Goal: Task Accomplishment & Management: Complete application form

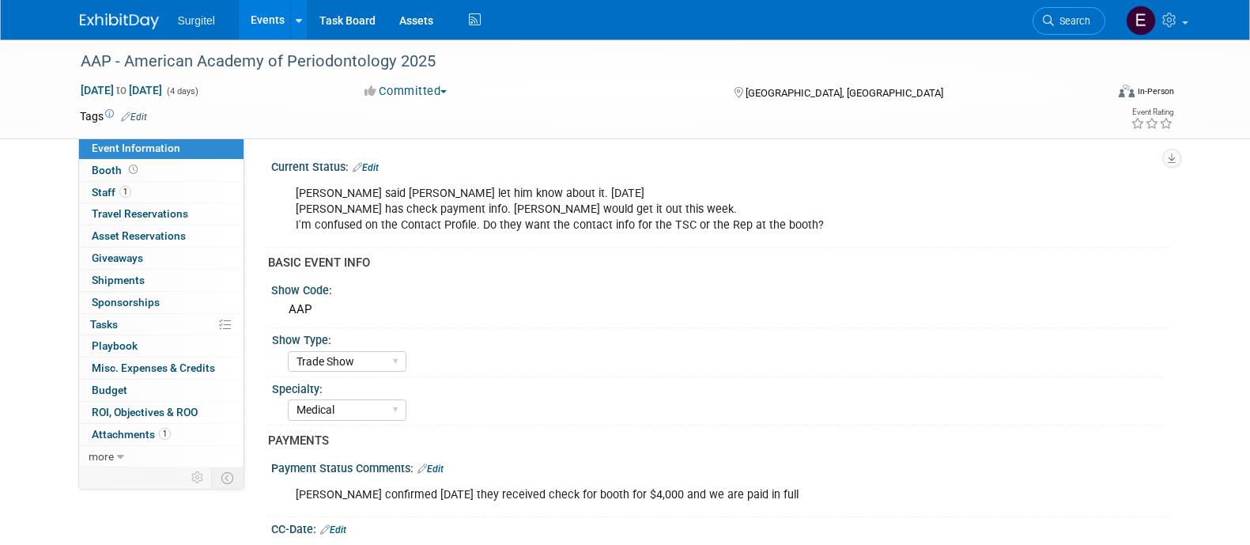
select select "Trade Show"
select select "Medical"
select select "No"
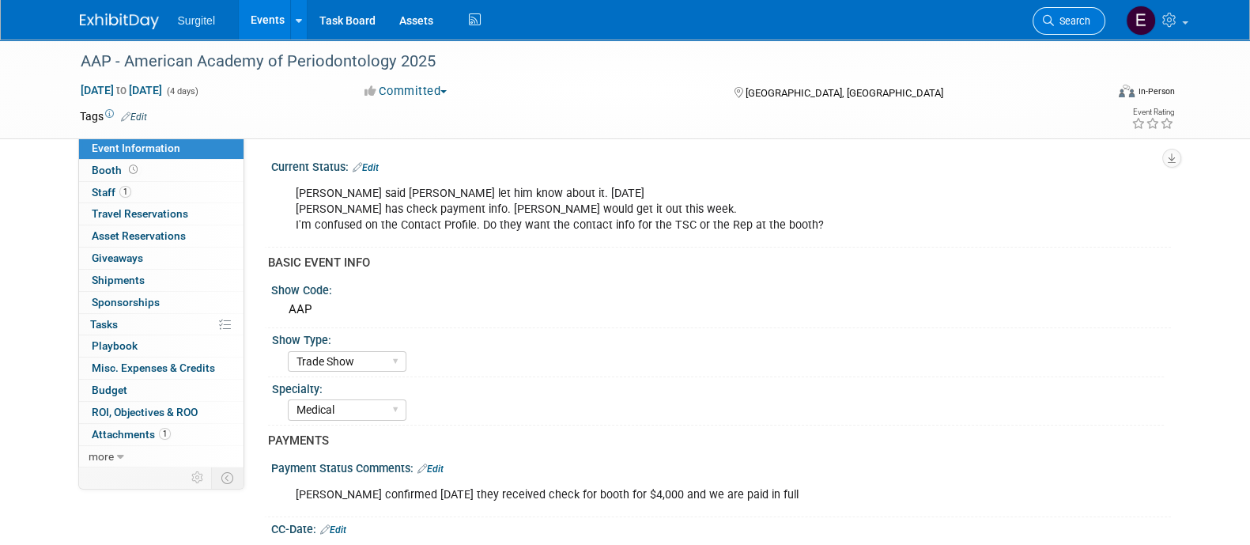
click at [1069, 25] on span "Search" at bounding box center [1072, 21] width 36 height 12
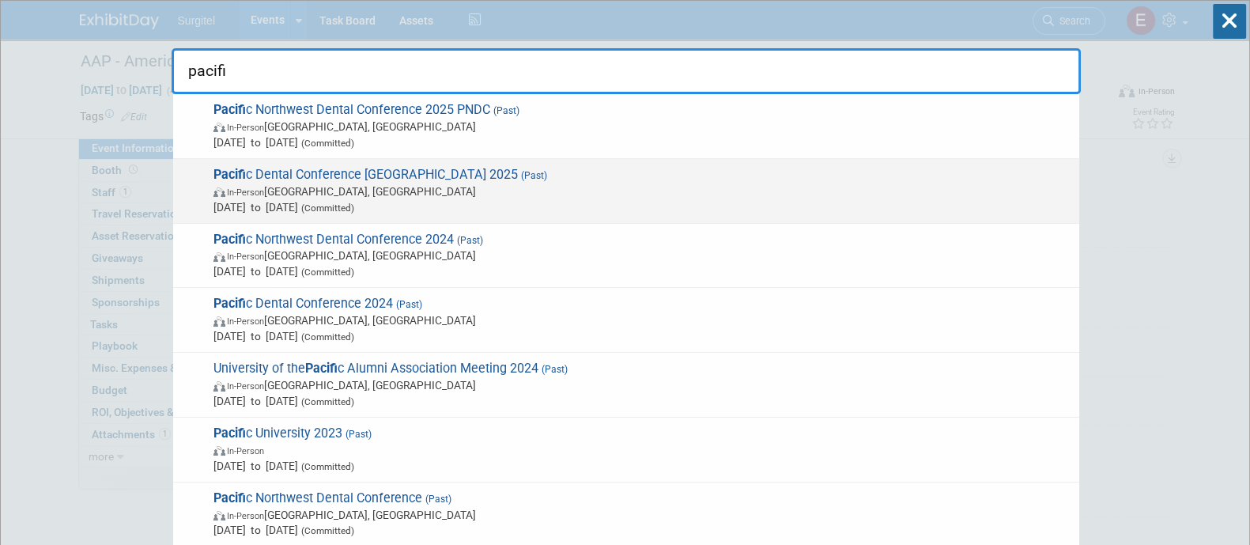
type input "pacifi"
click at [844, 183] on span "In-Person Vancouver, Canada" at bounding box center [642, 191] width 858 height 16
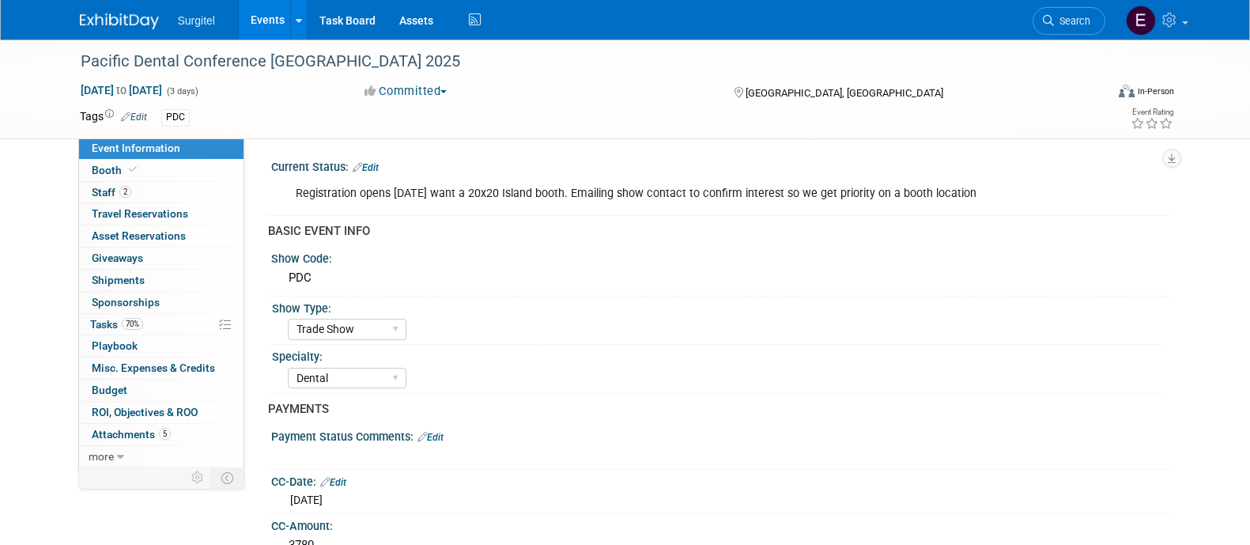
select select "Trade Show"
select select "Dental"
select select "Rewards - 12003"
select select "Yes"
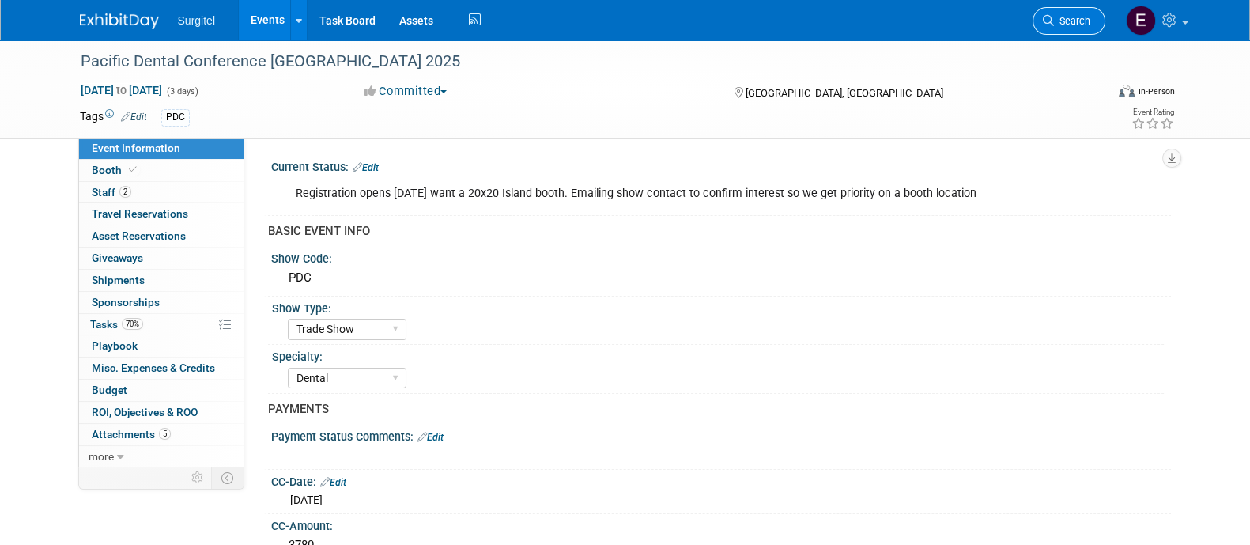
click at [1063, 17] on span "Search" at bounding box center [1072, 21] width 36 height 12
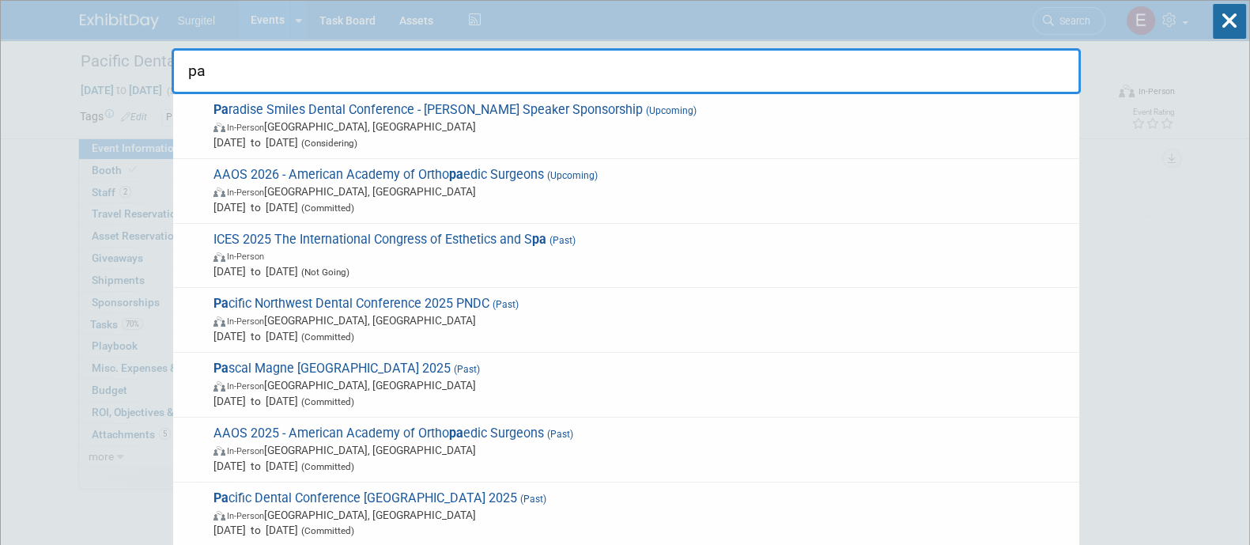
type input "p"
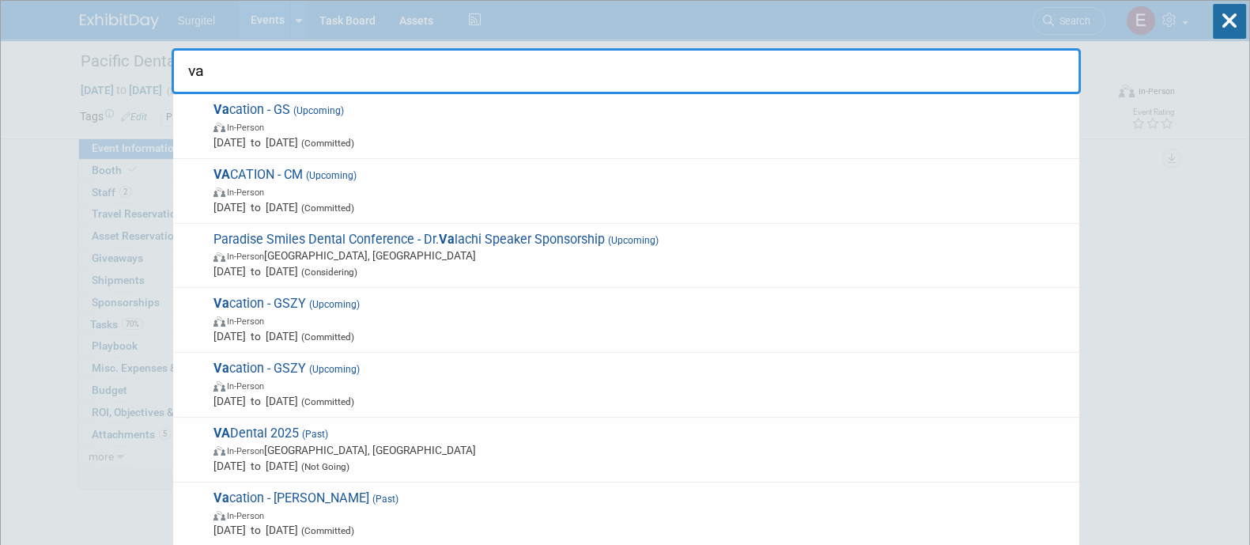
type input "v"
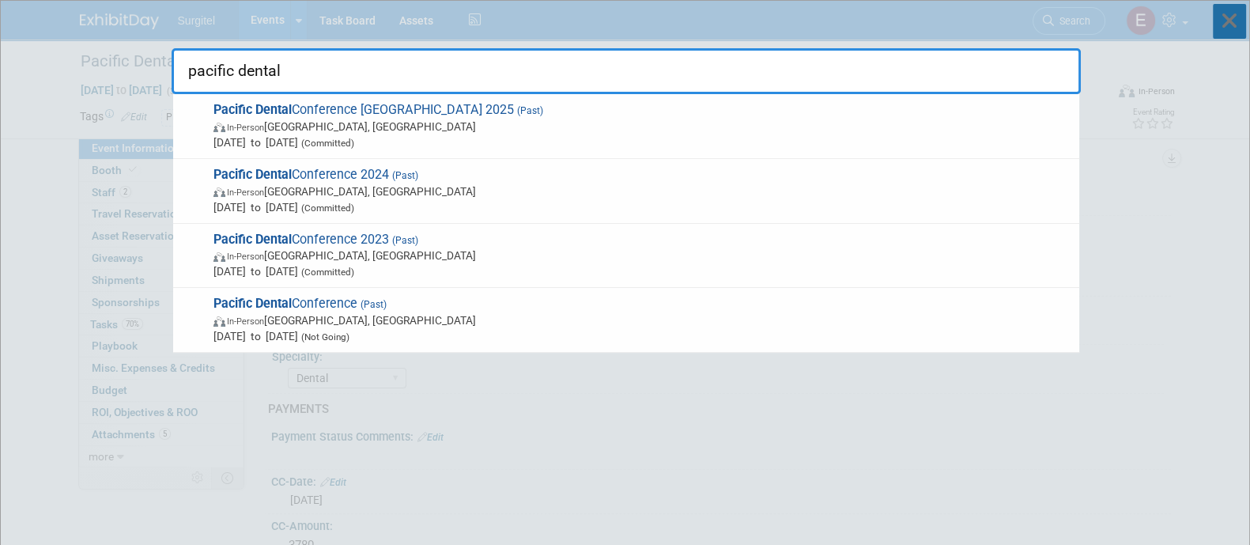
type input "pacific dental"
click at [1225, 33] on icon at bounding box center [1229, 21] width 33 height 35
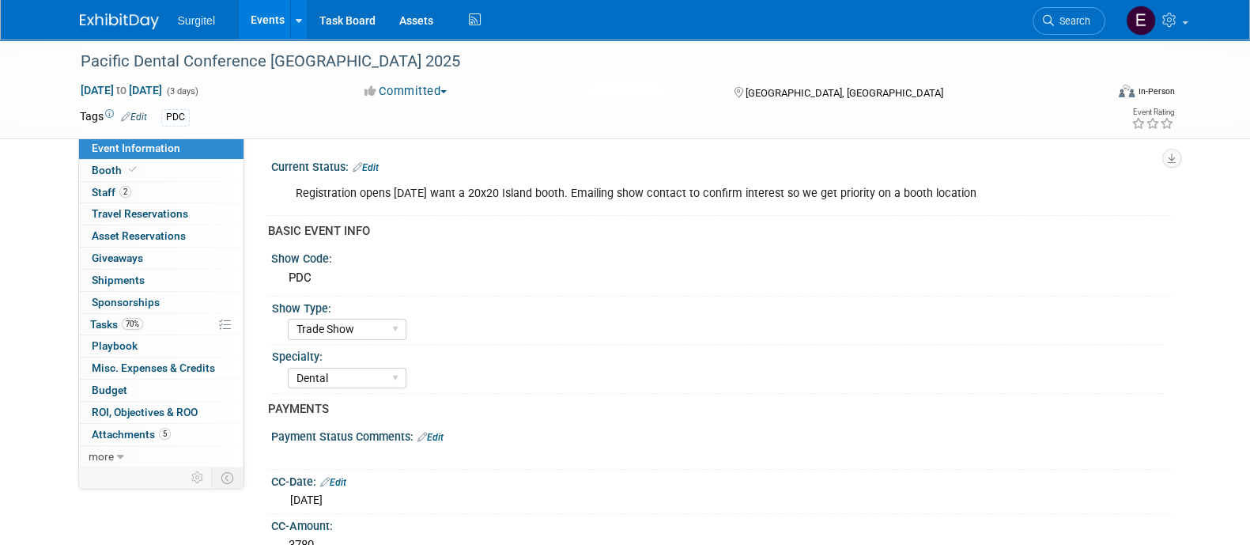
click at [259, 13] on link "Events" at bounding box center [268, 20] width 58 height 40
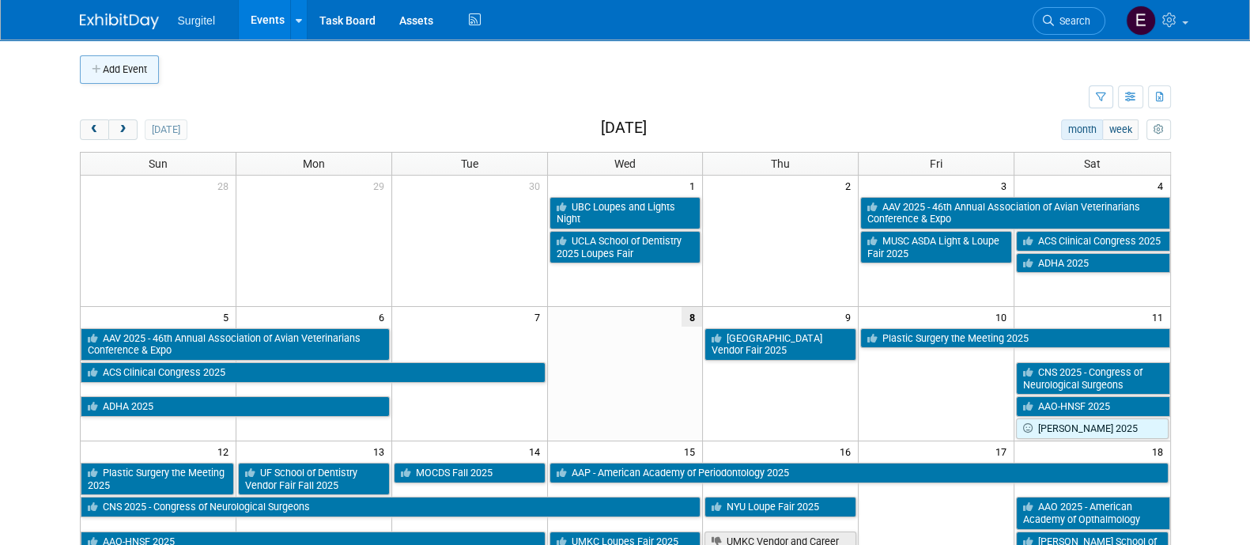
click at [140, 70] on button "Add Event" at bounding box center [119, 69] width 79 height 28
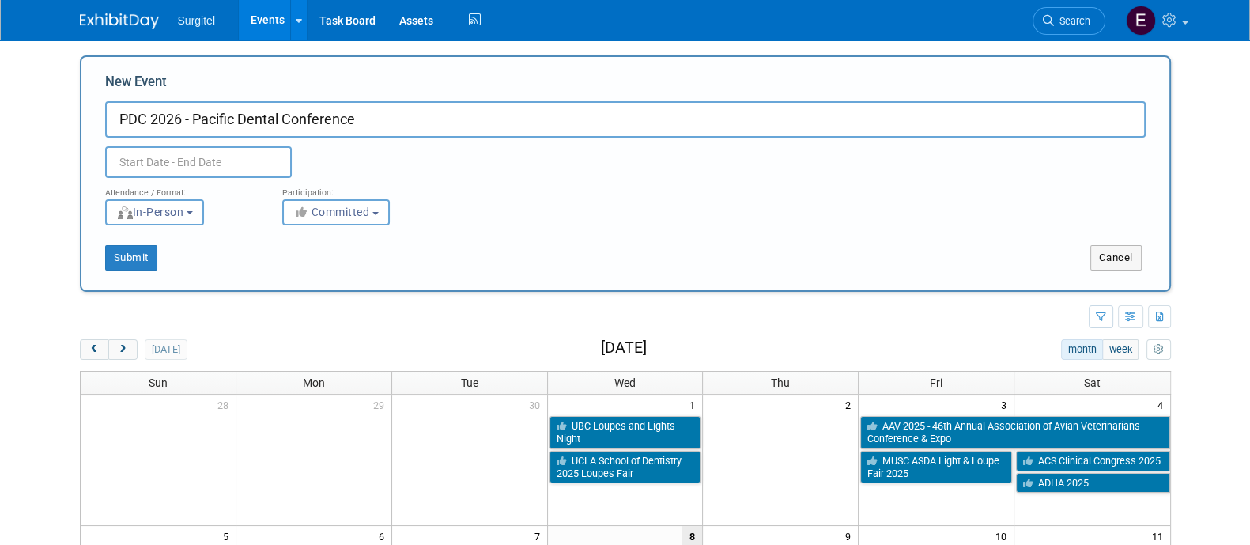
type input "PDC 2026 - Pacific Dental Conference"
click at [205, 174] on body "Surgitel Events Add Event Bulk Upload Events Shareable Event Boards Recently Vi…" at bounding box center [625, 272] width 1250 height 545
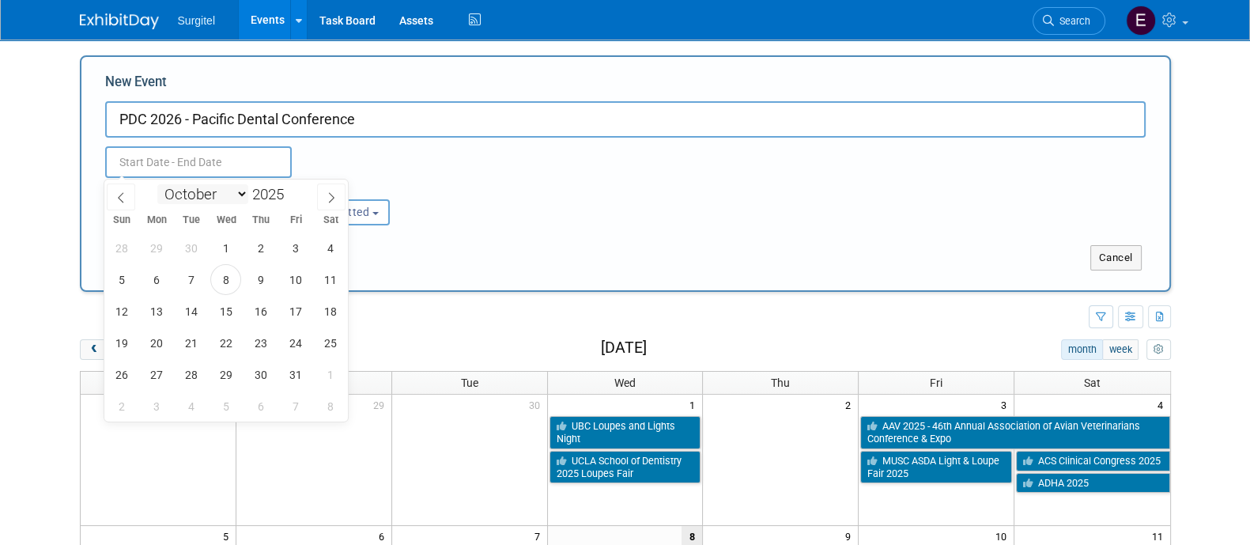
click at [206, 196] on select "January February March April May June July August September October November De…" at bounding box center [202, 194] width 91 height 20
select select "2"
click at [157, 184] on select "January February March April May June July August September October November De…" at bounding box center [202, 194] width 91 height 20
click at [290, 191] on span at bounding box center [290, 189] width 11 height 9
type input "2026"
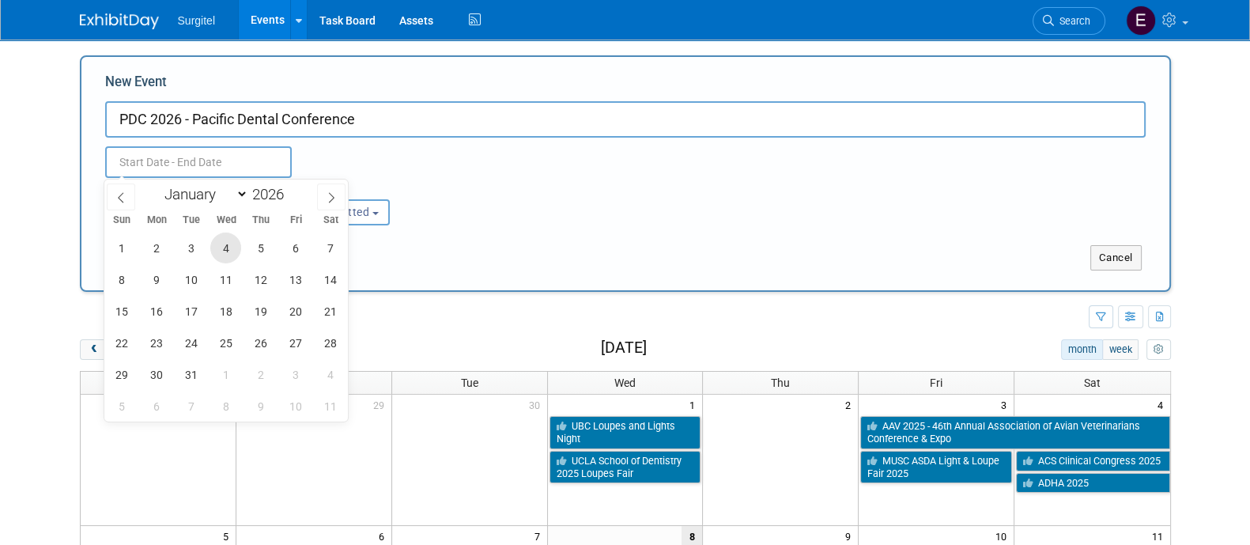
click at [229, 253] on span "4" at bounding box center [225, 247] width 31 height 31
click at [300, 251] on span "6" at bounding box center [295, 247] width 31 height 31
type input "[DATE] to [DATE]"
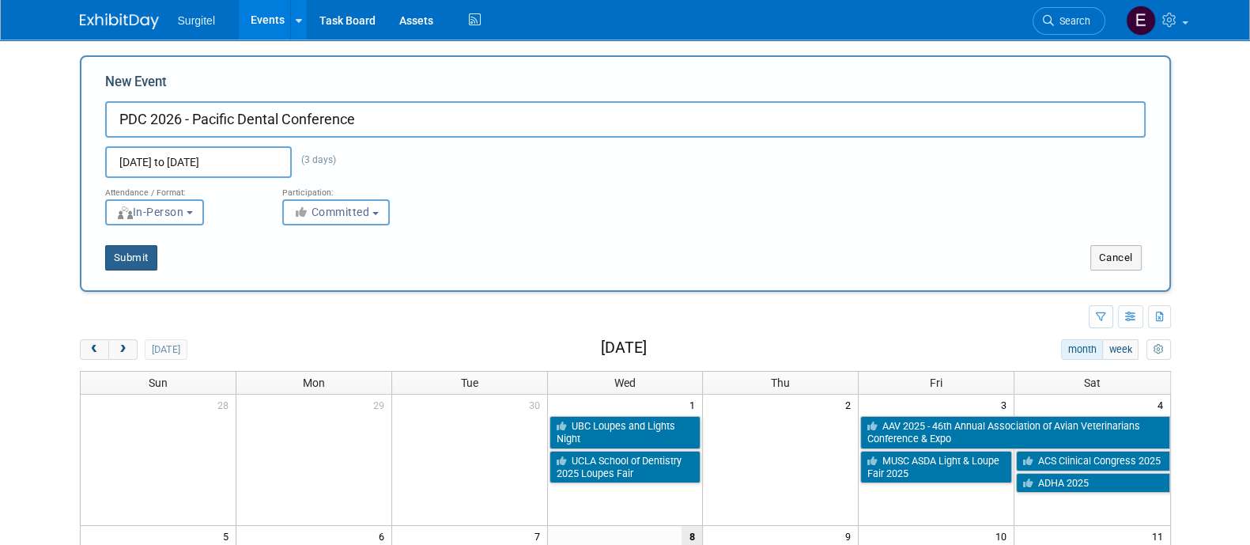
click at [138, 262] on button "Submit" at bounding box center [131, 257] width 52 height 25
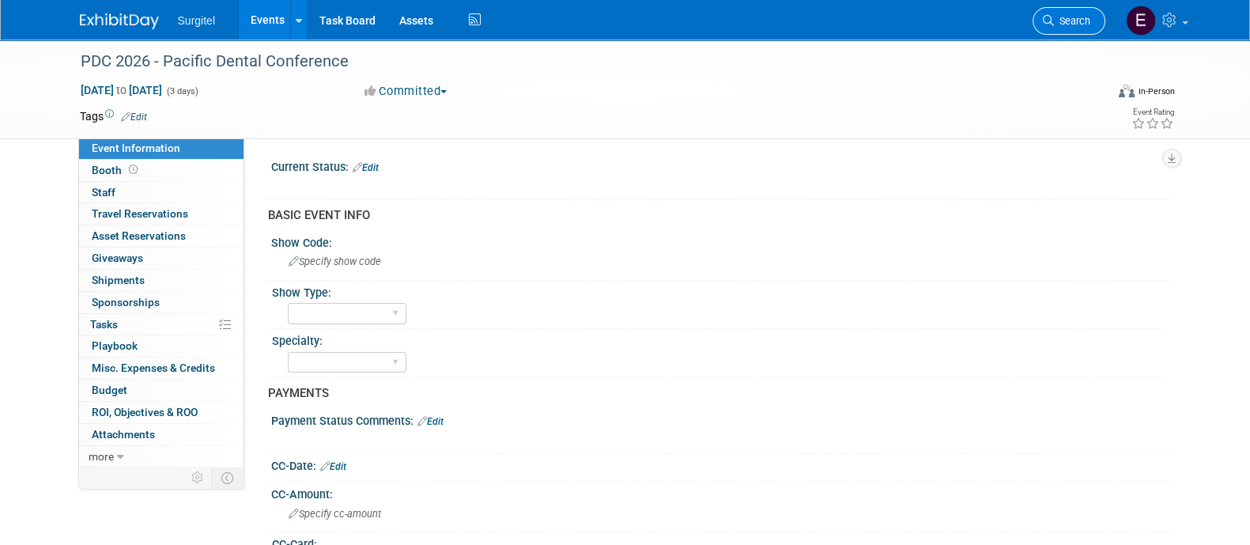
click at [1075, 20] on span "Search" at bounding box center [1072, 21] width 36 height 12
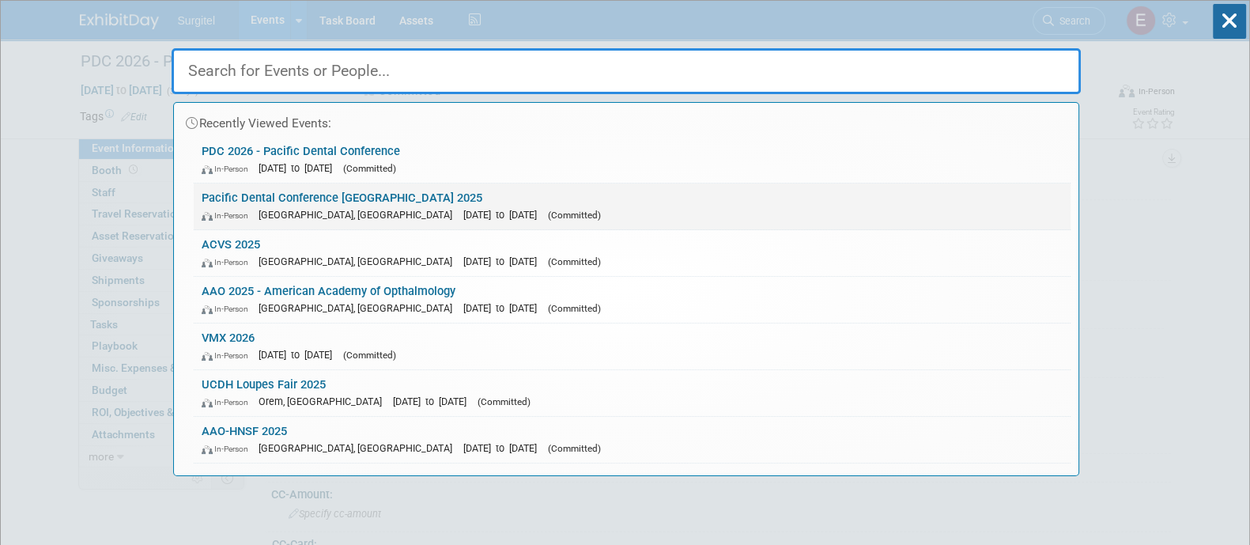
click at [638, 218] on div "In-Person Vancouver, Canada Mar 6, 2025 to Mar 8, 2025 (Committed)" at bounding box center [632, 214] width 861 height 17
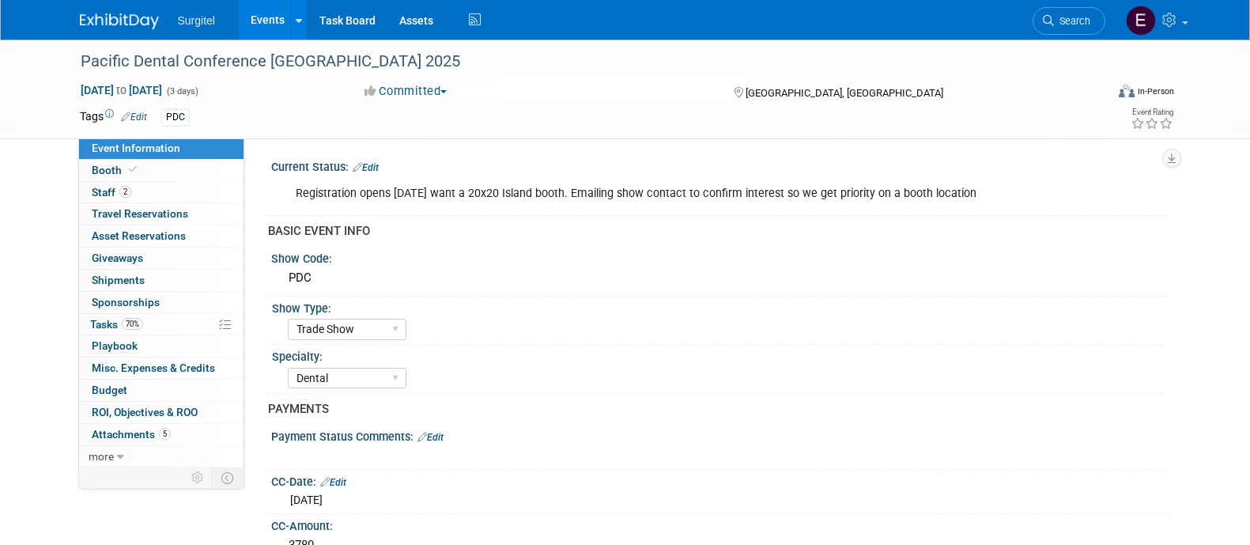
select select "Trade Show"
select select "Dental"
select select "Rewards - 12003"
select select "Yes"
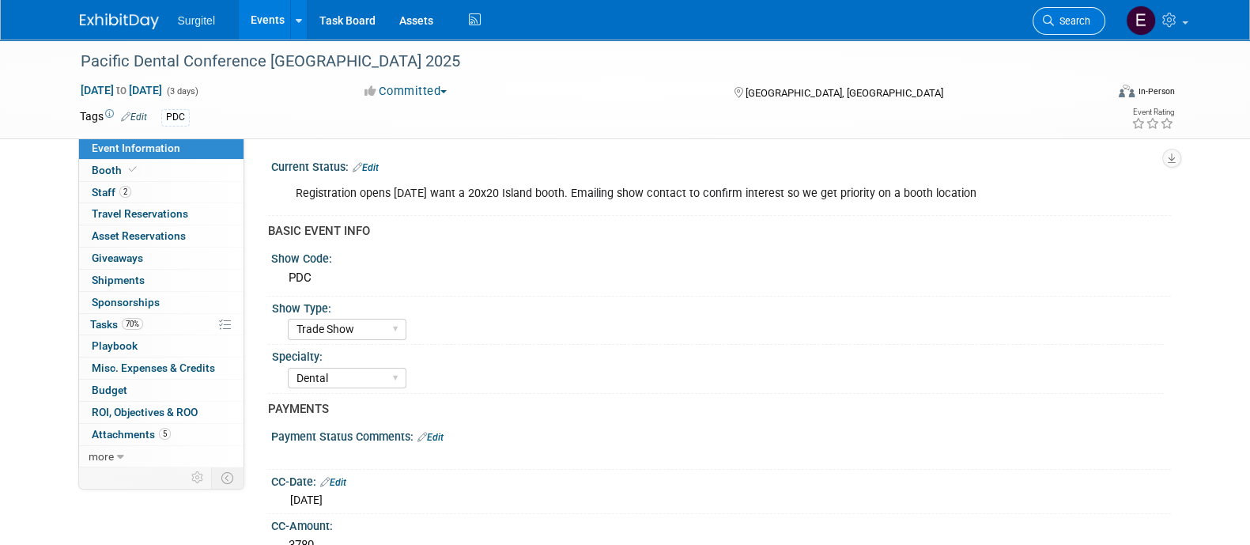
click at [1062, 17] on span "Search" at bounding box center [1072, 21] width 36 height 12
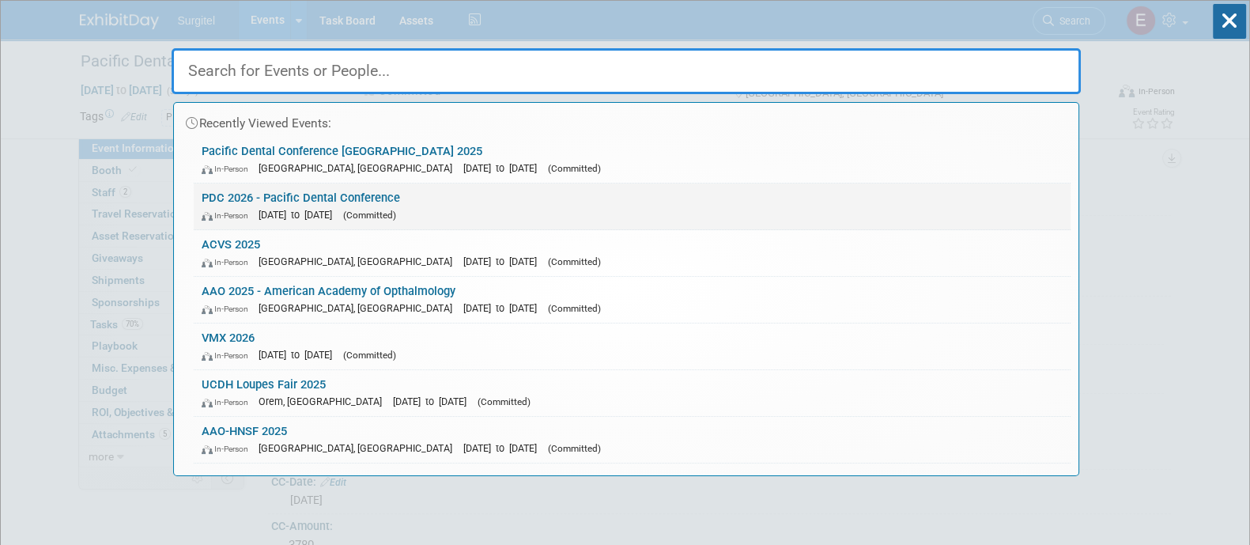
click at [557, 207] on div "In-Person Mar 4, 2026 to Mar 6, 2026 (Committed)" at bounding box center [632, 214] width 861 height 17
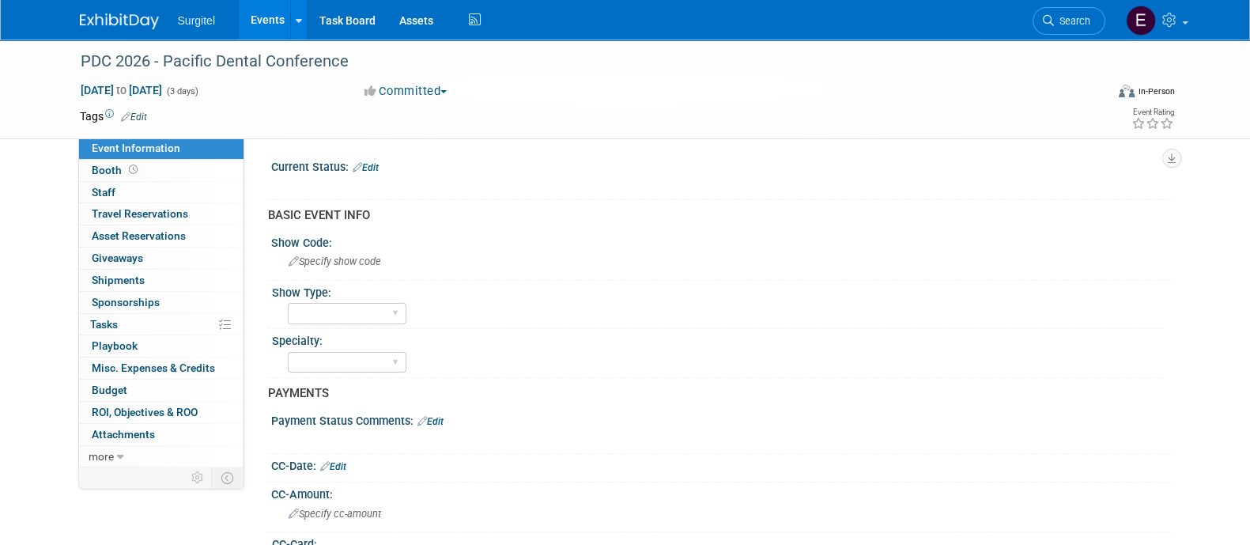
click at [141, 116] on link "Edit" at bounding box center [134, 116] width 26 height 11
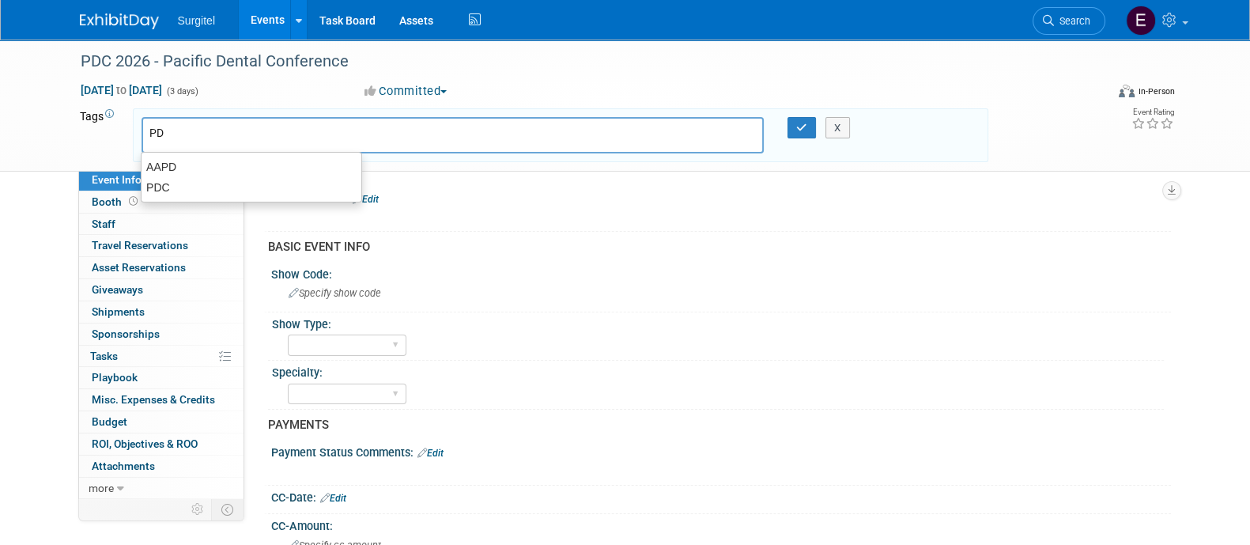
type input "PDC"
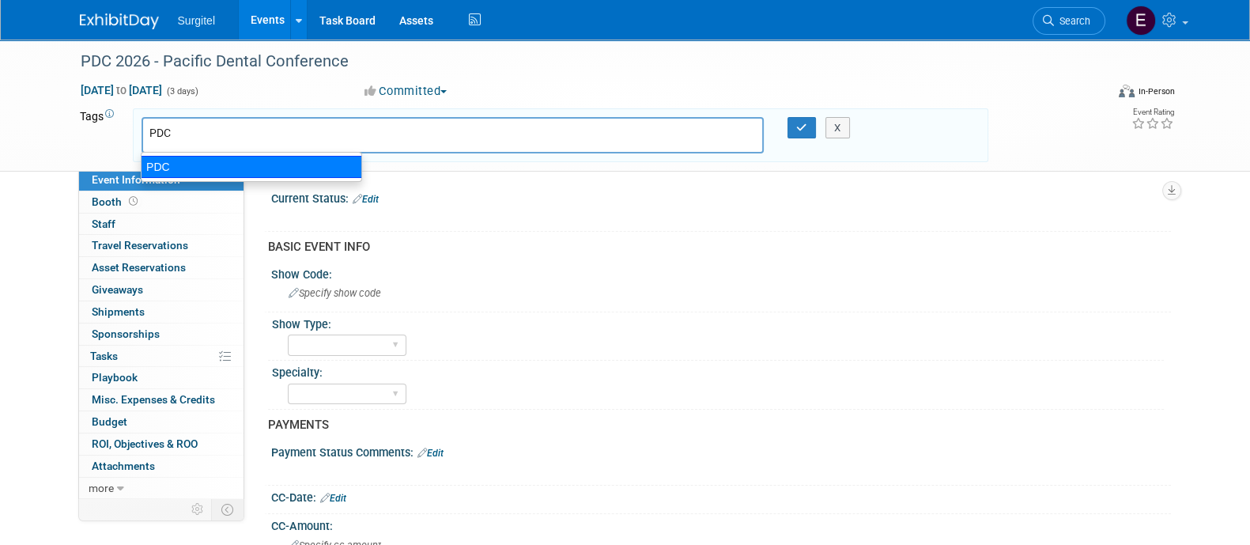
click at [176, 176] on div "PDC" at bounding box center [251, 167] width 221 height 22
type input "PDC"
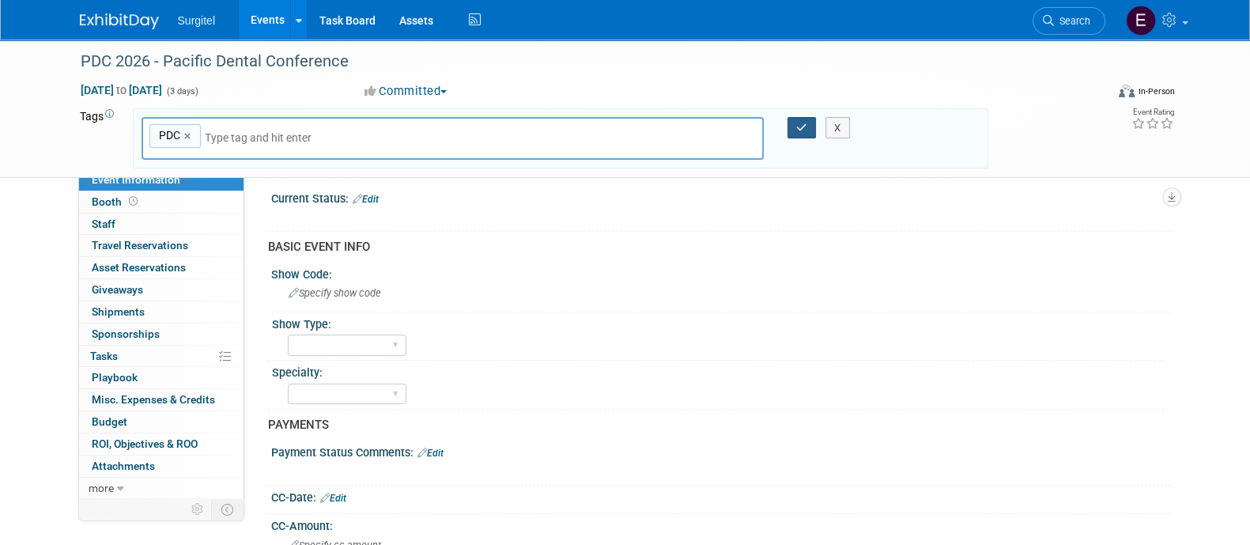
click at [799, 133] on button "button" at bounding box center [801, 128] width 28 height 22
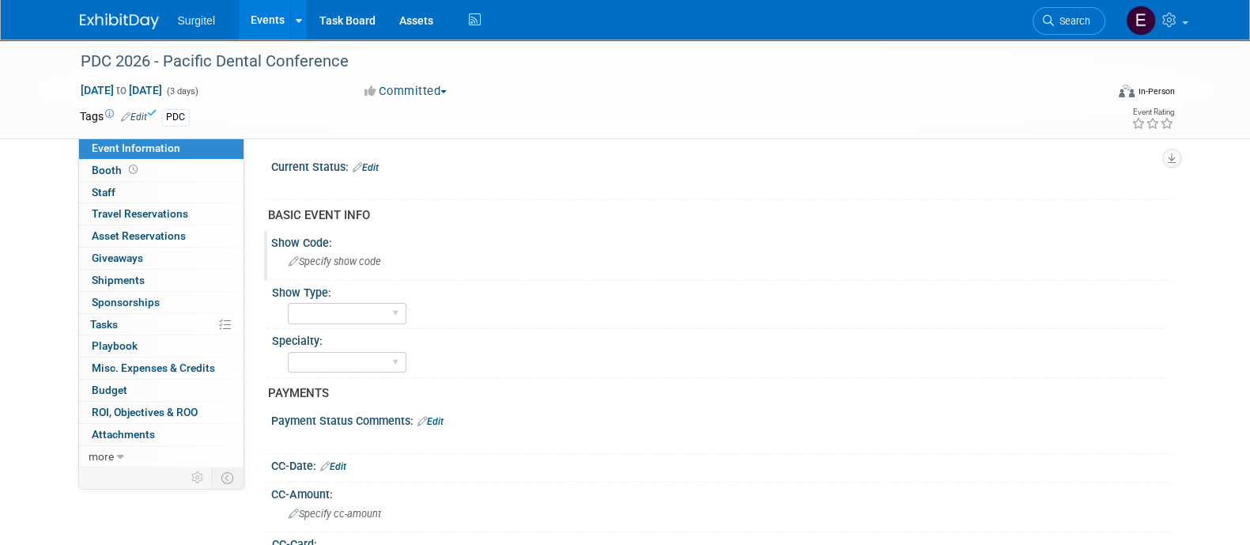
click at [376, 255] on span "Specify show code" at bounding box center [335, 261] width 93 height 12
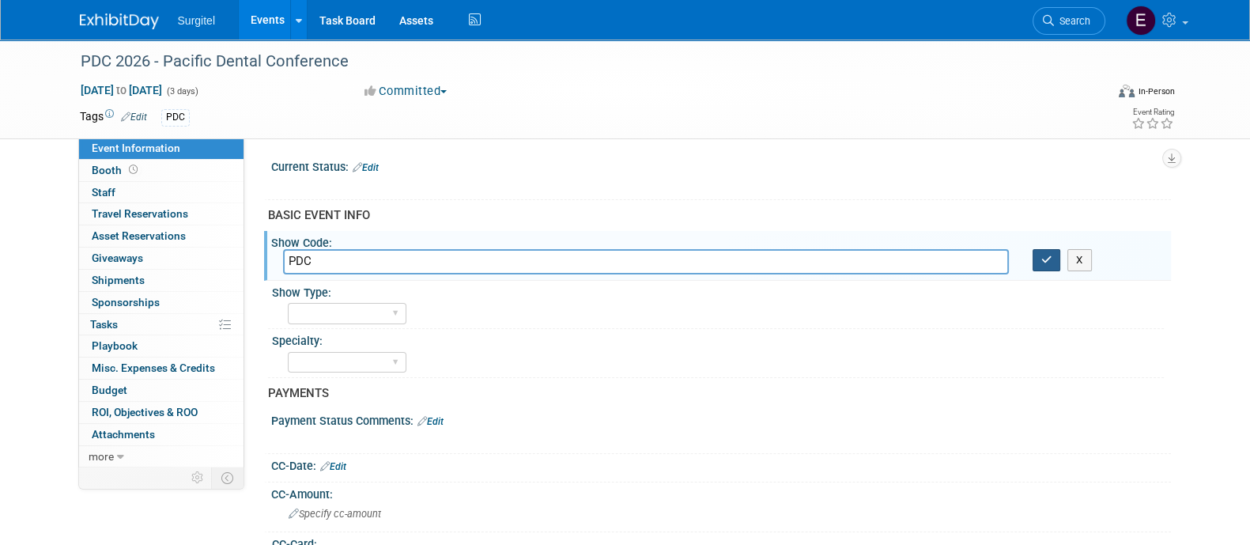
type input "PDC"
click at [1044, 259] on icon "button" at bounding box center [1046, 260] width 11 height 10
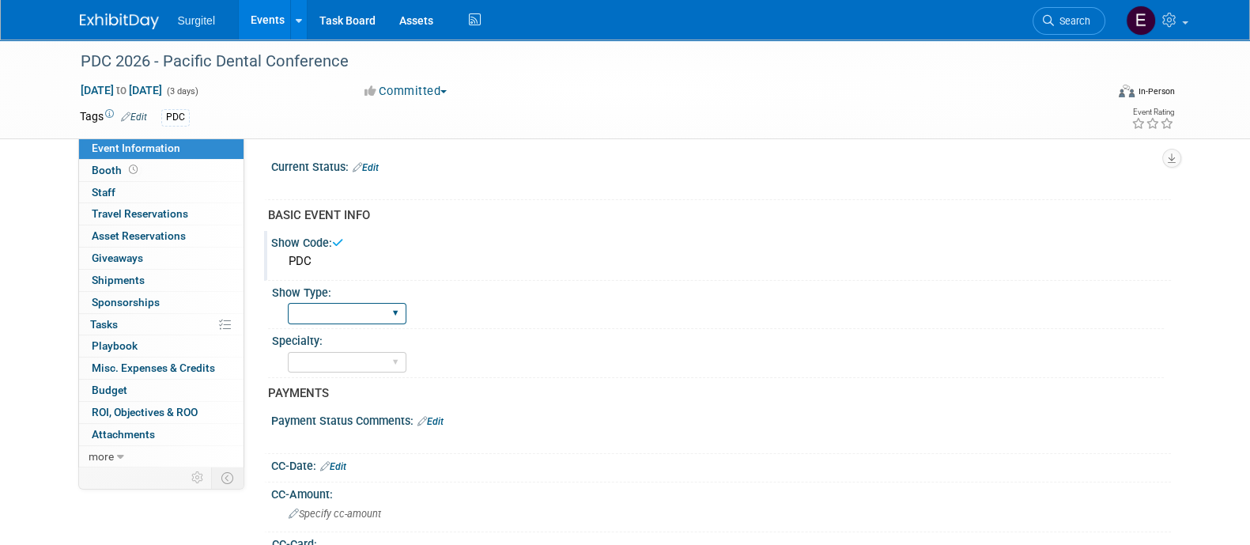
click at [353, 308] on select "School Show Trade Show Wet Lab CE Course Lunch and Learn" at bounding box center [347, 313] width 119 height 21
select select "Trade Show"
click at [288, 303] on select "School Show Trade Show Wet Lab CE Course Lunch and Learn" at bounding box center [347, 313] width 119 height 21
click at [340, 357] on select "Dental Hygiene Medical Veterinarian Other" at bounding box center [347, 362] width 119 height 21
select select "Dental"
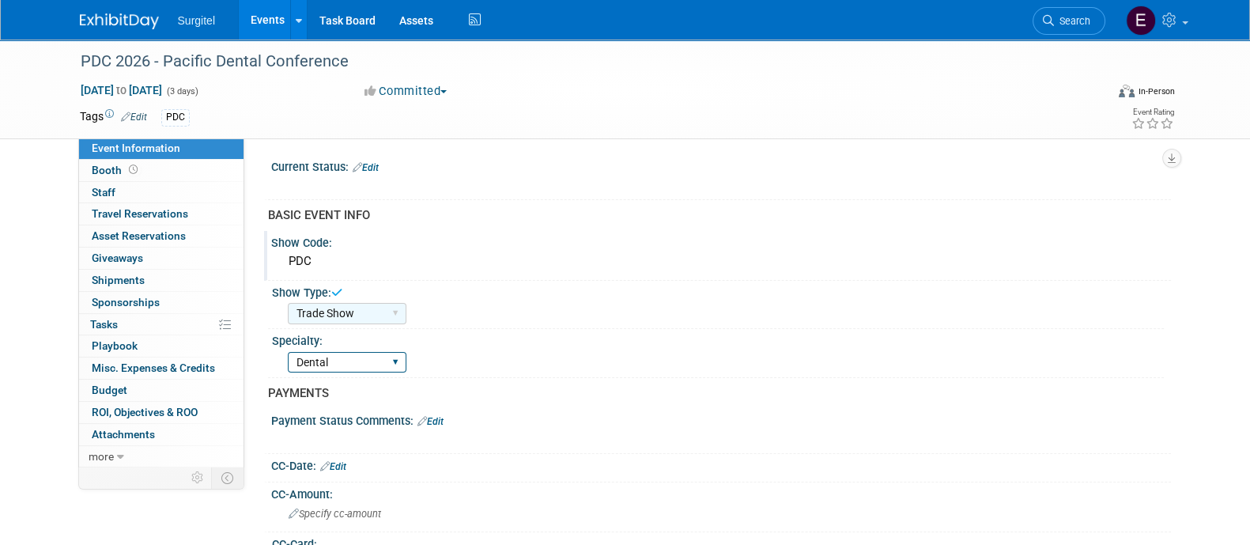
click at [288, 352] on select "Dental Hygiene Medical Veterinarian Other" at bounding box center [347, 362] width 119 height 21
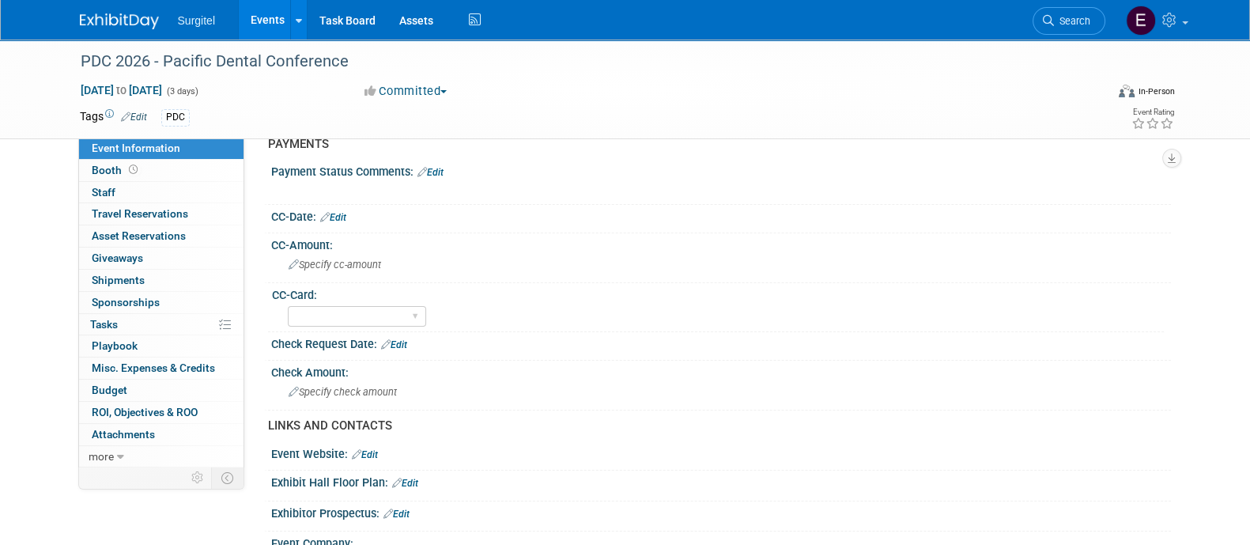
scroll to position [268, 0]
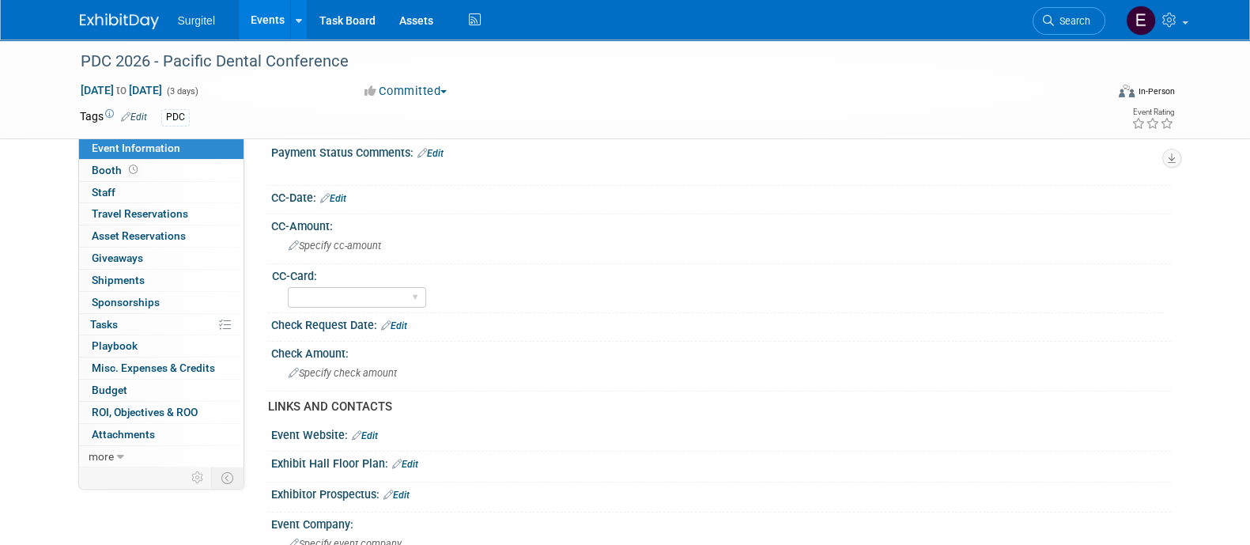
click at [340, 195] on link "Edit" at bounding box center [333, 198] width 26 height 11
select select "9"
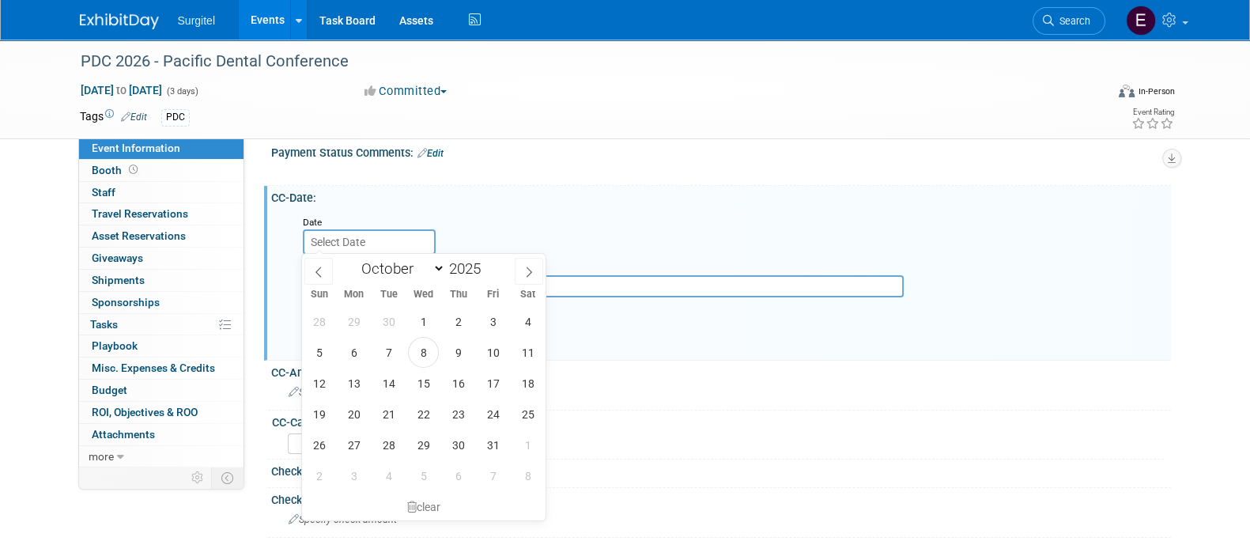
click at [352, 242] on input "text" at bounding box center [369, 241] width 133 height 25
click at [435, 346] on span "8" at bounding box center [423, 352] width 31 height 31
type input "Oct 8, 2025"
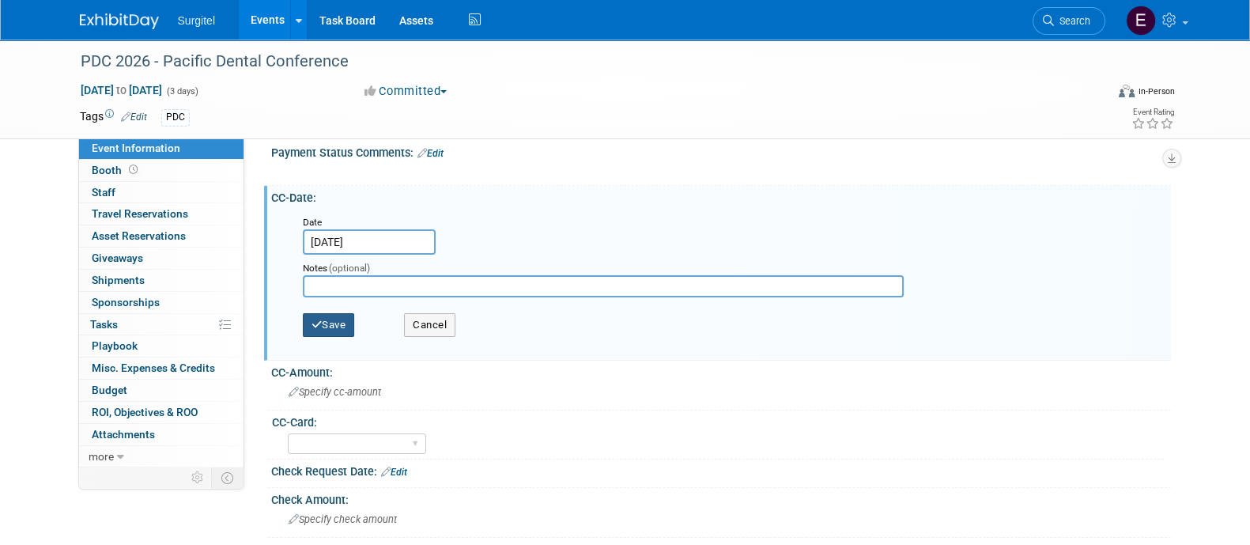
click at [315, 313] on button "Save" at bounding box center [329, 325] width 52 height 24
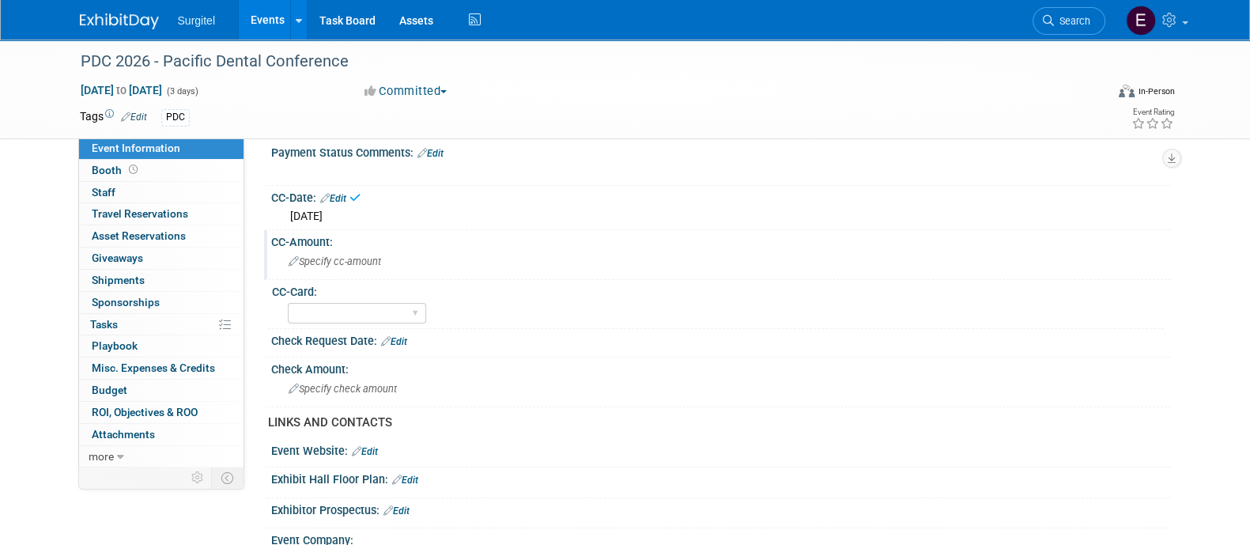
click at [329, 265] on div "Specify cc-amount" at bounding box center [721, 261] width 876 height 25
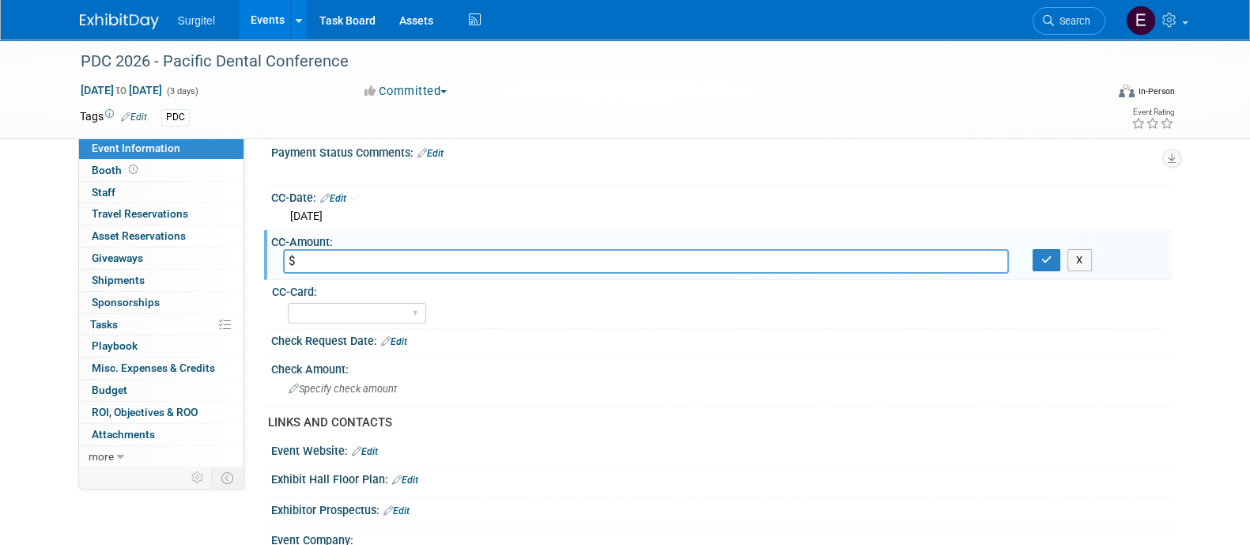
click at [329, 265] on input "$" at bounding box center [646, 261] width 726 height 25
click at [870, 251] on input "$8," at bounding box center [646, 261] width 726 height 25
type input "$8,190"
click at [1044, 258] on icon "button" at bounding box center [1046, 260] width 11 height 10
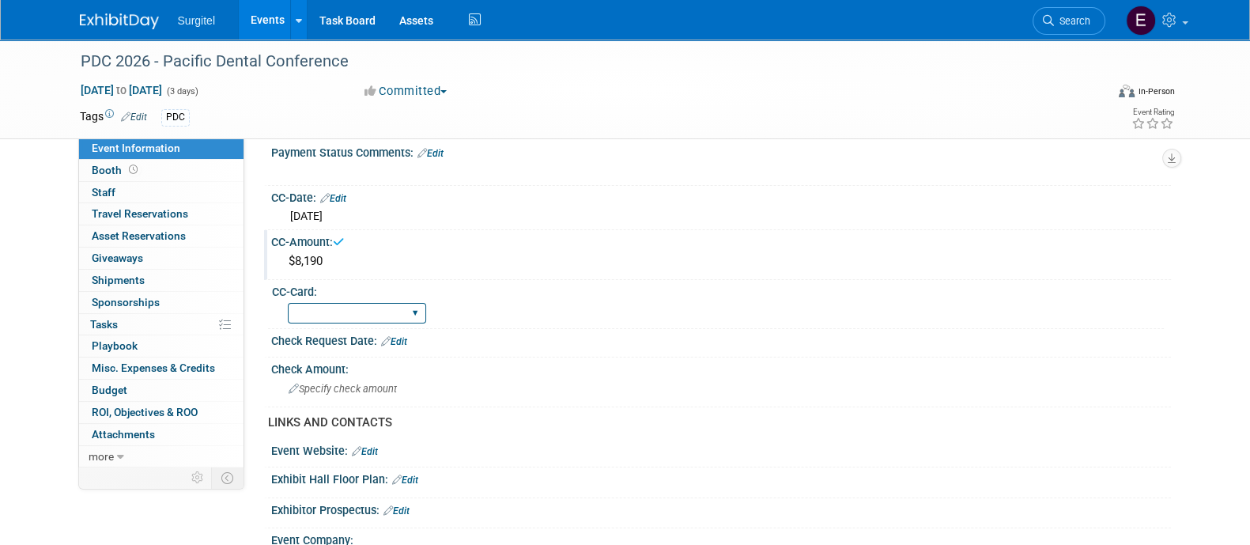
click at [323, 312] on select "Rewards - 12003 SkyMiles - 93008 Visa - 1925 Business Cash - 7359" at bounding box center [357, 313] width 138 height 21
select select "SkyMiles - 93008"
click at [288, 303] on select "Rewards - 12003 SkyMiles - 93008 Visa - 1925 Business Cash - 7359" at bounding box center [357, 313] width 138 height 21
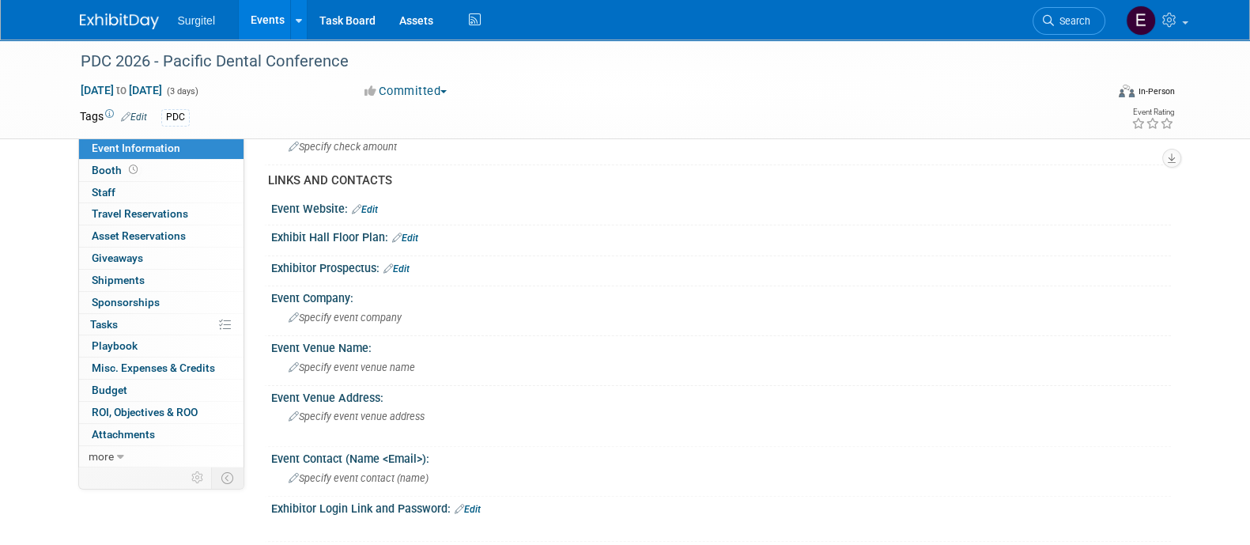
scroll to position [516, 0]
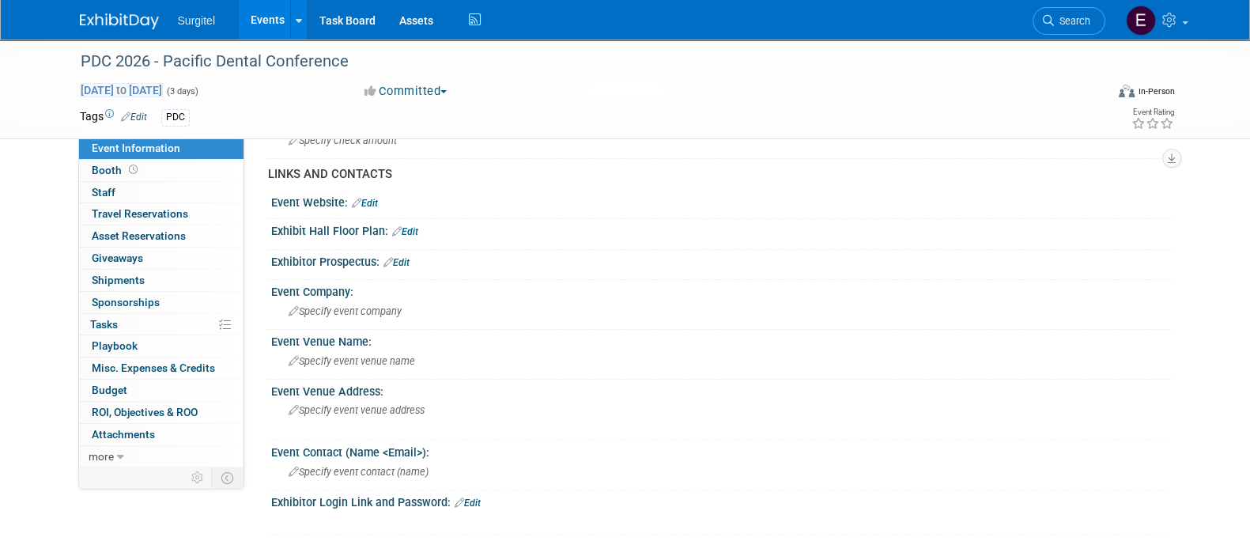
click at [163, 89] on span "Mar 4, 2026 to Mar 6, 2026" at bounding box center [121, 90] width 83 height 14
select select "2"
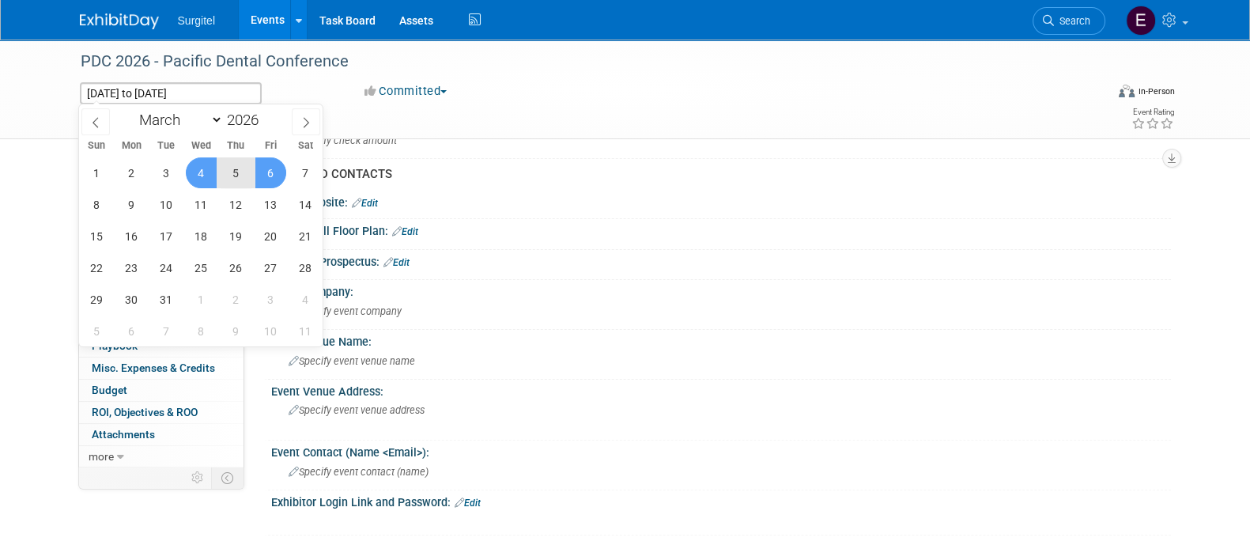
click at [240, 175] on span "5" at bounding box center [236, 172] width 31 height 31
type input "Mar 5, 2026"
click at [300, 175] on span "7" at bounding box center [305, 172] width 31 height 31
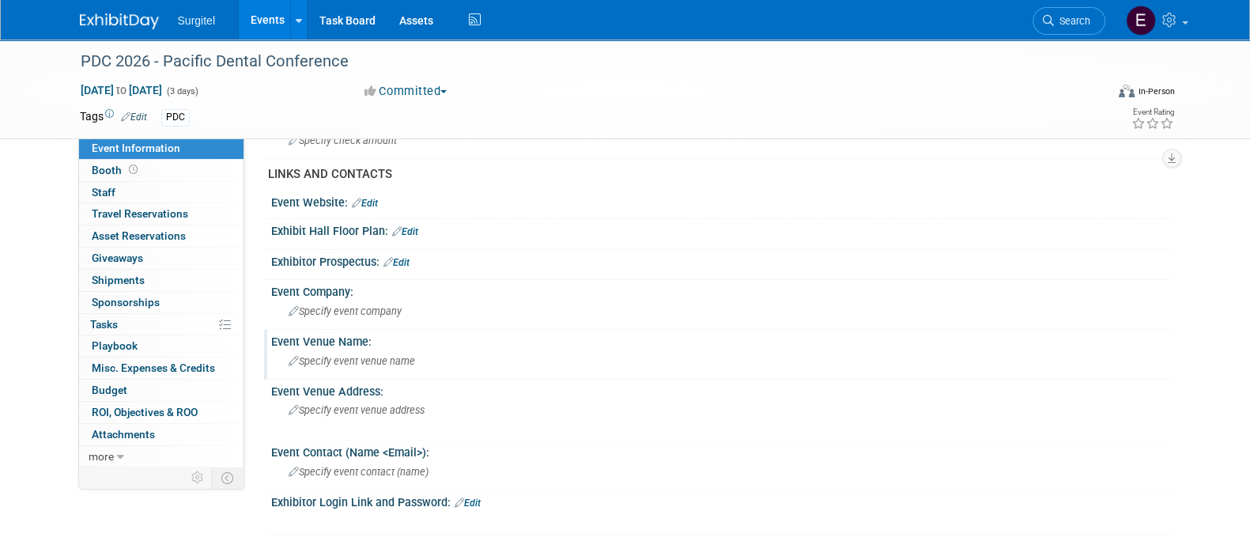
click at [371, 355] on span "Specify event venue name" at bounding box center [352, 361] width 127 height 12
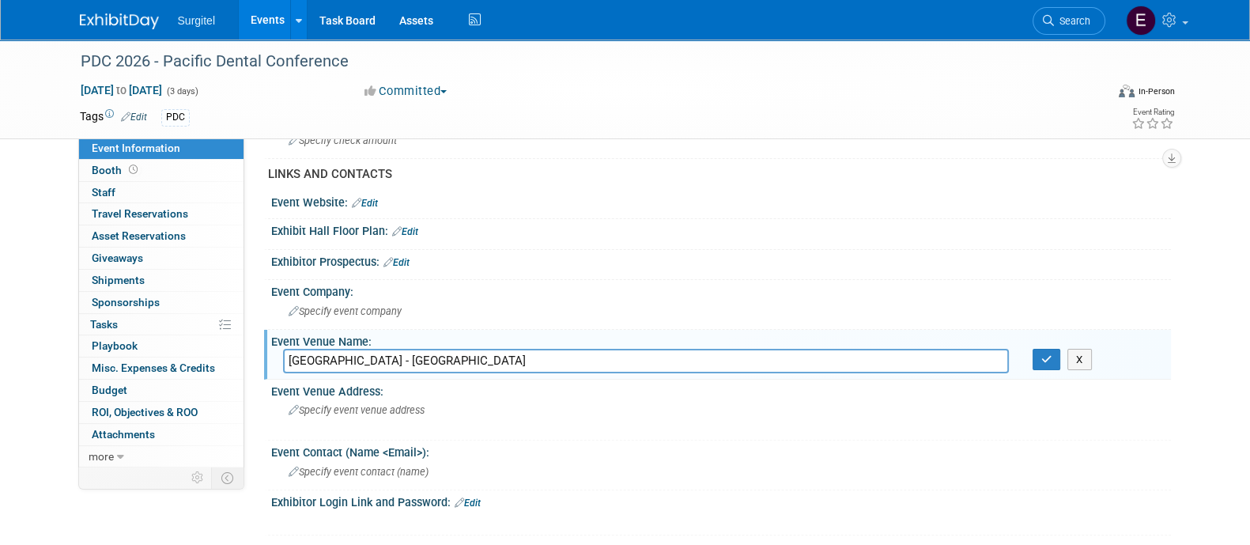
type input "Vancouver Convention Centre - East and West Buildings"
click at [1045, 341] on div "Event Venue Name:" at bounding box center [721, 340] width 900 height 20
click at [1056, 356] on button "button" at bounding box center [1047, 360] width 28 height 22
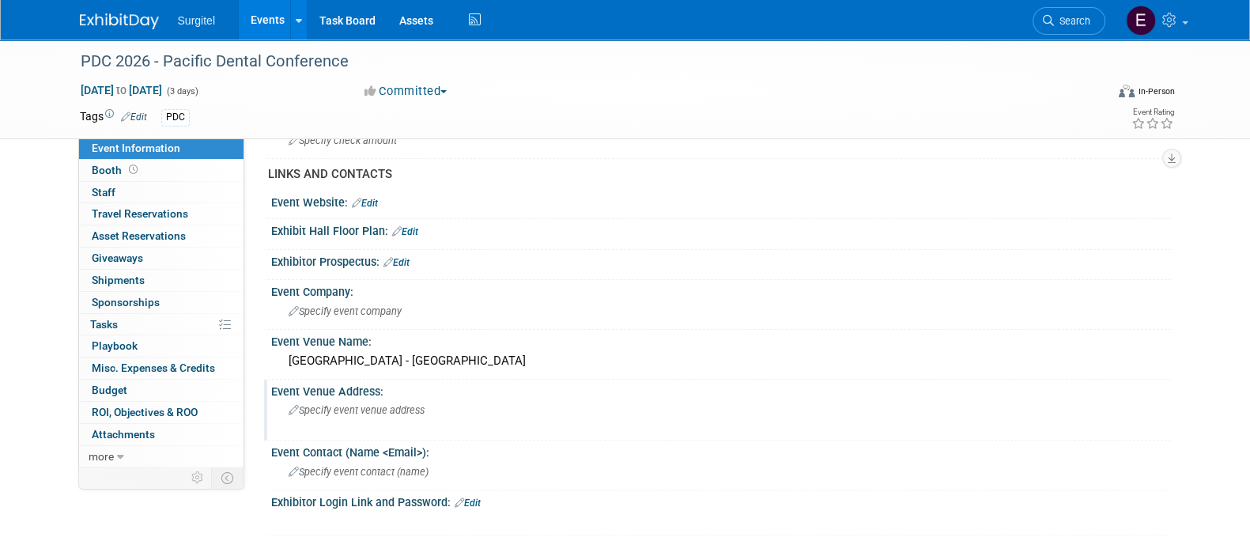
click at [382, 419] on div "Specify event venue address" at bounding box center [458, 416] width 351 height 36
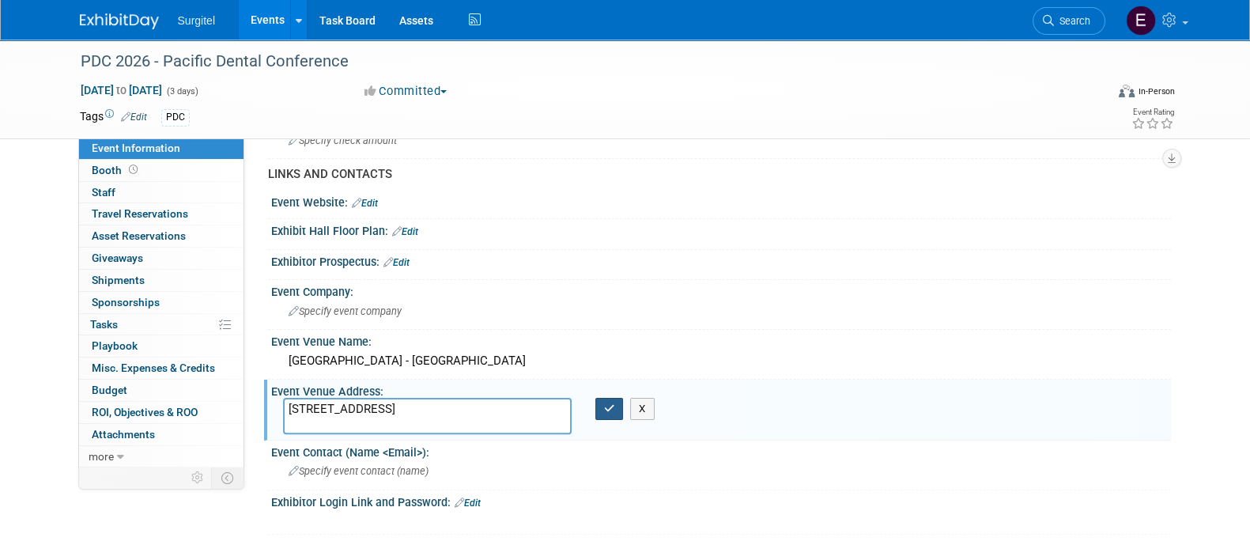
type textarea "1055 Canada Pl, Vancouver, BC V6C 0C3, Canada"
click at [605, 406] on icon "button" at bounding box center [609, 408] width 11 height 10
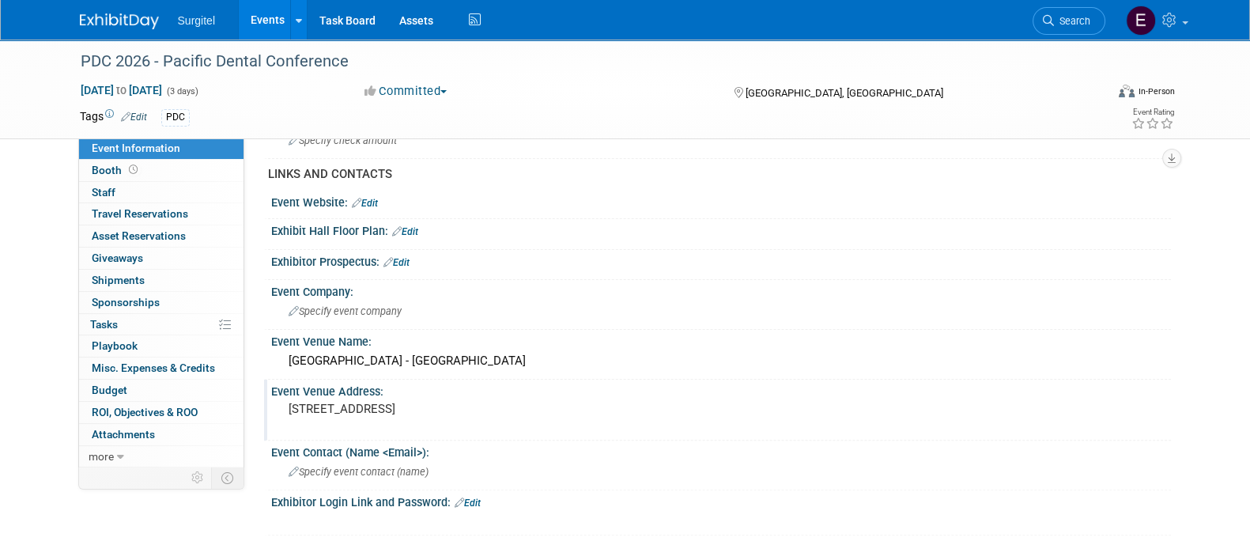
click at [408, 226] on link "Edit" at bounding box center [405, 231] width 26 height 11
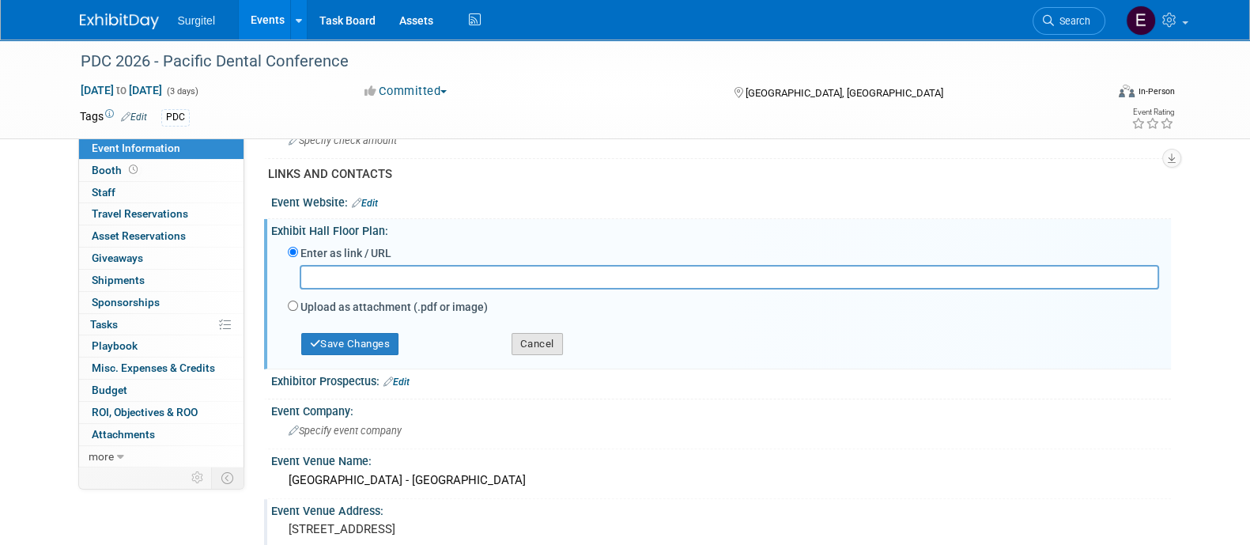
drag, startPoint x: 408, startPoint y: 224, endPoint x: 554, endPoint y: 345, distance: 189.8
click at [549, 349] on button "Cancel" at bounding box center [537, 344] width 51 height 22
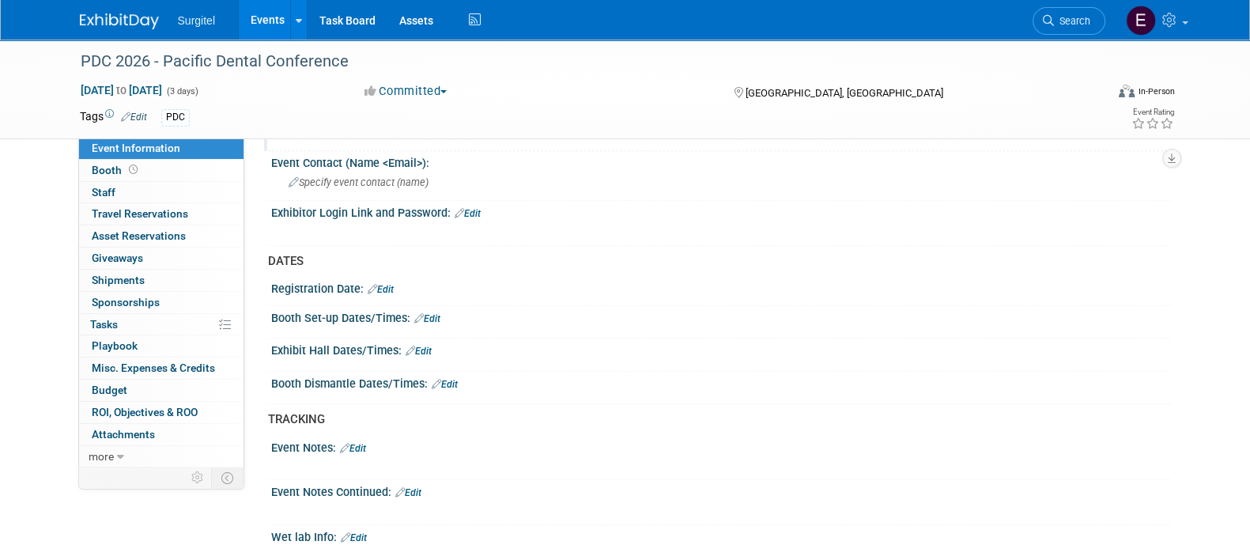
scroll to position [825, 0]
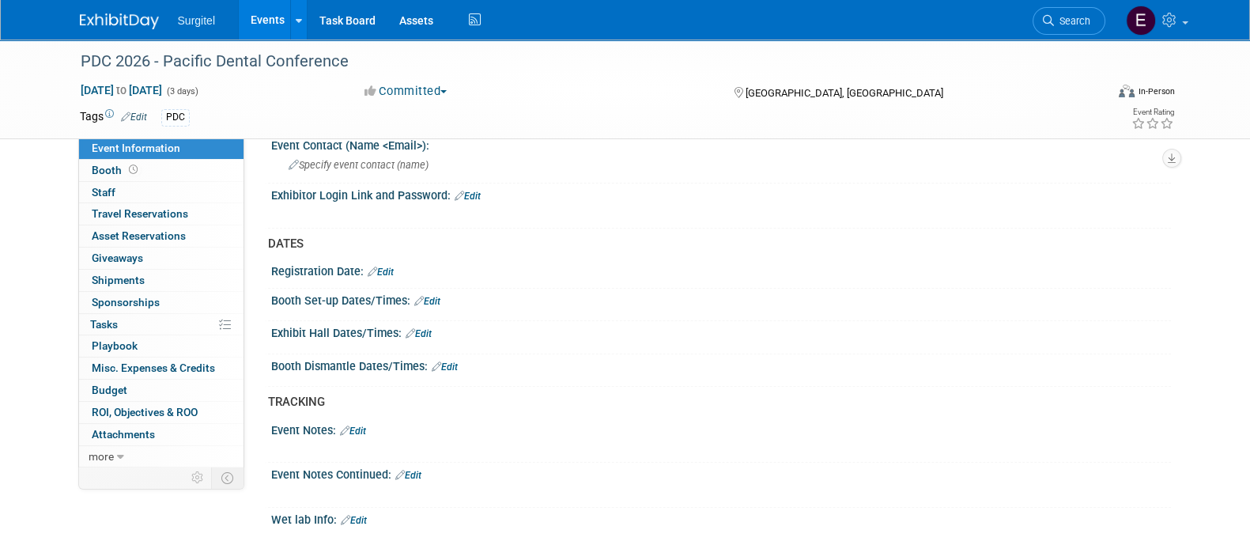
click at [423, 328] on link "Edit" at bounding box center [419, 333] width 26 height 11
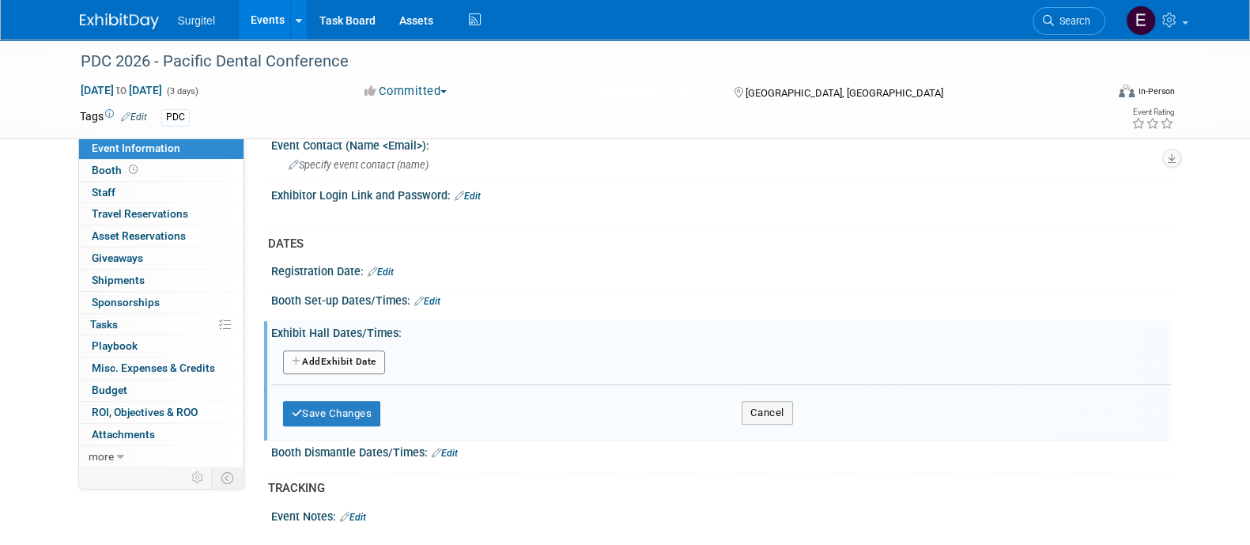
click at [376, 356] on button "Add Another Exhibit Date" at bounding box center [334, 362] width 102 height 24
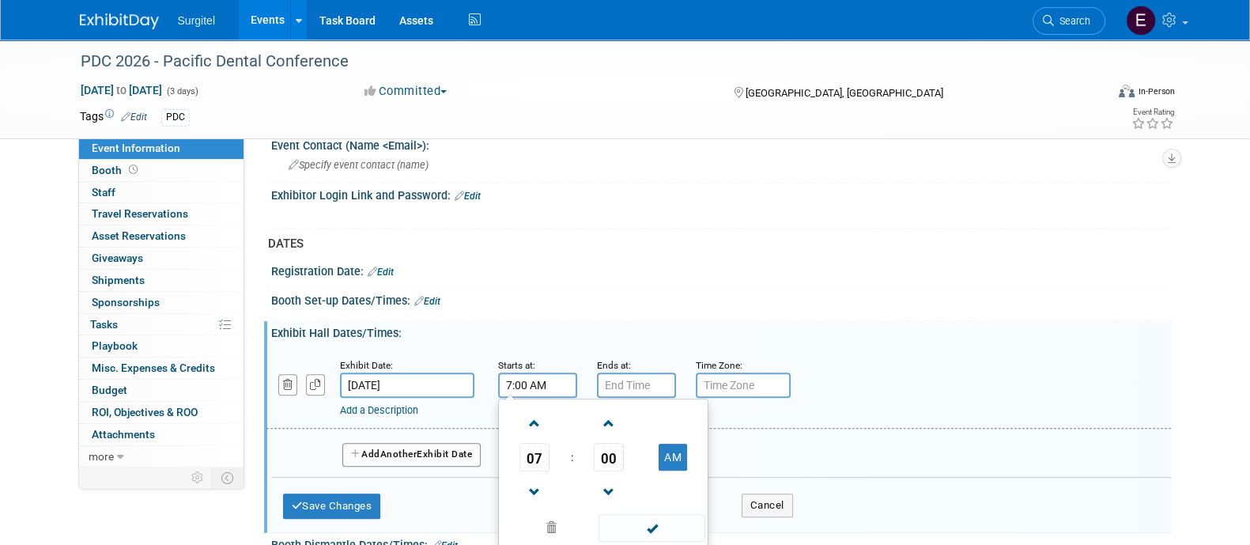
click at [573, 377] on input "7:00 AM" at bounding box center [537, 384] width 79 height 25
click at [536, 443] on span "07" at bounding box center [534, 457] width 30 height 28
click at [520, 508] on td "08" at bounding box center [527, 509] width 51 height 43
click at [606, 443] on span "00" at bounding box center [609, 457] width 30 height 28
click at [613, 446] on td "30" at bounding box center [628, 466] width 51 height 43
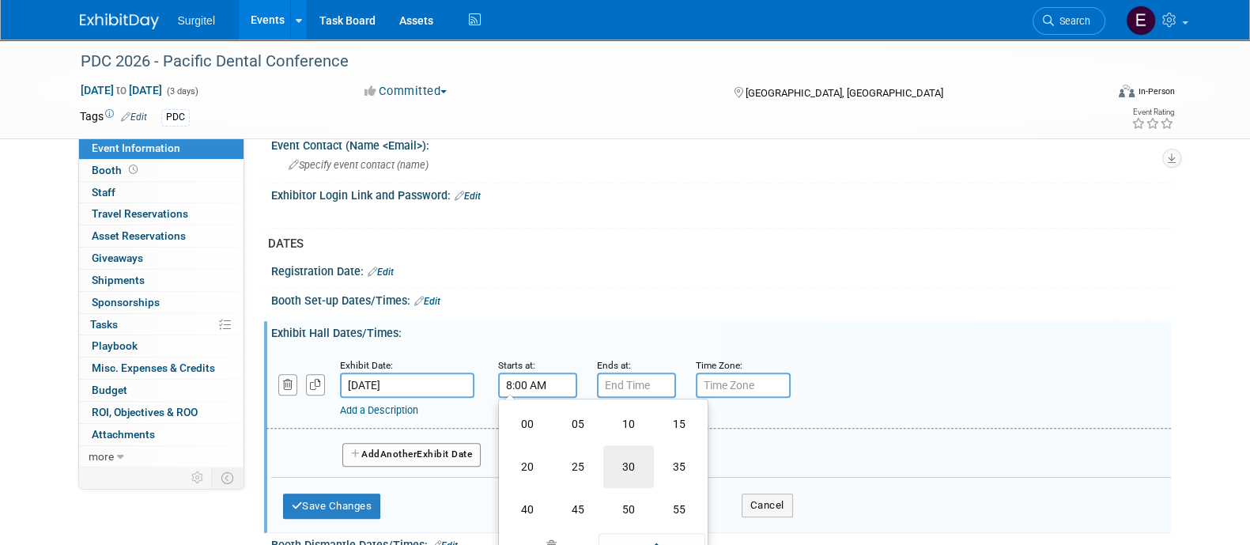
type input "8:30 AM"
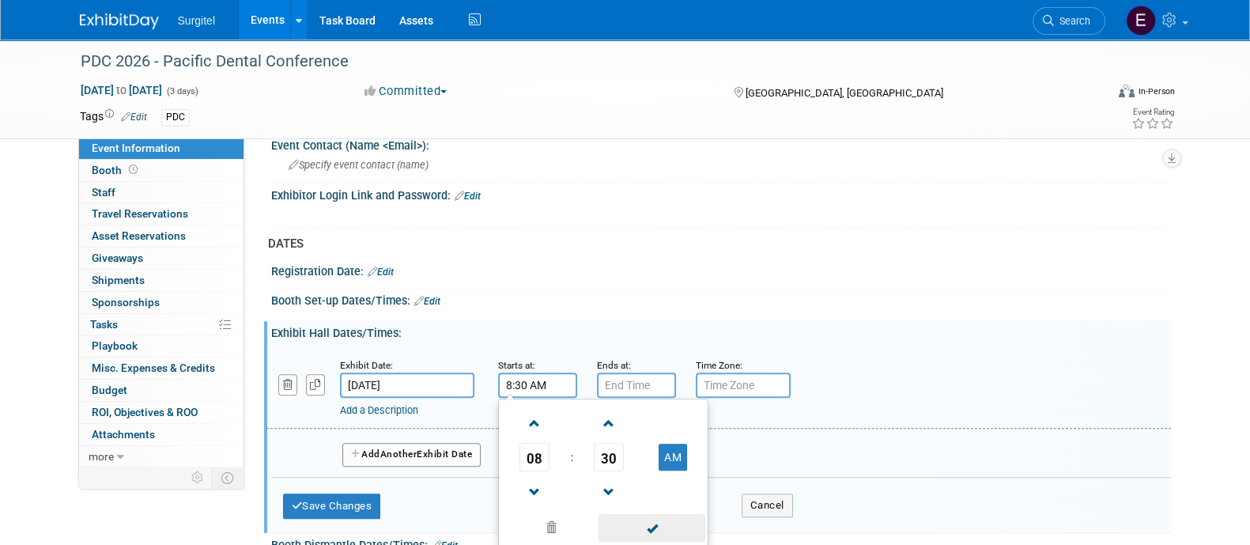
click at [643, 519] on span at bounding box center [652, 528] width 107 height 28
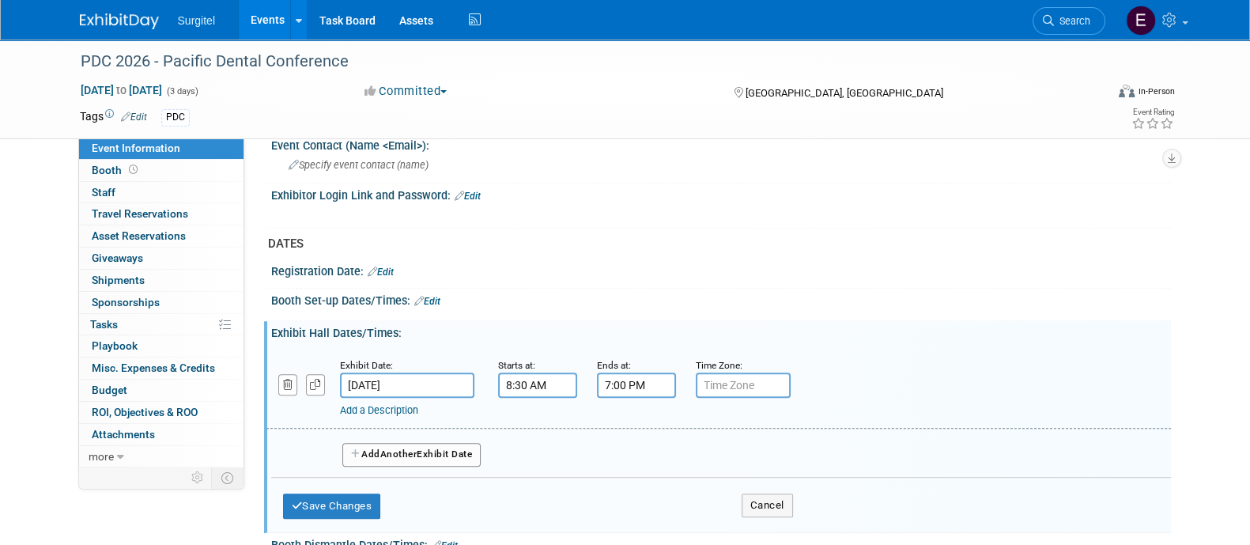
click at [613, 379] on input "7:00 PM" at bounding box center [636, 384] width 79 height 25
click at [628, 448] on span "07" at bounding box center [633, 457] width 30 height 28
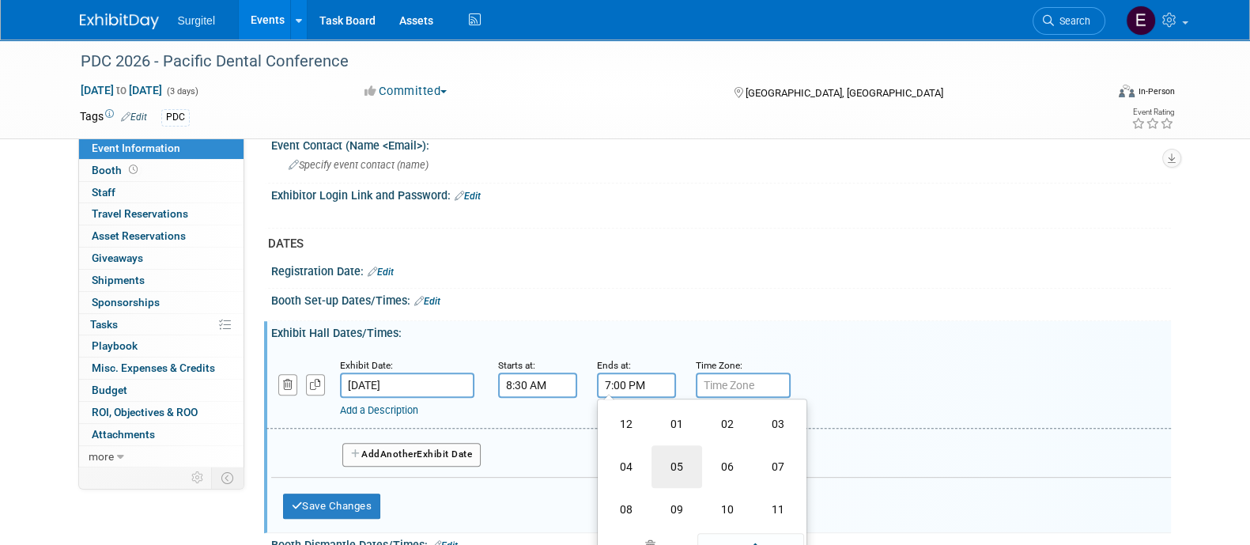
click at [692, 463] on td "05" at bounding box center [676, 466] width 51 height 43
click at [708, 455] on span "00" at bounding box center [708, 457] width 30 height 28
click at [708, 455] on td "30" at bounding box center [727, 466] width 51 height 43
type input "5:30 PM"
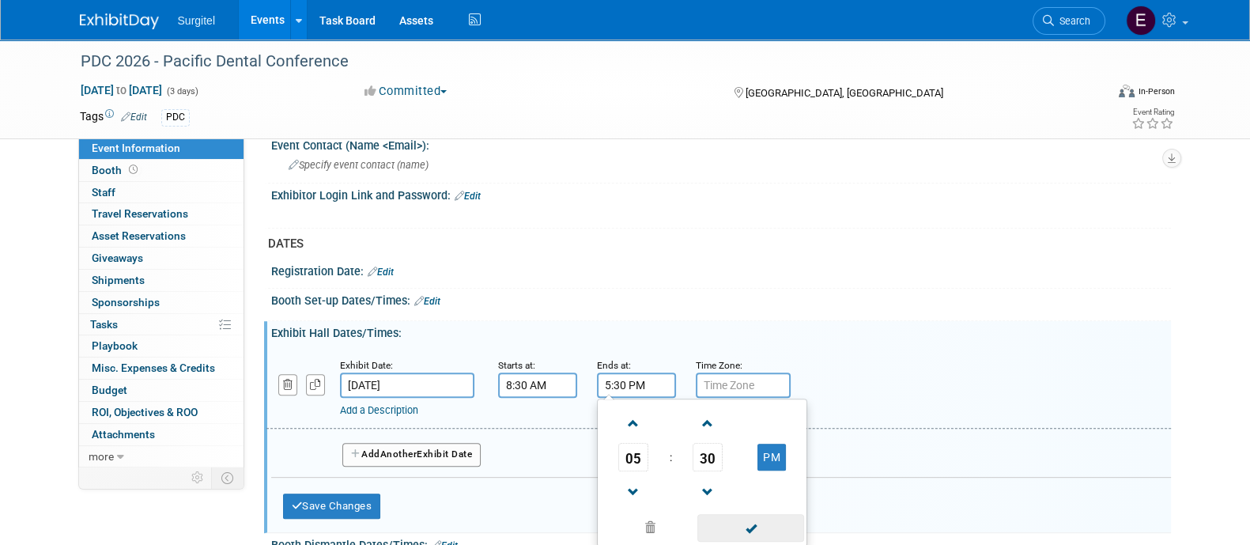
click at [748, 524] on span at bounding box center [750, 528] width 107 height 28
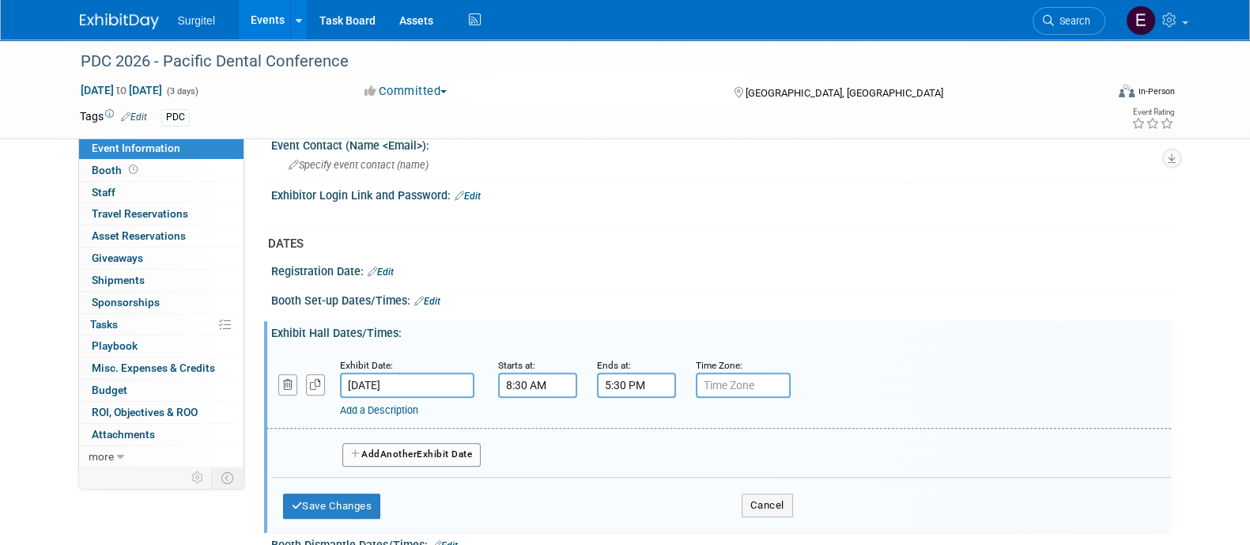
click at [405, 448] on span "Another" at bounding box center [398, 453] width 37 height 11
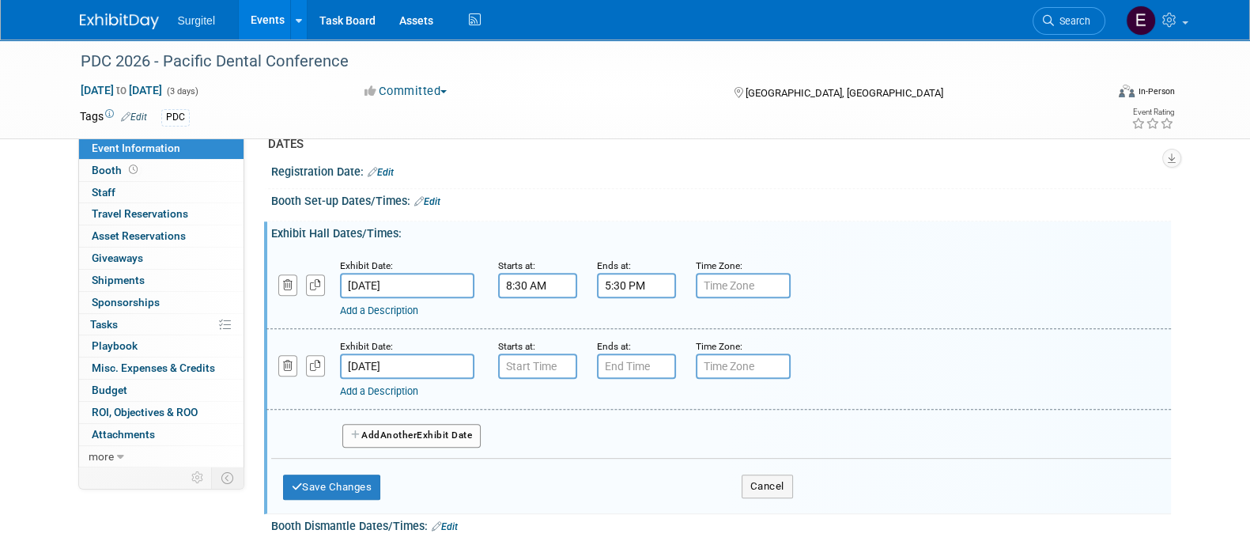
scroll to position [931, 0]
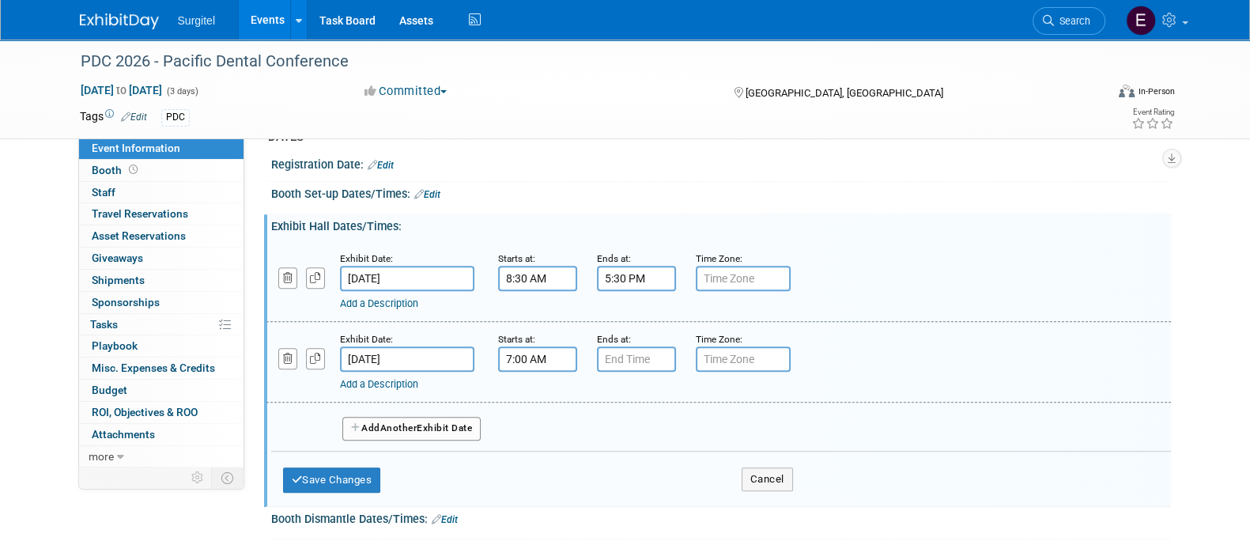
click at [547, 360] on input "7:00 AM" at bounding box center [537, 358] width 79 height 25
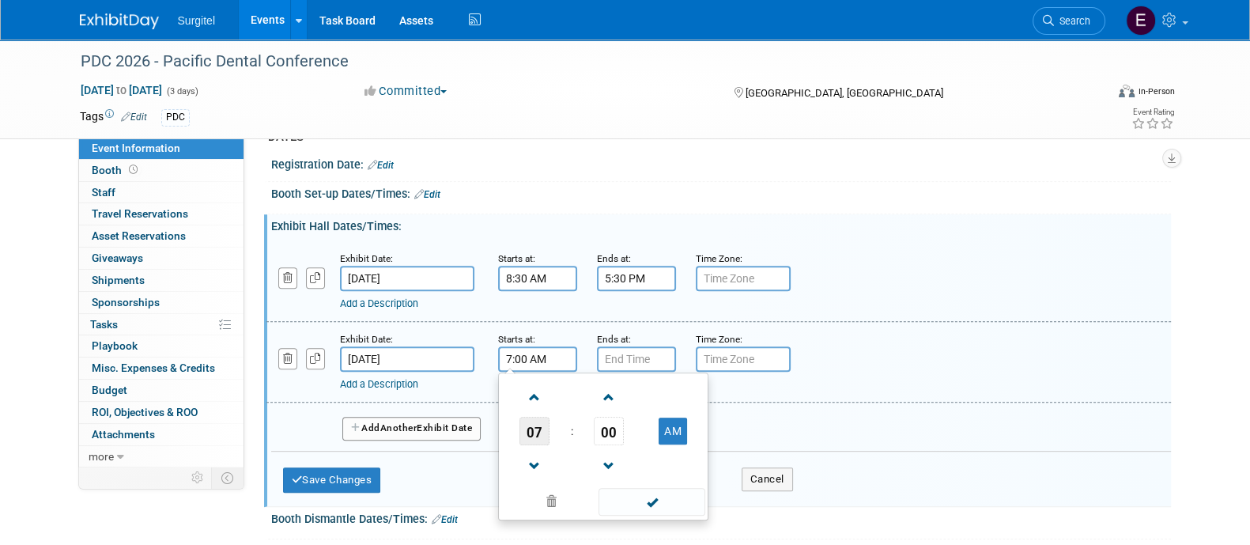
click at [534, 420] on span "07" at bounding box center [534, 431] width 30 height 28
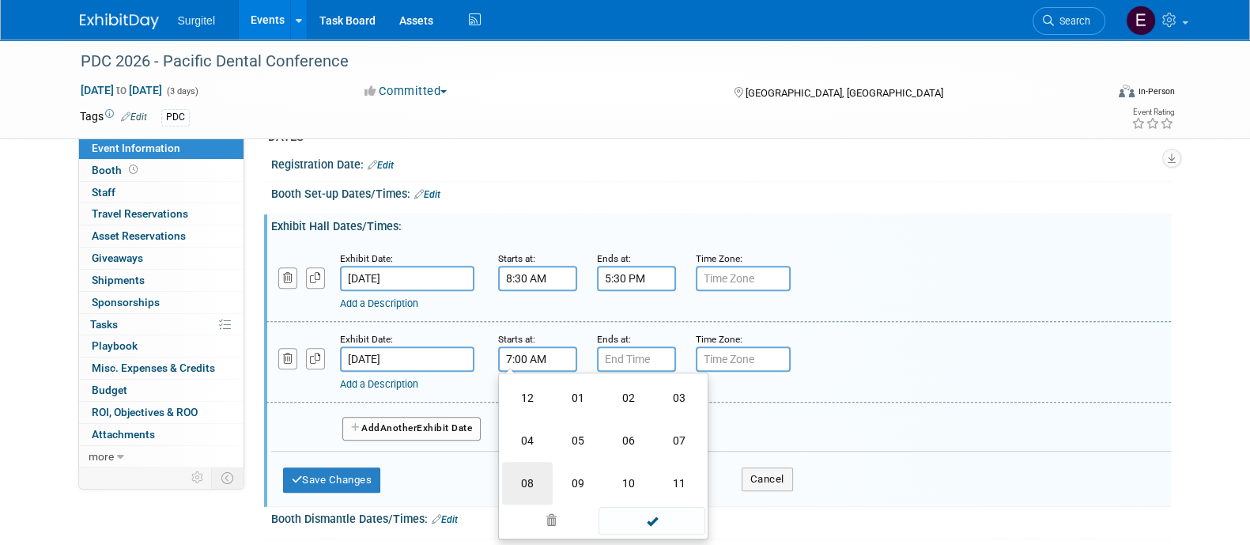
click at [526, 480] on td "08" at bounding box center [527, 483] width 51 height 43
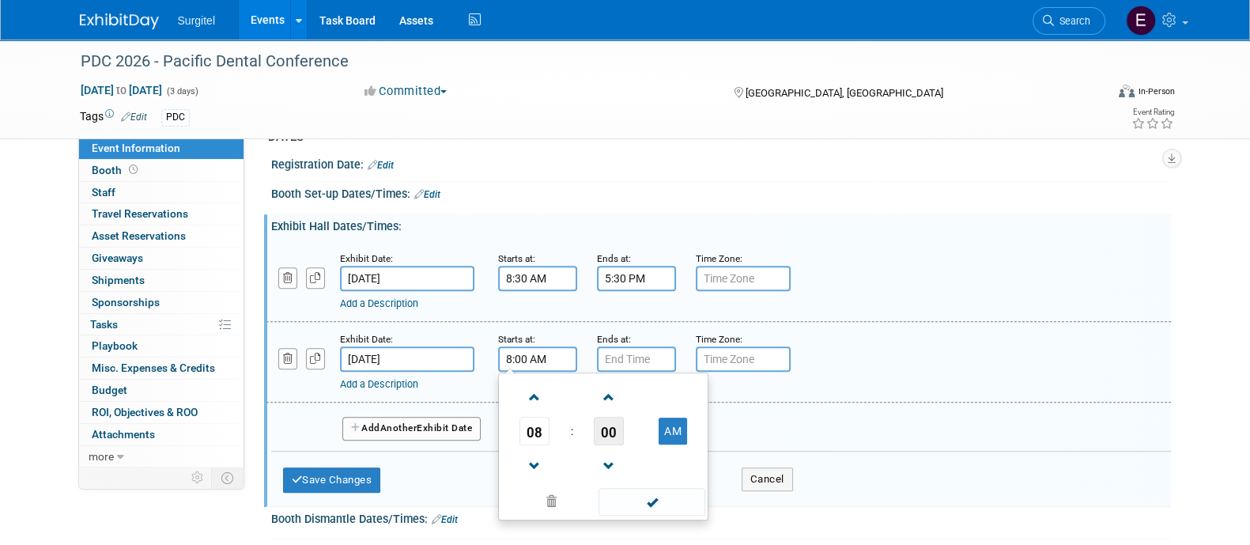
click at [602, 431] on span "00" at bounding box center [609, 431] width 30 height 28
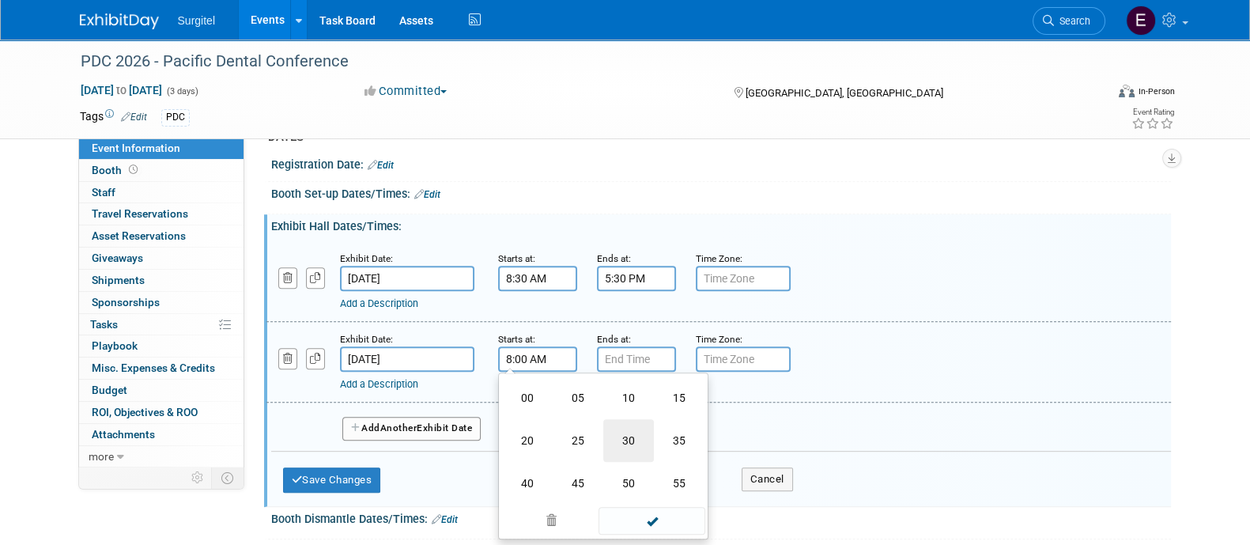
click at [627, 438] on td "30" at bounding box center [628, 440] width 51 height 43
type input "8:30 AM"
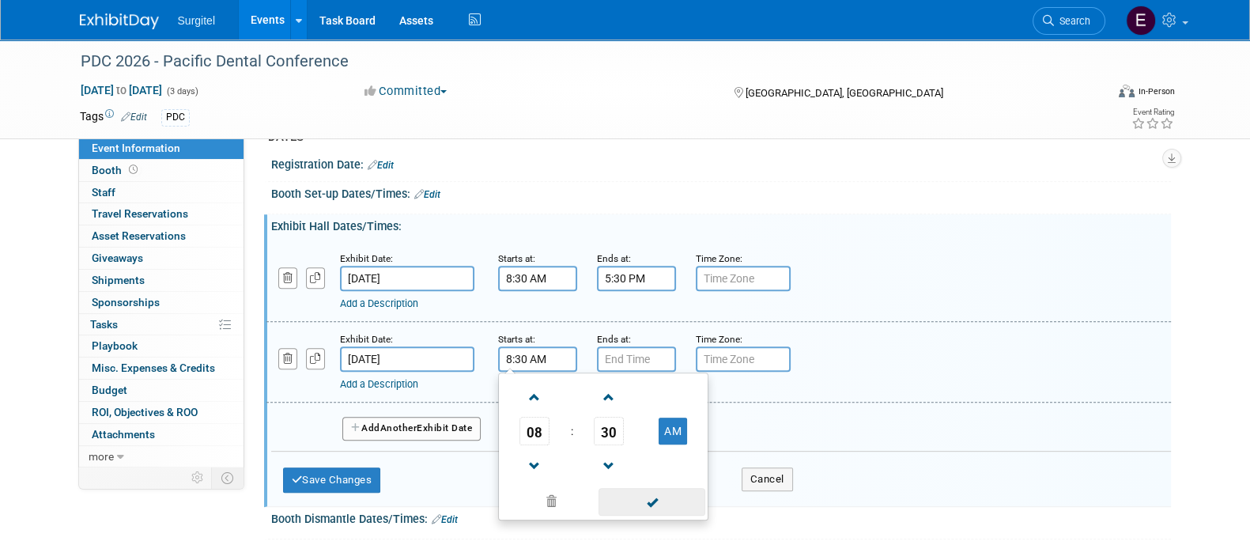
click at [690, 500] on span at bounding box center [652, 502] width 107 height 28
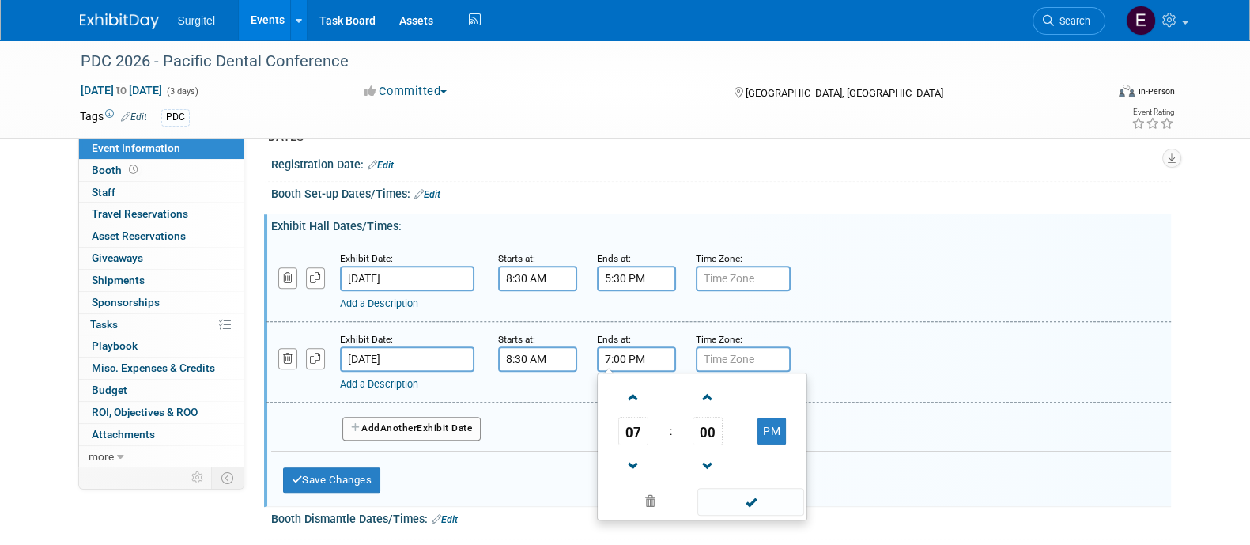
click at [648, 346] on input "7:00 PM" at bounding box center [636, 358] width 79 height 25
click at [644, 426] on span "07" at bounding box center [633, 431] width 30 height 28
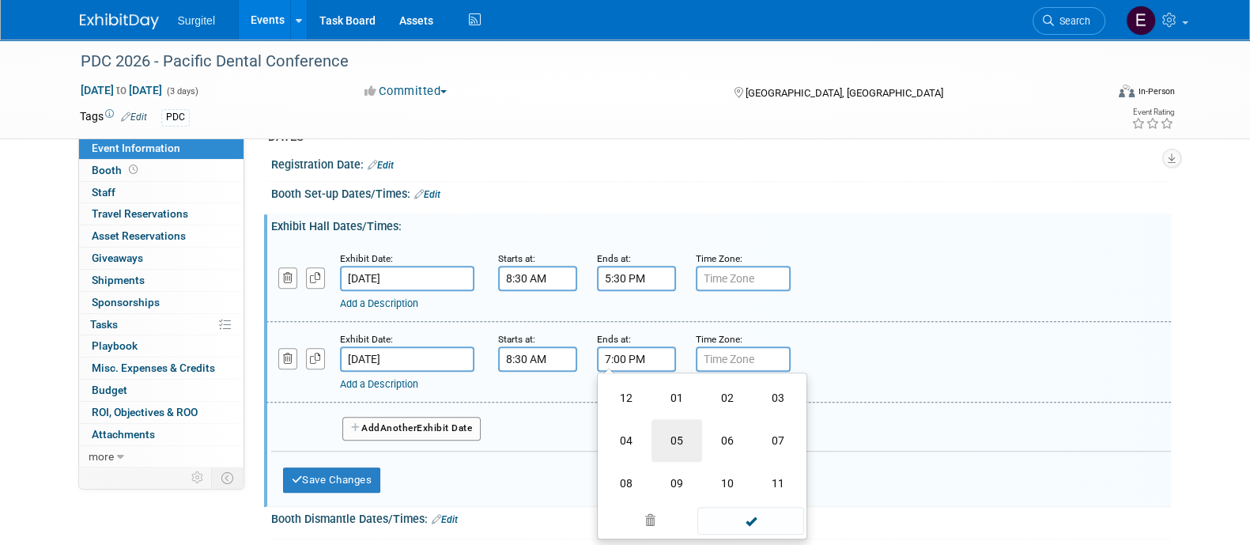
click at [680, 439] on td "05" at bounding box center [676, 440] width 51 height 43
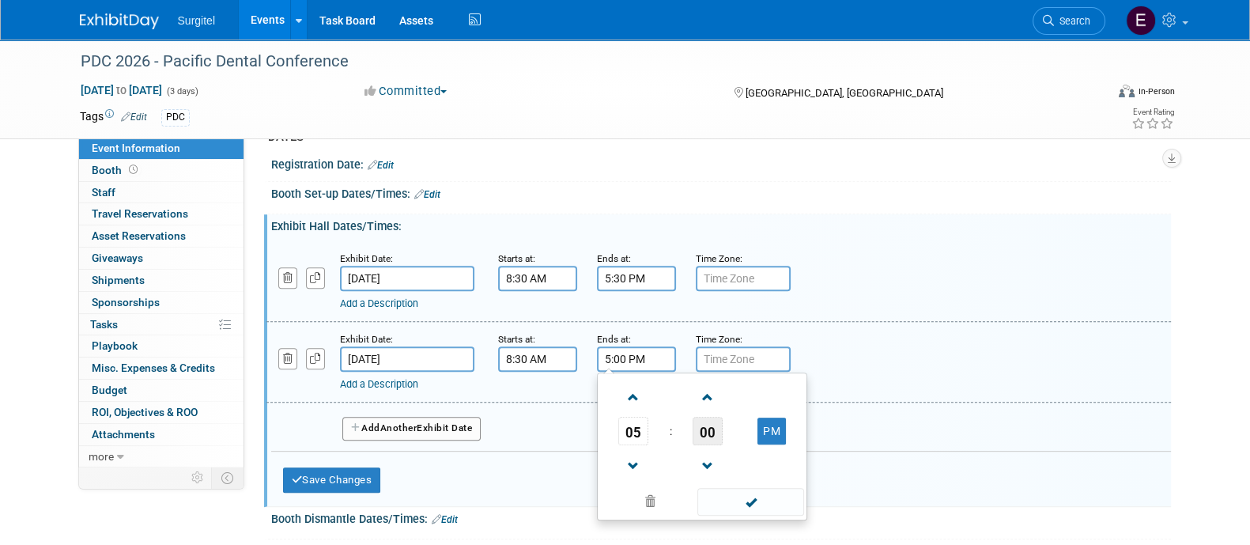
click at [708, 425] on span "00" at bounding box center [708, 431] width 30 height 28
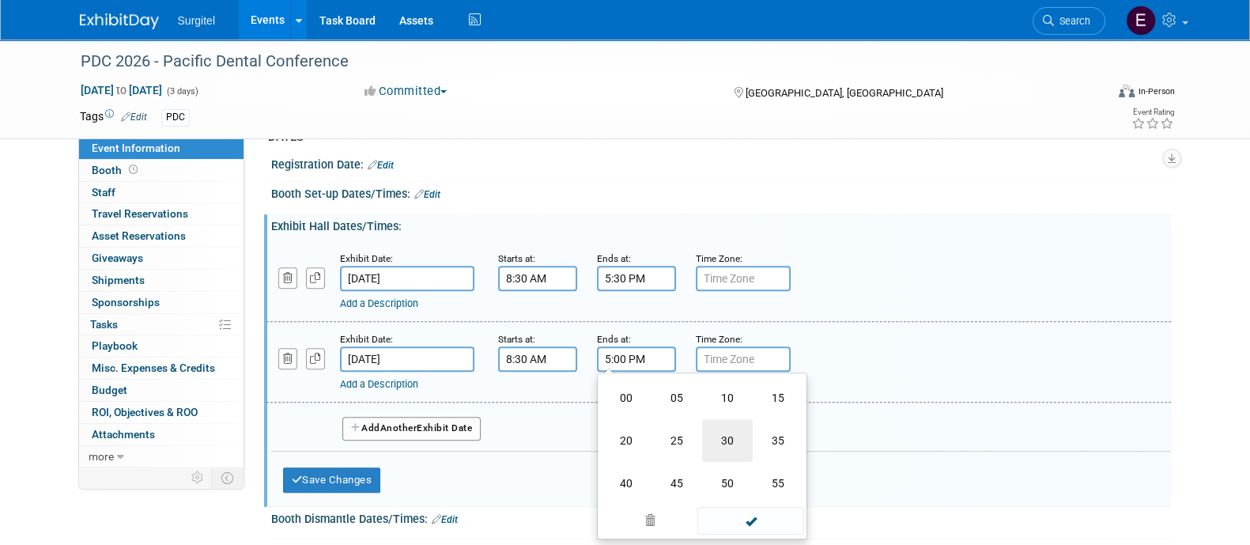
click at [727, 429] on td "30" at bounding box center [727, 440] width 51 height 43
type input "5:30 PM"
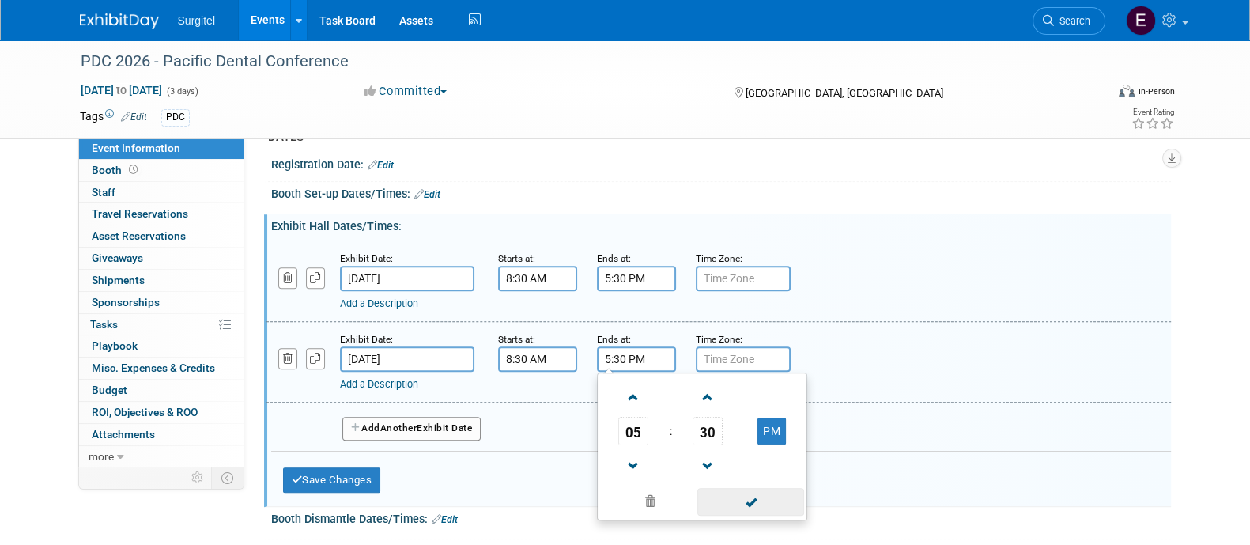
click at [752, 488] on span at bounding box center [750, 502] width 107 height 28
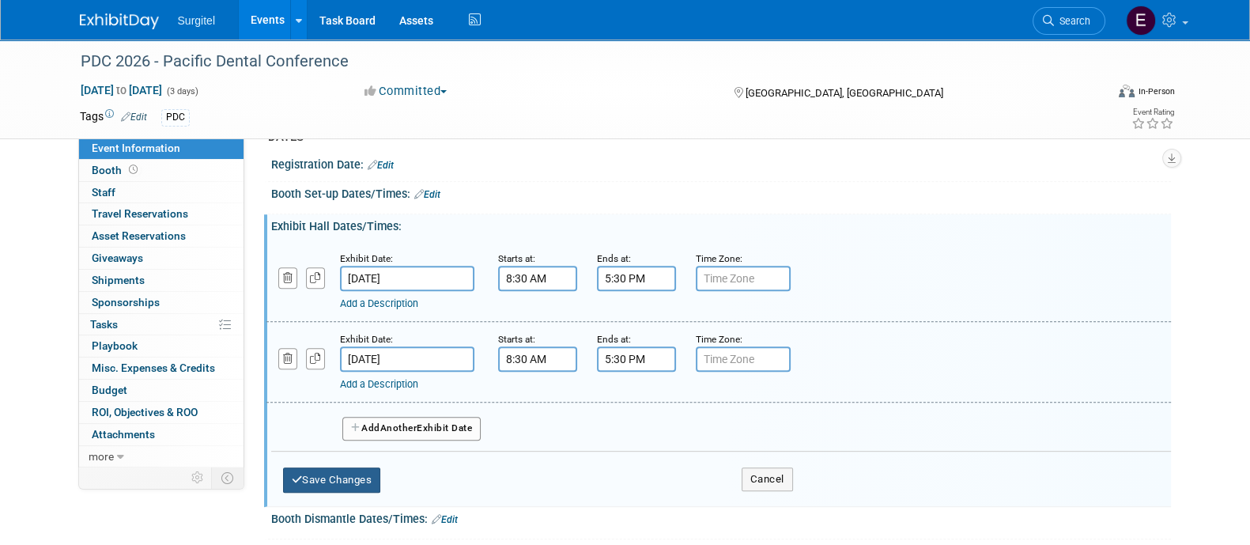
click at [357, 467] on button "Save Changes" at bounding box center [332, 479] width 98 height 25
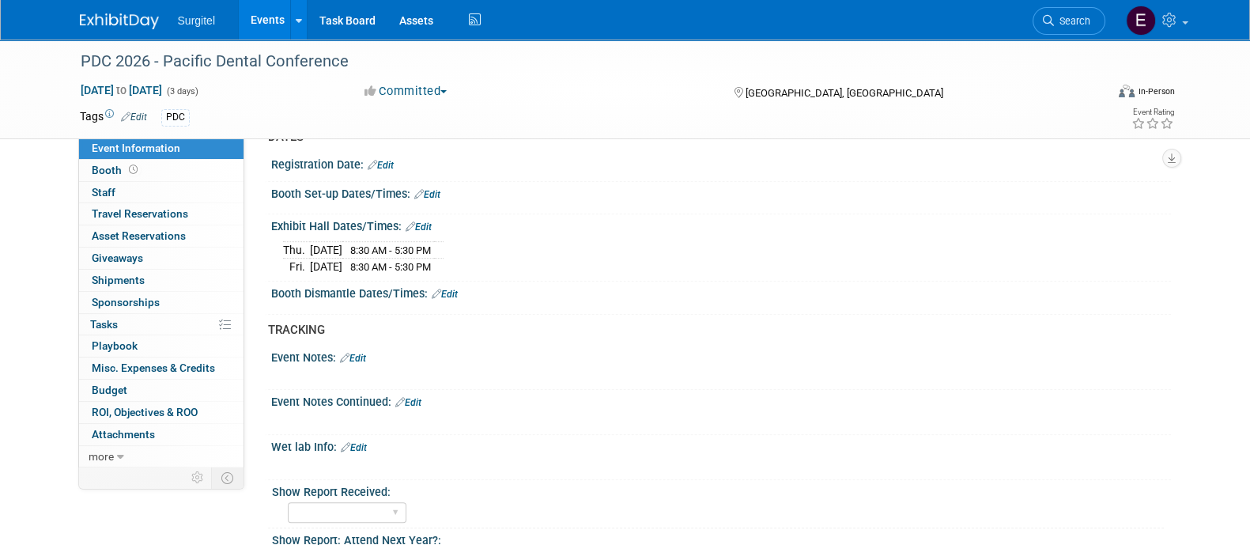
click at [439, 189] on link "Edit" at bounding box center [427, 194] width 26 height 11
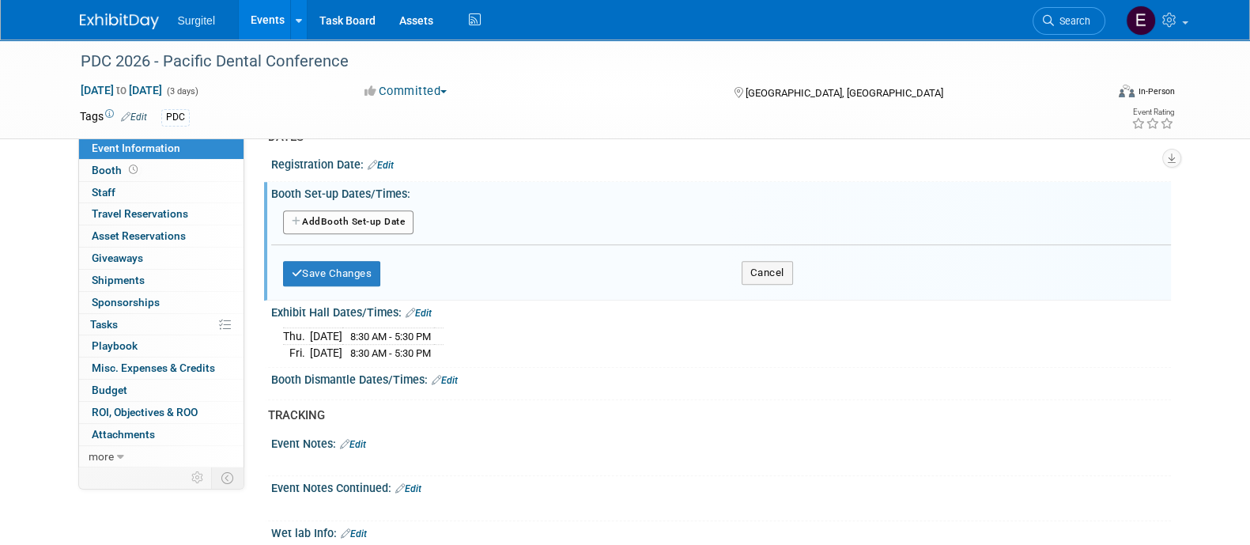
click at [411, 210] on button "Add Another Booth Set-up Date" at bounding box center [348, 222] width 131 height 24
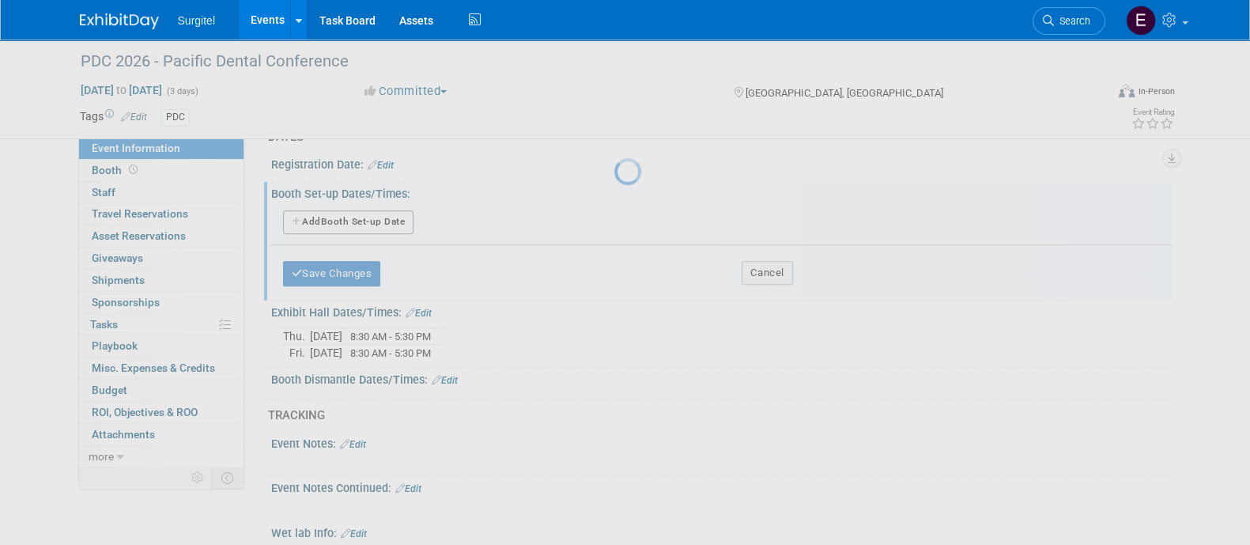
select select "2"
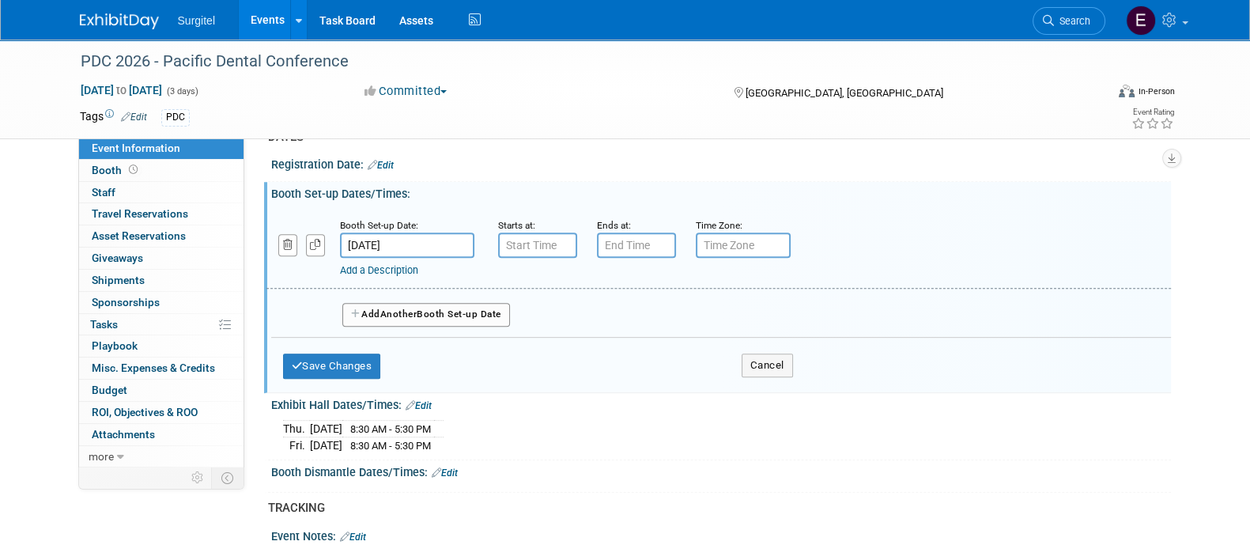
click at [419, 235] on input "Mar 5, 2026" at bounding box center [407, 244] width 134 height 25
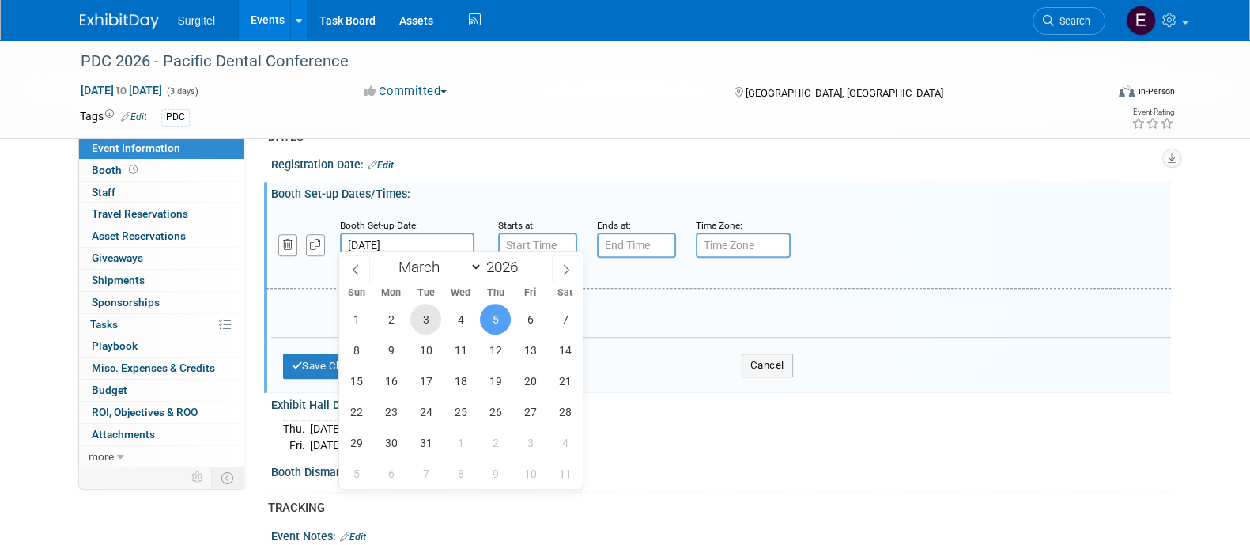
click at [425, 317] on span "3" at bounding box center [425, 319] width 31 height 31
type input "Mar 3, 2026"
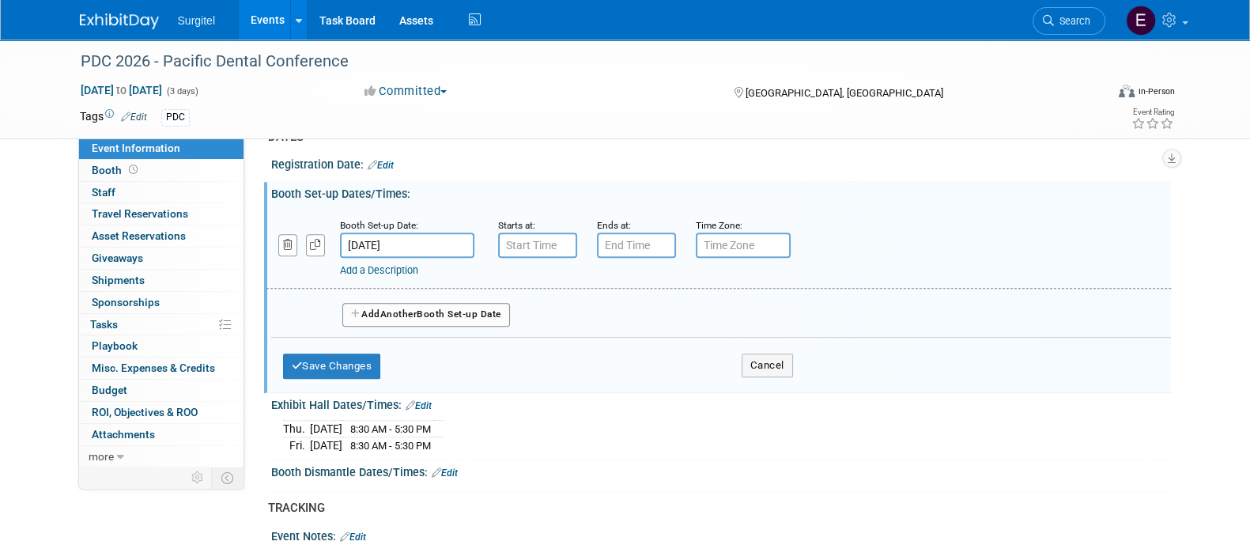
click at [414, 308] on span "Another" at bounding box center [398, 313] width 37 height 11
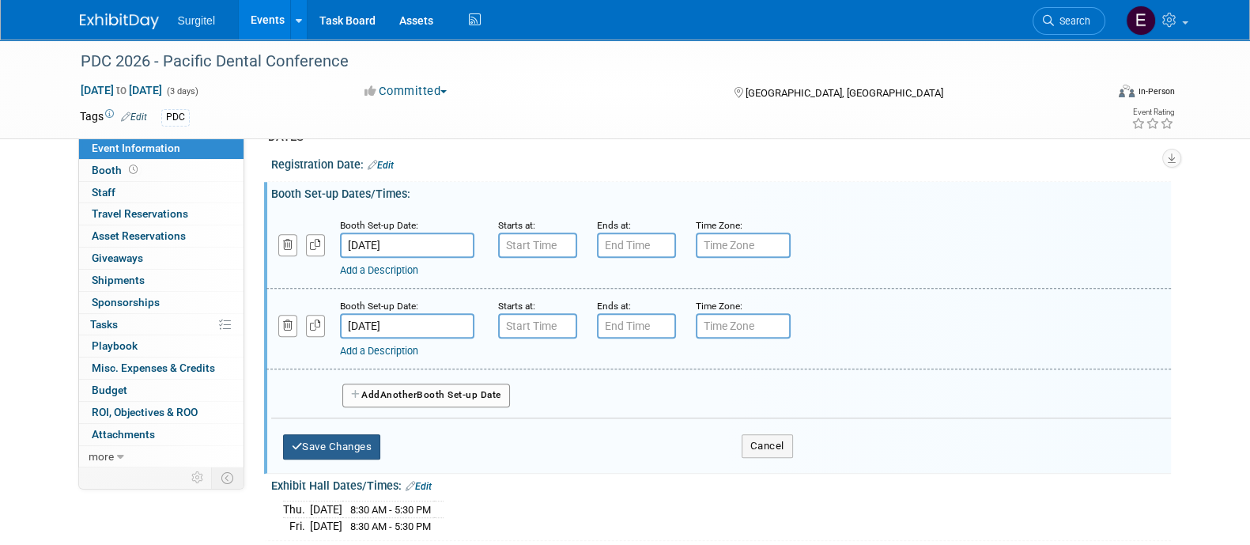
click at [320, 434] on button "Save Changes" at bounding box center [332, 446] width 98 height 25
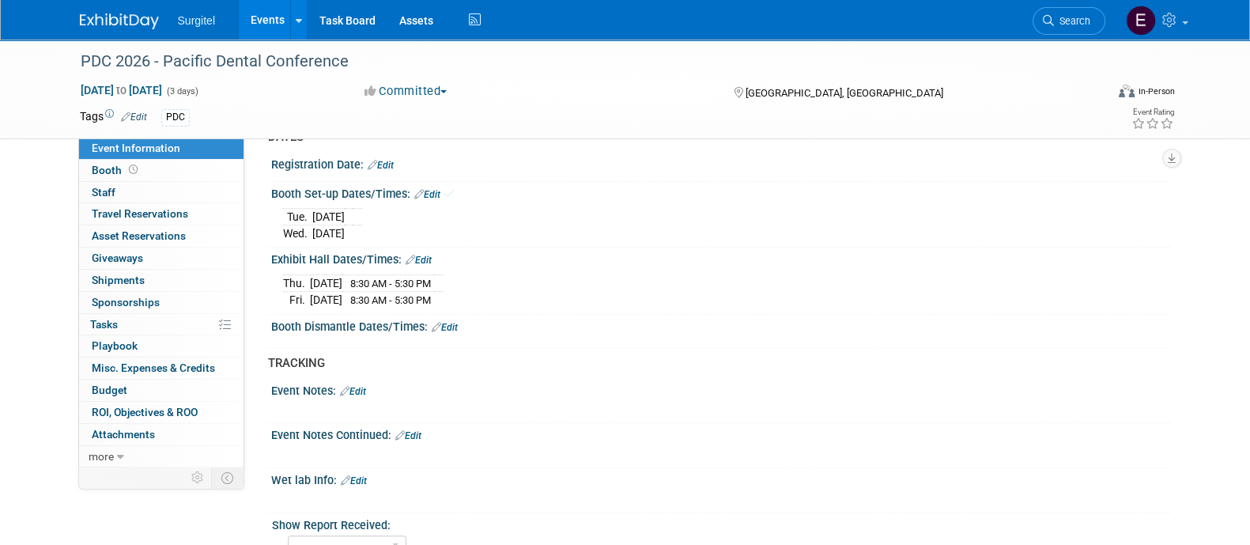
click at [455, 322] on link "Edit" at bounding box center [445, 327] width 26 height 11
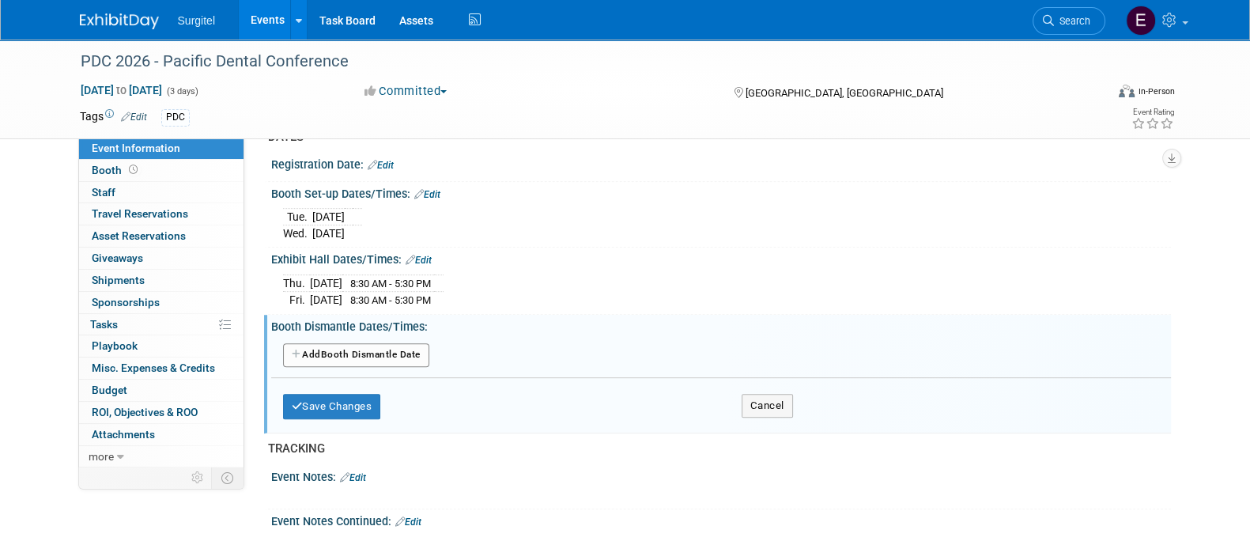
click at [404, 346] on button "Add Another Booth Dismantle Date" at bounding box center [356, 355] width 146 height 24
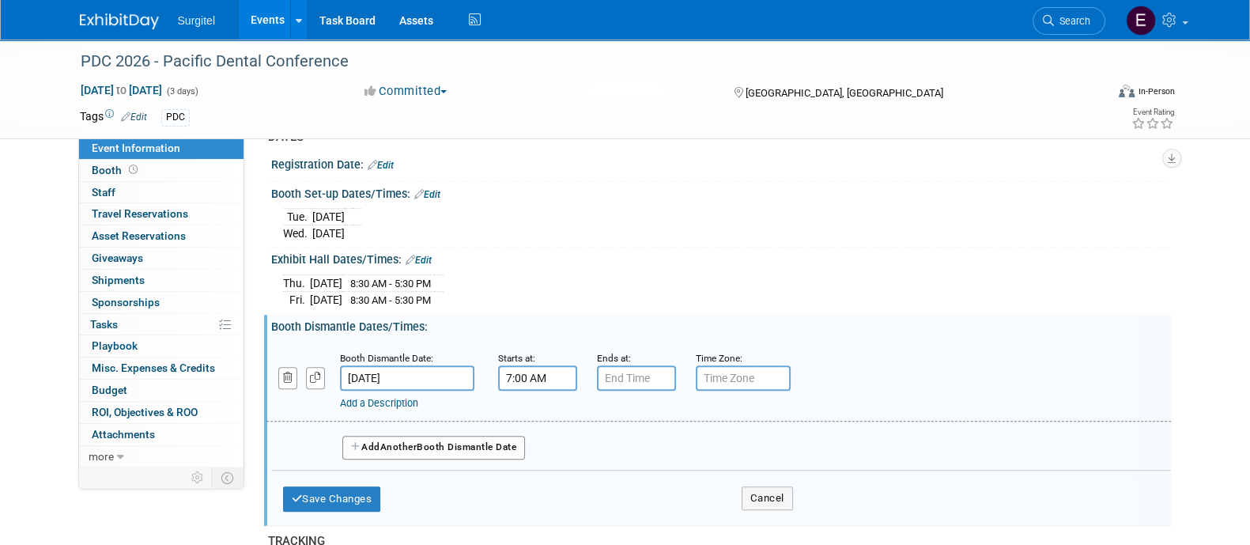
click at [517, 371] on input "7:00 AM" at bounding box center [537, 377] width 79 height 25
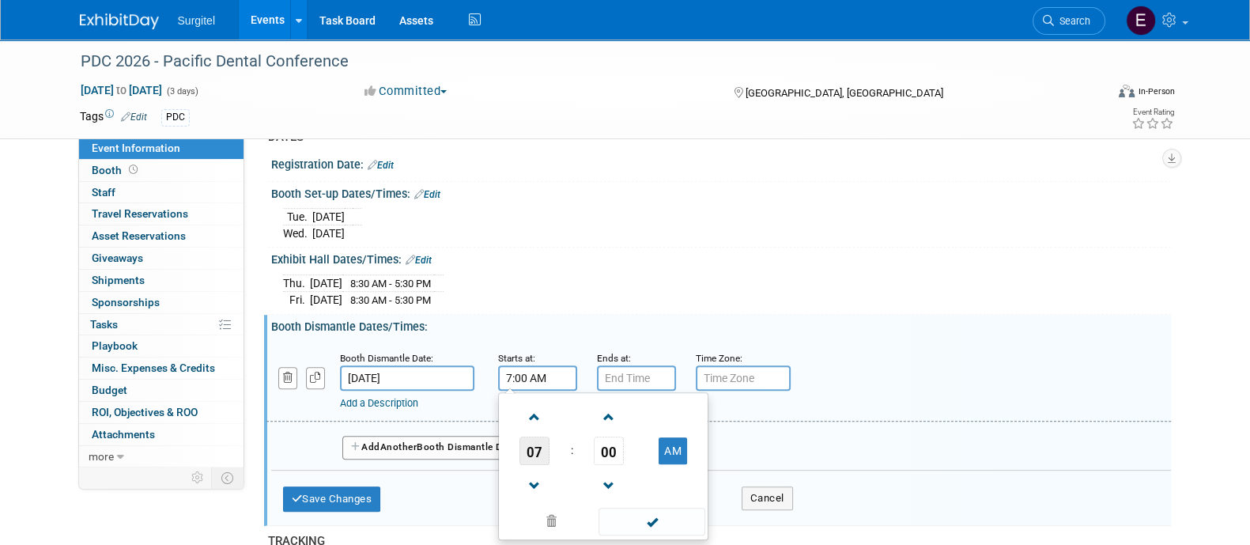
click at [526, 436] on span "07" at bounding box center [534, 450] width 30 height 28
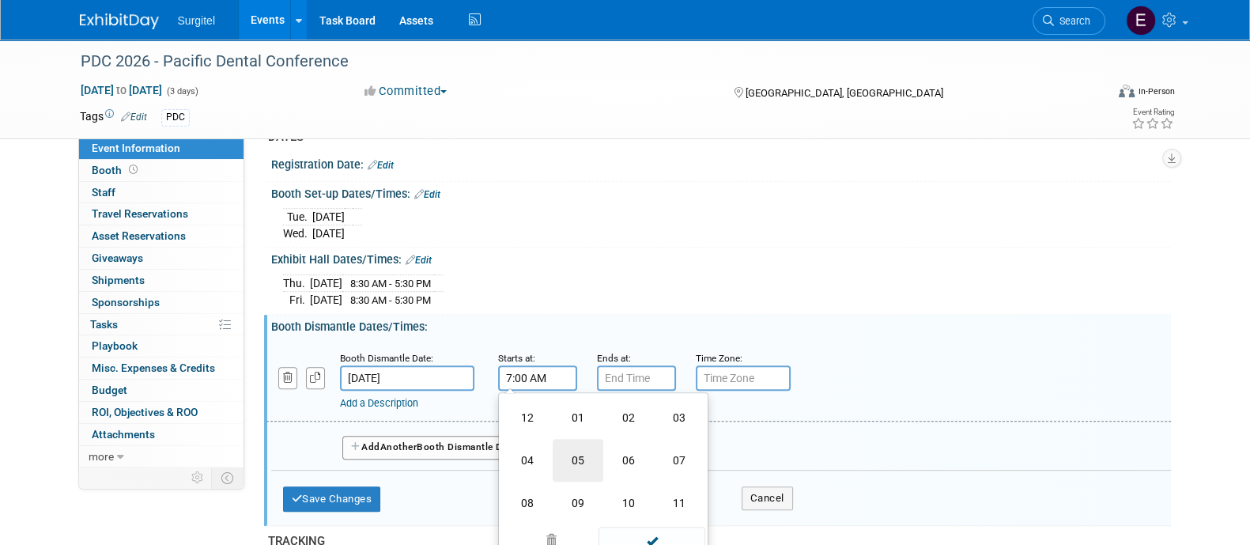
click at [566, 454] on td "05" at bounding box center [578, 460] width 51 height 43
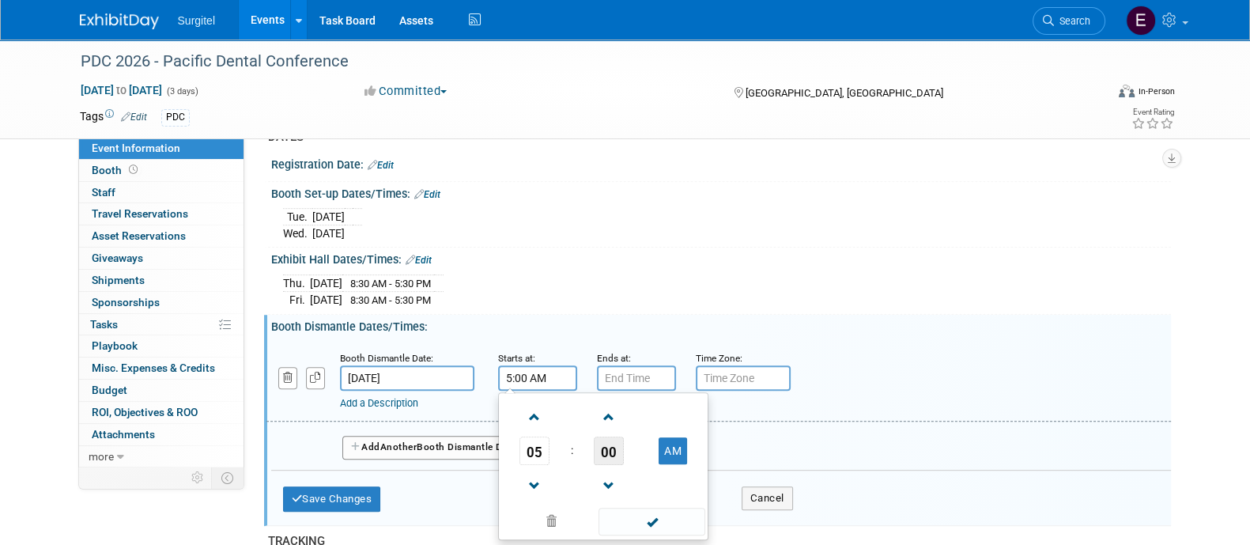
click at [609, 440] on span "00" at bounding box center [609, 450] width 30 height 28
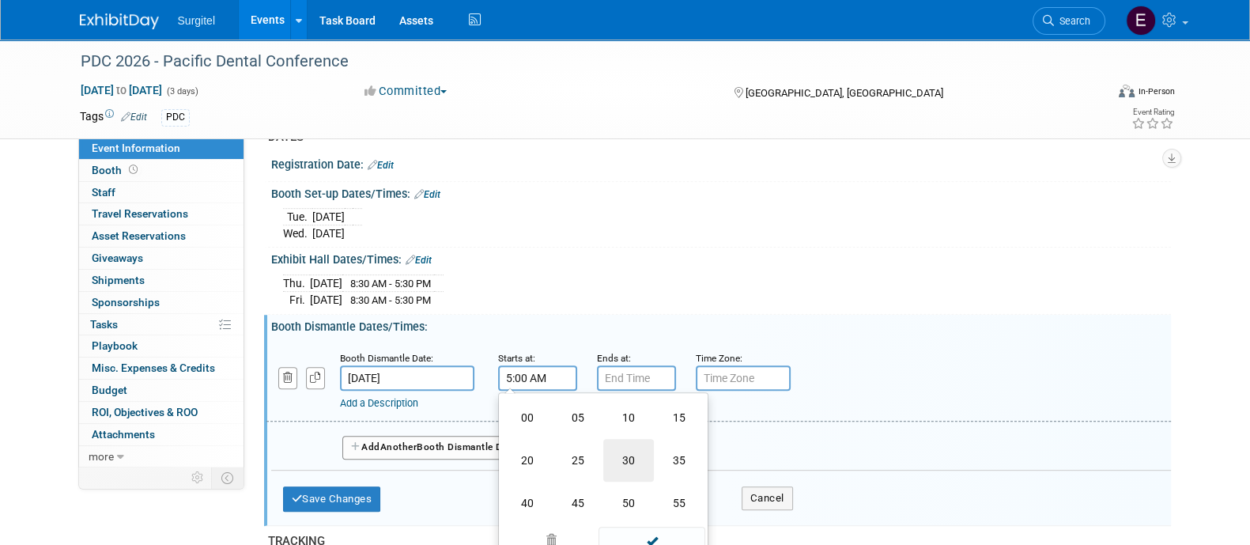
click at [613, 445] on td "30" at bounding box center [628, 460] width 51 height 43
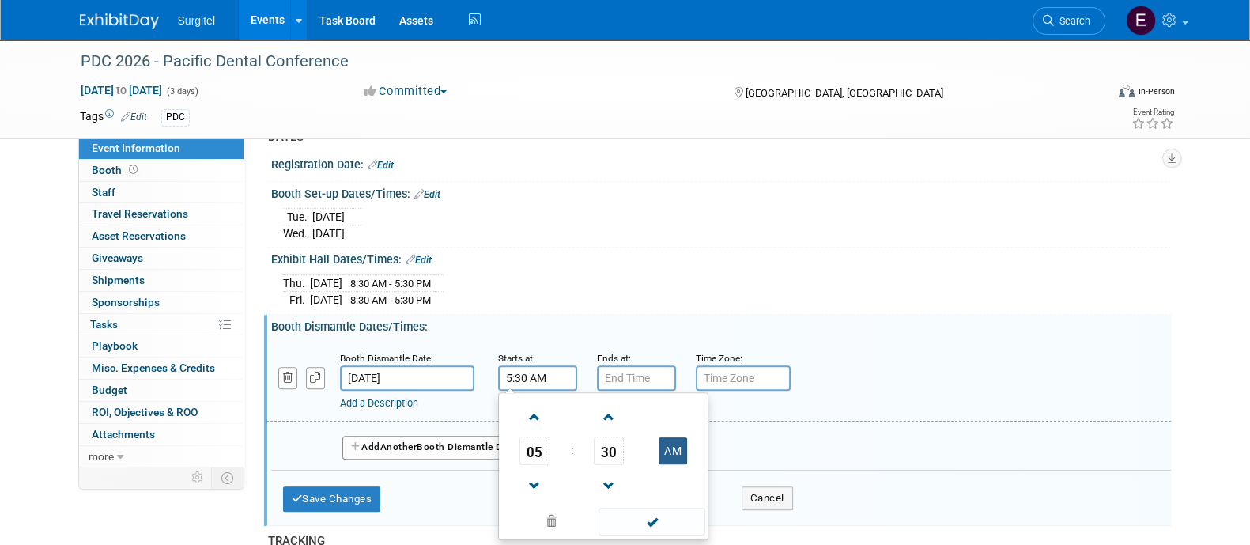
click at [664, 447] on button "AM" at bounding box center [673, 450] width 28 height 27
type input "5:30 PM"
click at [404, 367] on input "Mar 7, 2026" at bounding box center [407, 377] width 134 height 25
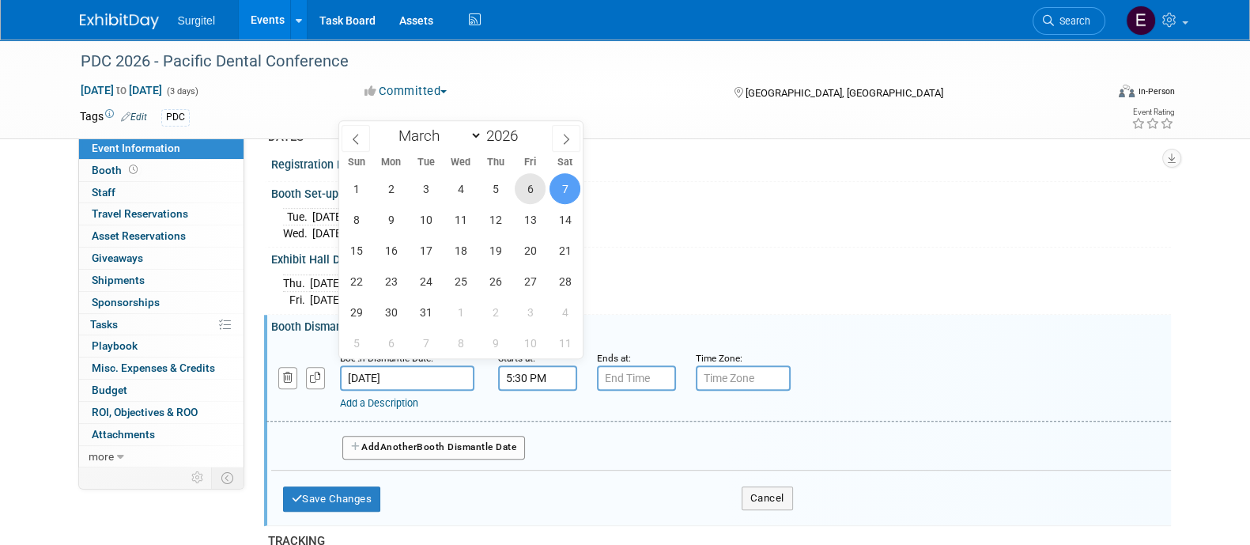
click at [531, 179] on span "6" at bounding box center [530, 188] width 31 height 31
type input "Mar 6, 2026"
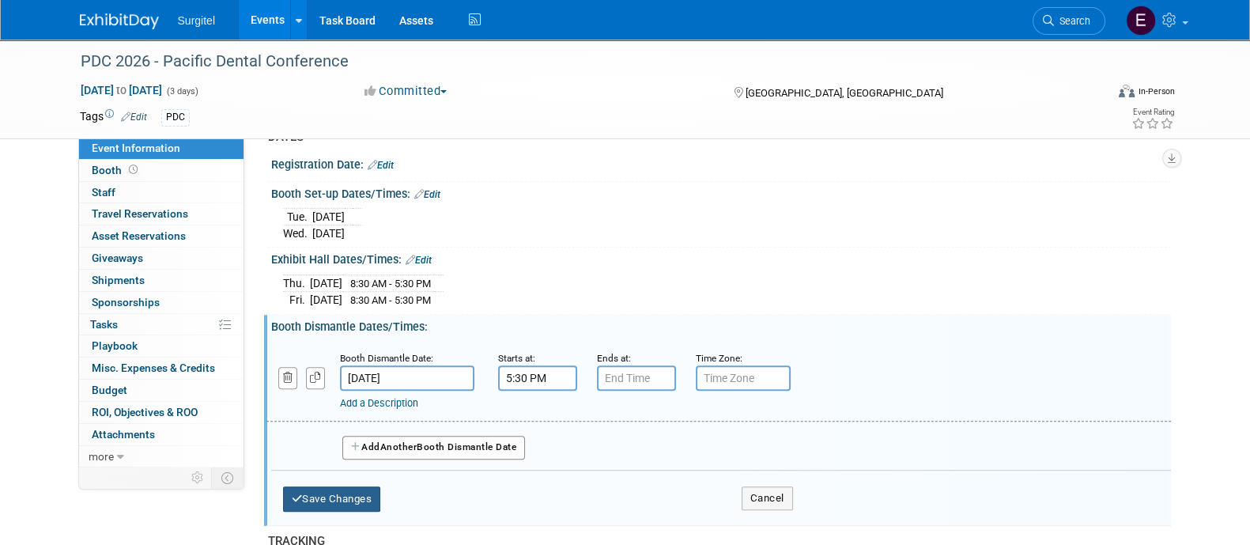
click at [353, 486] on button "Save Changes" at bounding box center [332, 498] width 98 height 25
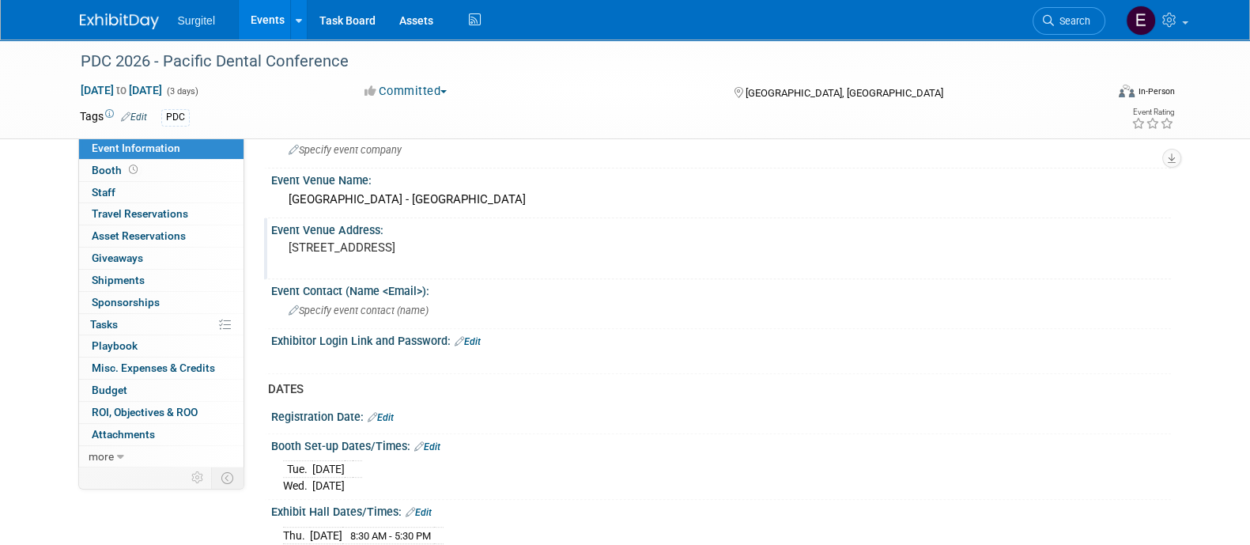
scroll to position [656, 0]
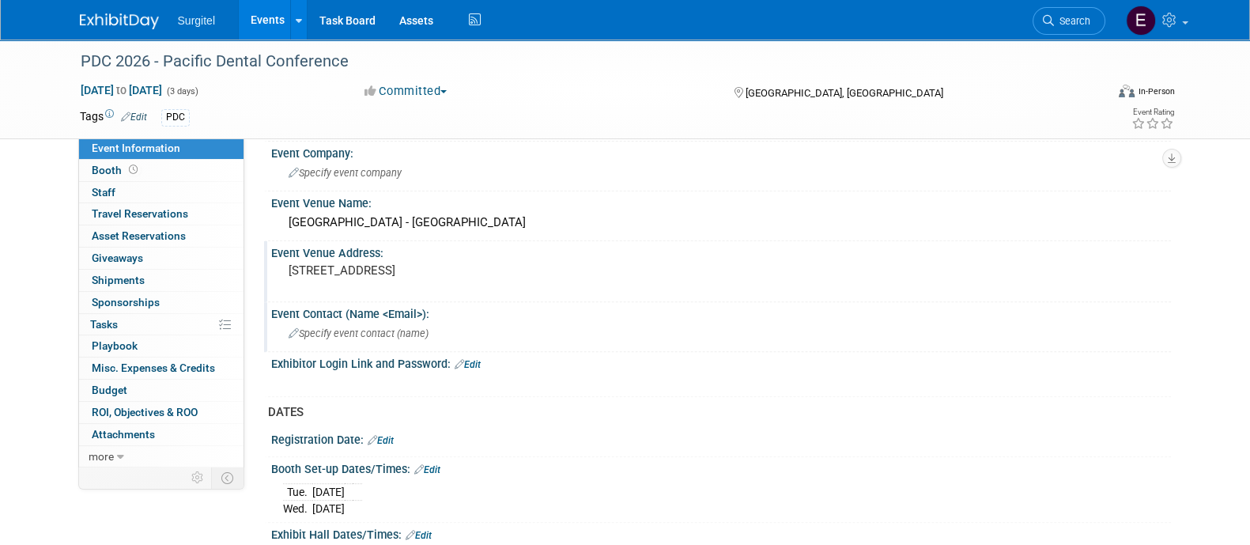
click at [423, 327] on span "Specify event contact (name )" at bounding box center [359, 333] width 140 height 12
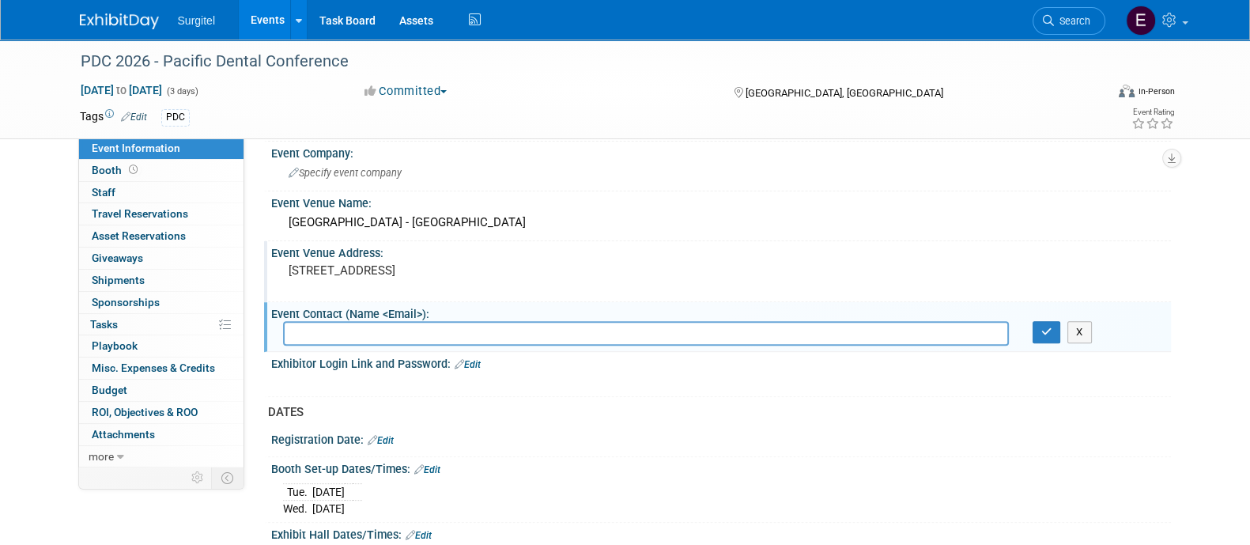
click at [423, 326] on input "text" at bounding box center [646, 333] width 726 height 25
type input "exhibits@pdconf.com"
click at [1045, 327] on icon "button" at bounding box center [1046, 332] width 11 height 10
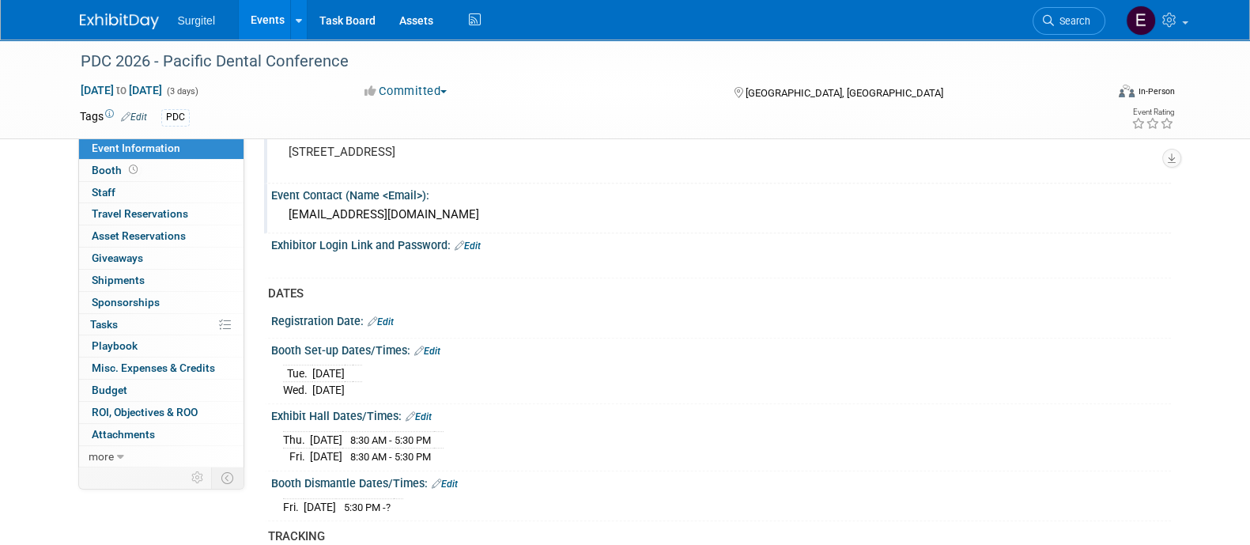
scroll to position [780, 0]
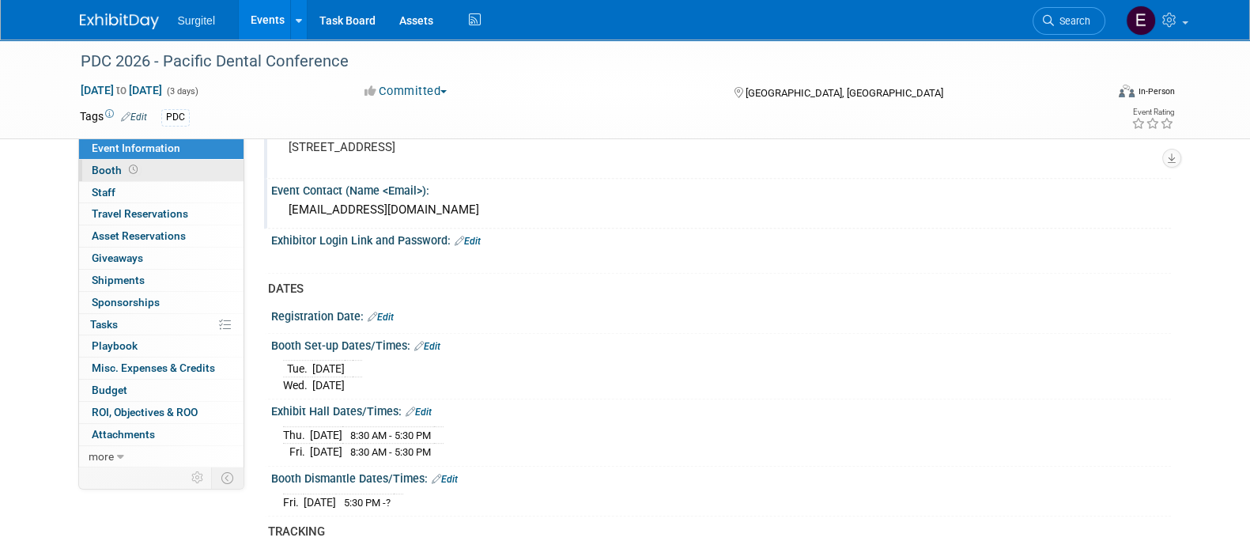
click at [187, 176] on link "Booth" at bounding box center [161, 170] width 164 height 21
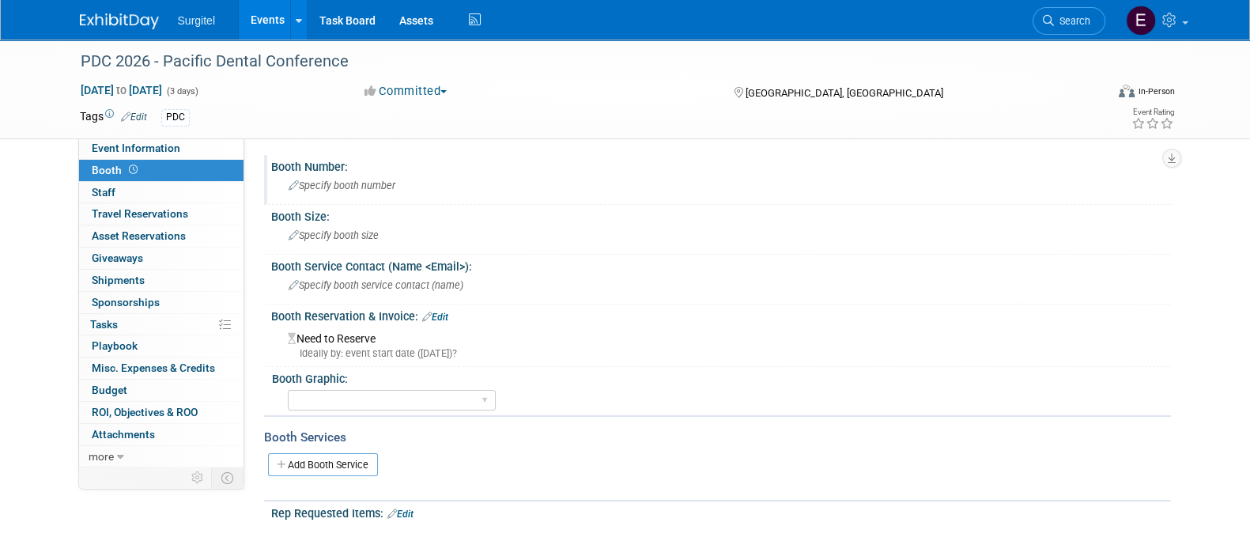
click at [375, 187] on span "Specify booth number" at bounding box center [342, 185] width 107 height 12
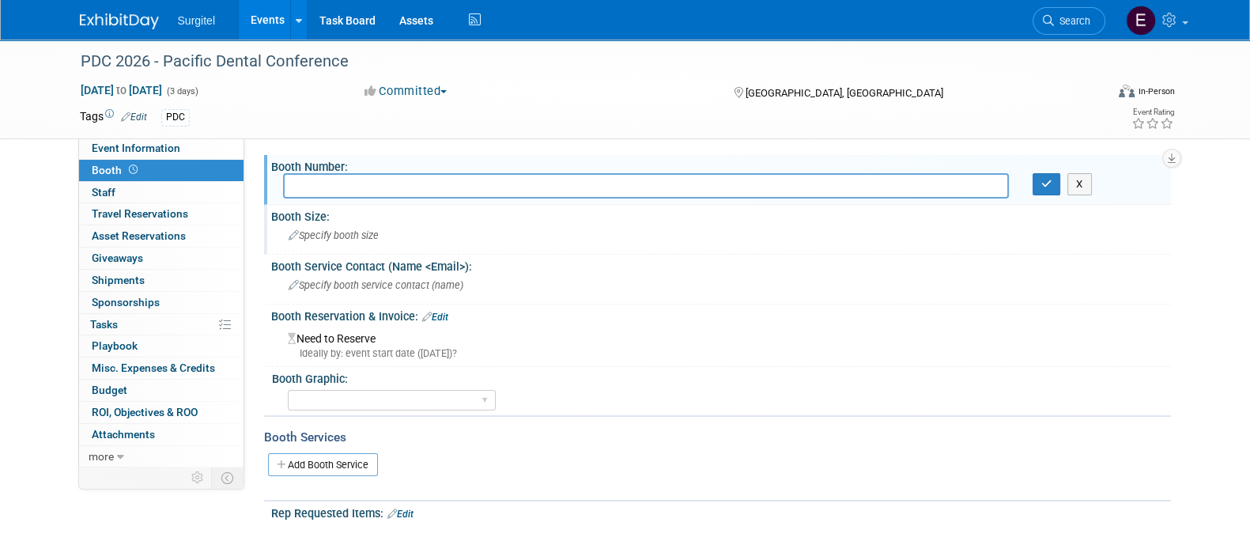
click at [365, 241] on div "Specify booth size" at bounding box center [721, 235] width 876 height 25
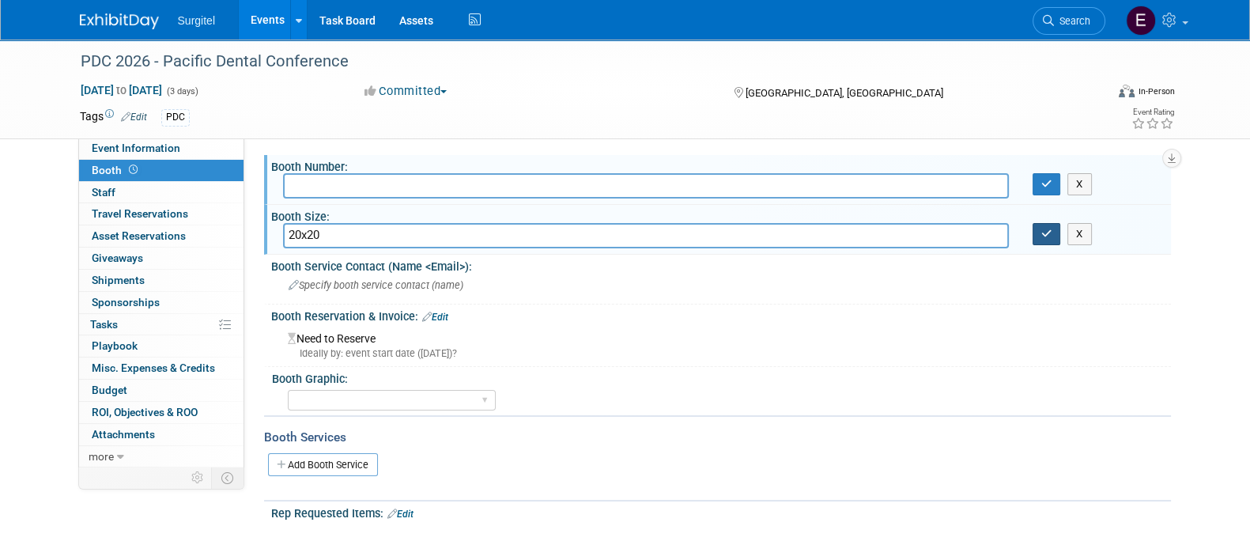
type input "20x20"
click at [1043, 232] on icon "button" at bounding box center [1046, 233] width 11 height 10
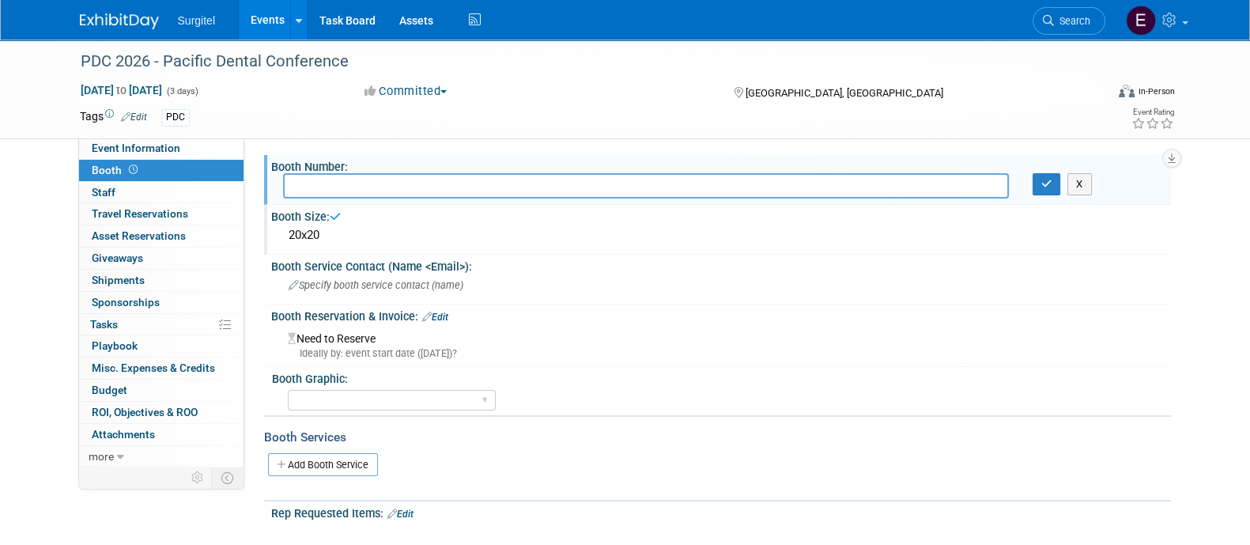
click at [447, 315] on link "Edit" at bounding box center [435, 317] width 26 height 11
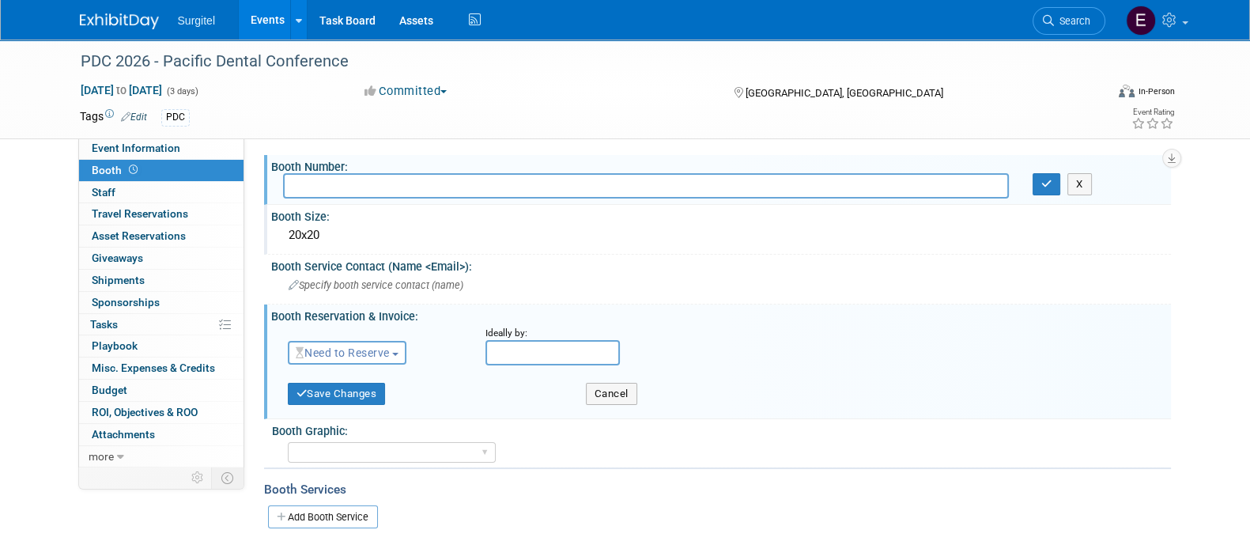
click at [387, 348] on span "Need to Reserve" at bounding box center [343, 352] width 94 height 13
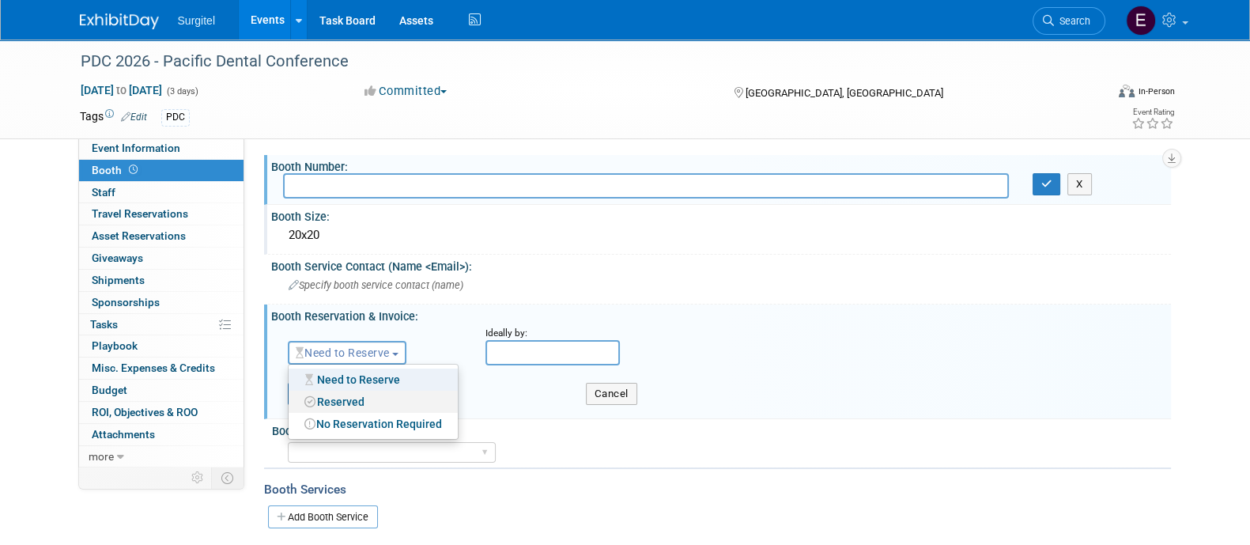
click at [387, 402] on link "Reserved" at bounding box center [373, 402] width 169 height 22
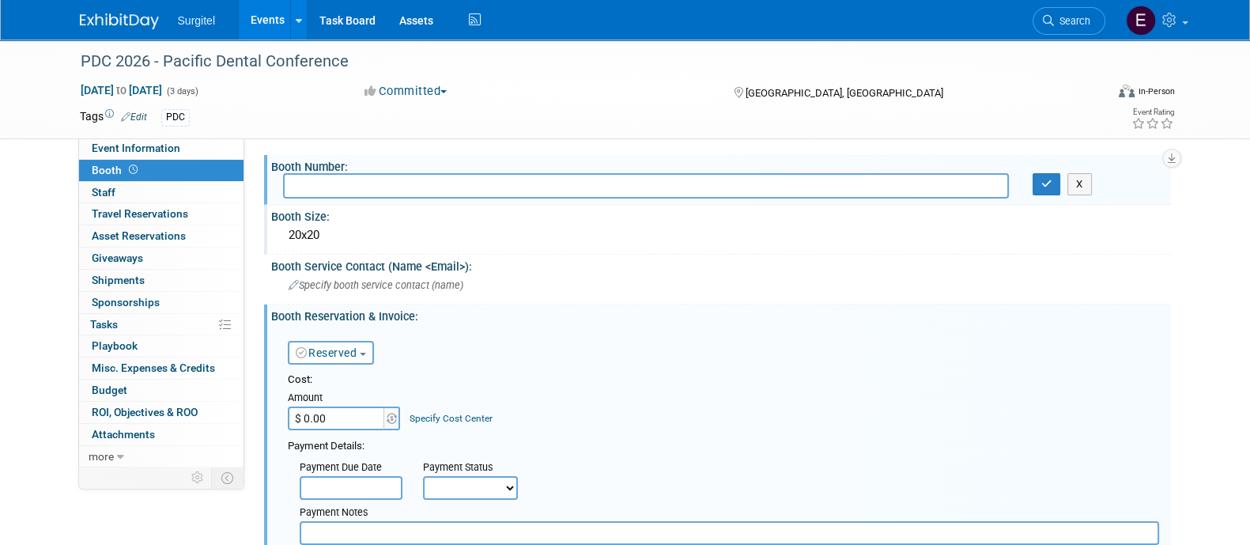
click at [364, 417] on input "$ 0.00" at bounding box center [337, 418] width 99 height 24
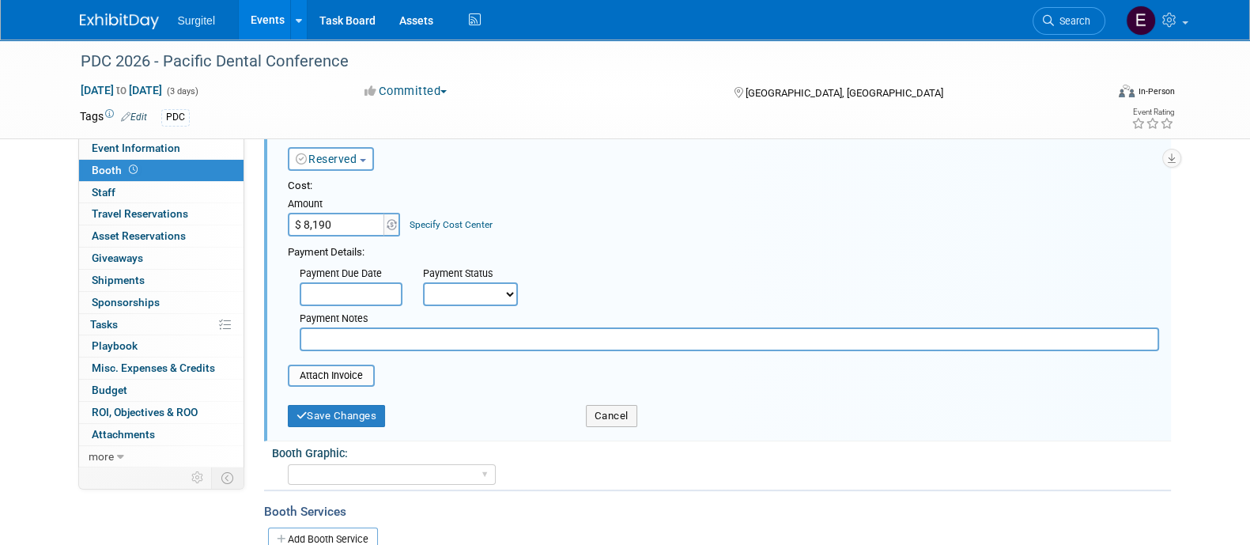
scroll to position [202, 0]
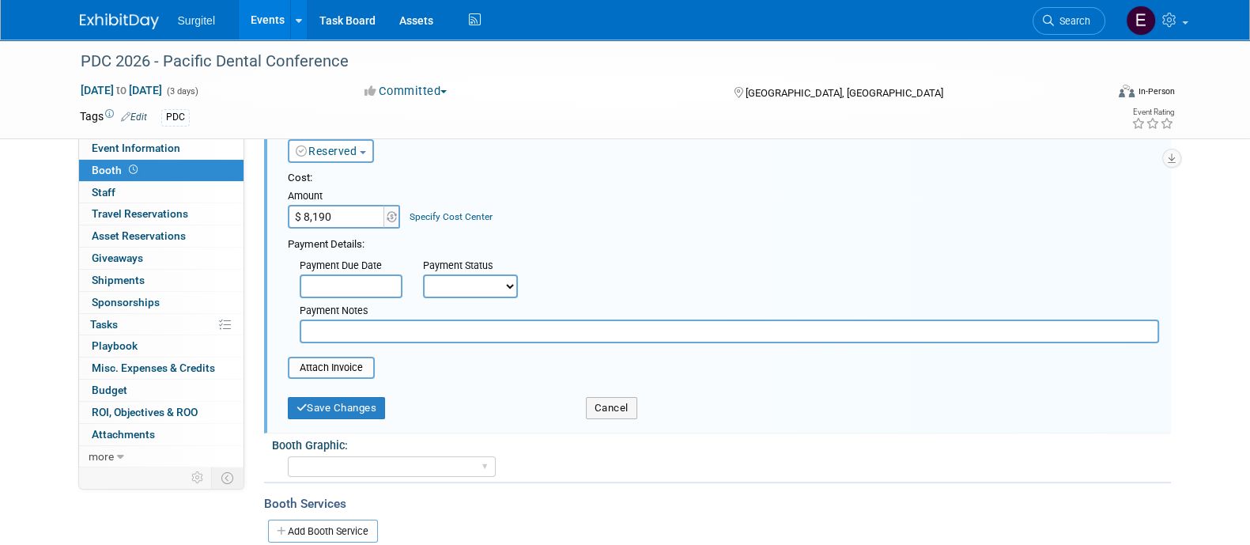
type input "$ 8,190.00"
click at [499, 289] on select "Not Paid Yet Partially Paid Paid in Full" at bounding box center [470, 286] width 95 height 24
select select "1"
click at [423, 274] on select "Not Paid Yet Partially Paid Paid in Full" at bounding box center [470, 286] width 95 height 24
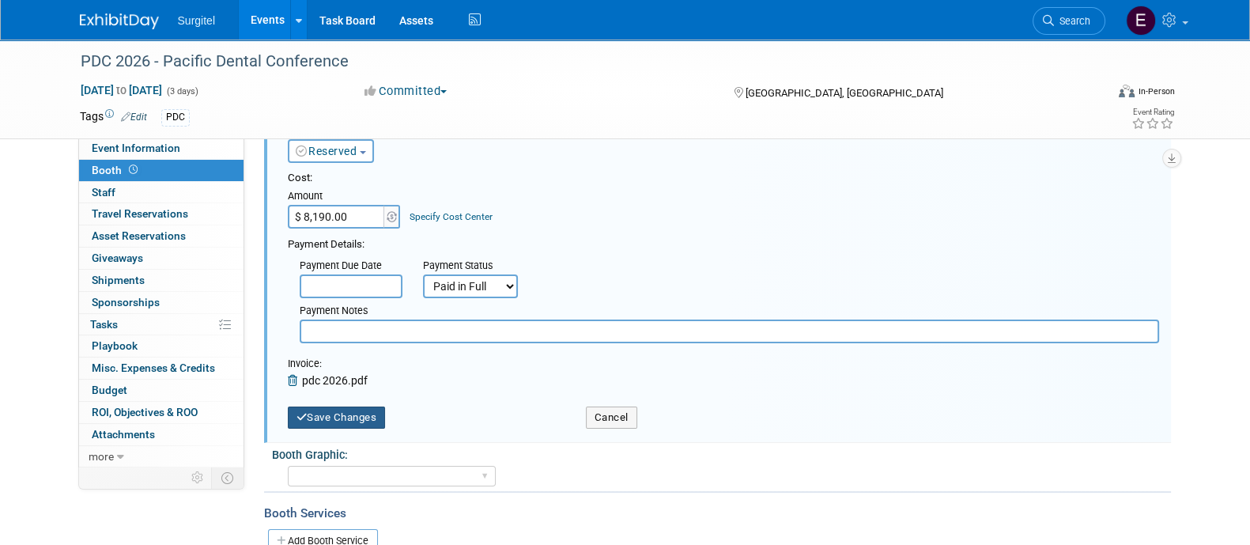
click at [344, 418] on button "Save Changes" at bounding box center [337, 417] width 98 height 22
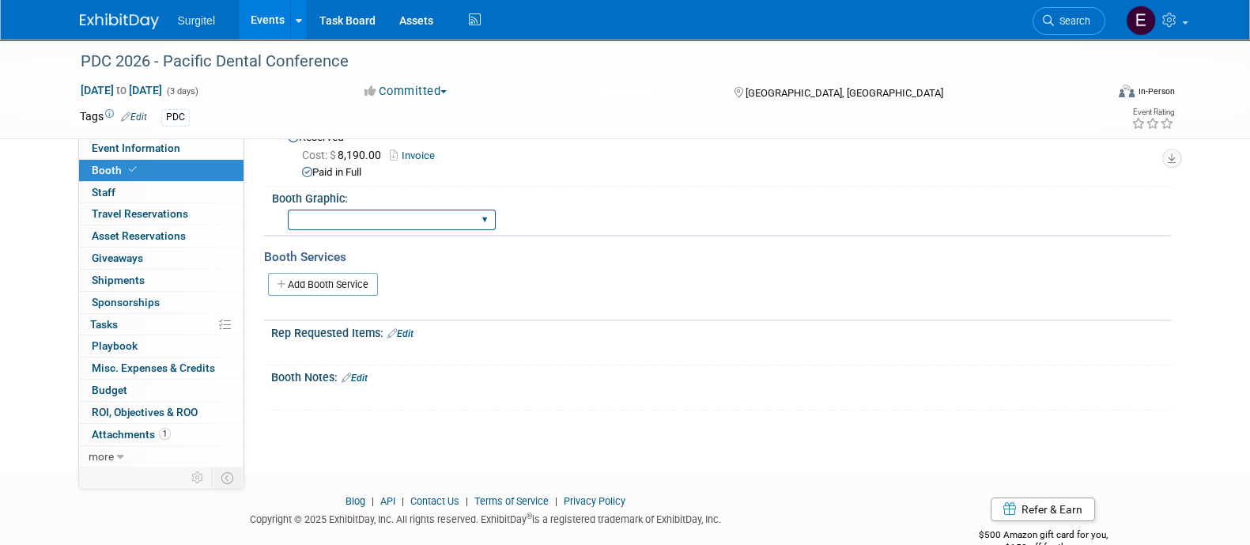
click at [369, 217] on select "Big Island Booth 10x20 Backlit 8' Fabric Popup 10' Light Box 2' Fabric Banner N…" at bounding box center [392, 220] width 208 height 21
select select "Big Island Booth"
click at [288, 210] on select "Big Island Booth 10x20 Backlit 8' Fabric Popup 10' Light Box 2' Fabric Banner N…" at bounding box center [392, 220] width 208 height 21
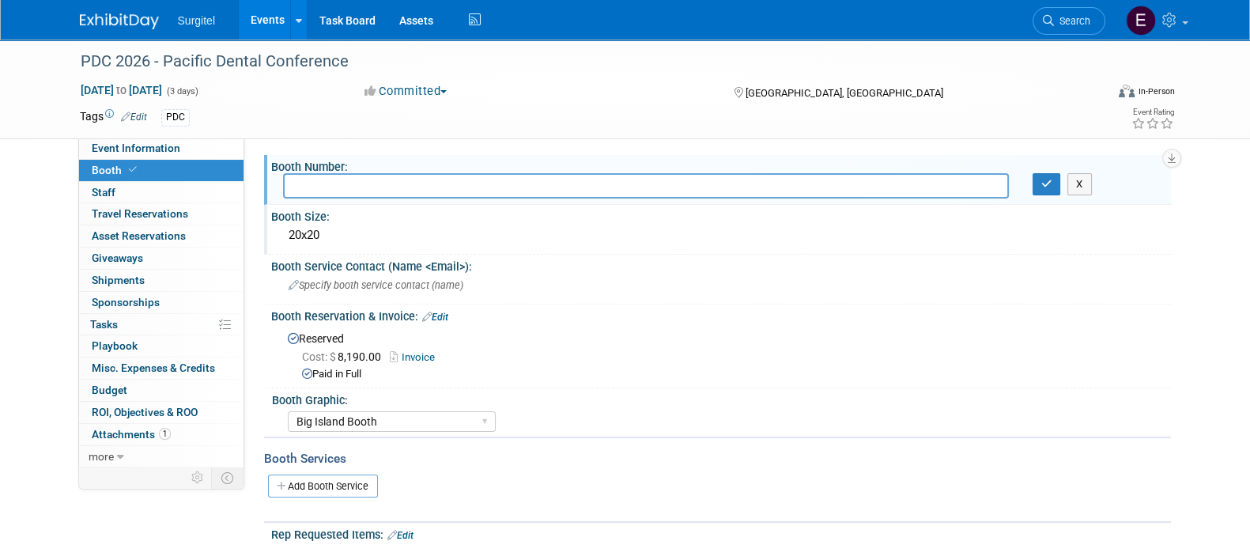
click at [779, 191] on input "text" at bounding box center [646, 185] width 726 height 25
type input "1731"
click at [1053, 178] on button "button" at bounding box center [1047, 184] width 28 height 22
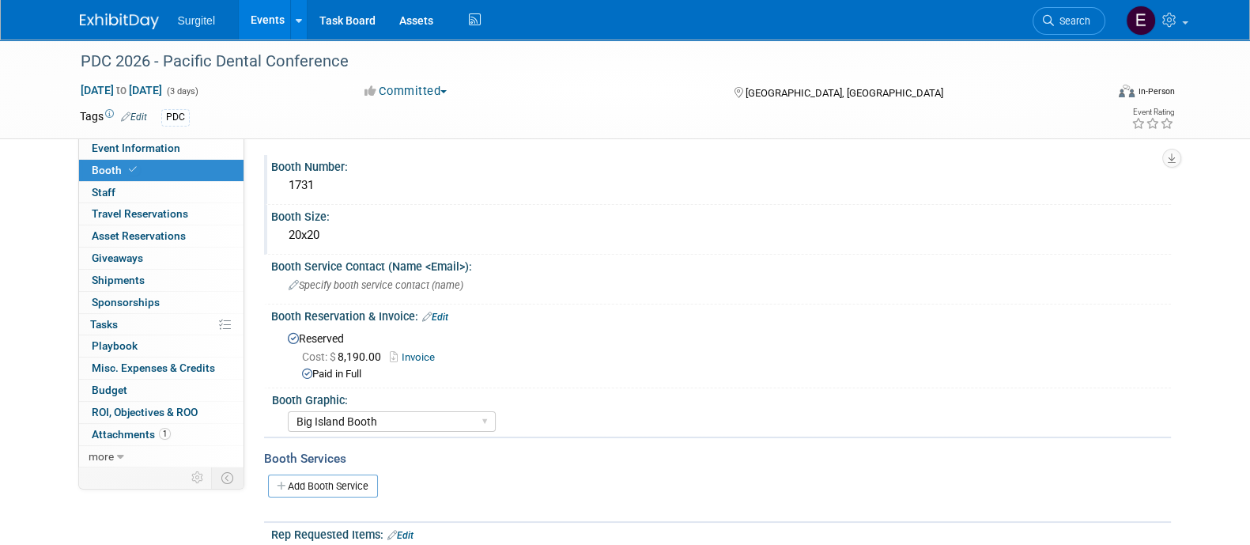
click at [257, 25] on link "Events" at bounding box center [268, 20] width 58 height 40
